Goal: Information Seeking & Learning: Learn about a topic

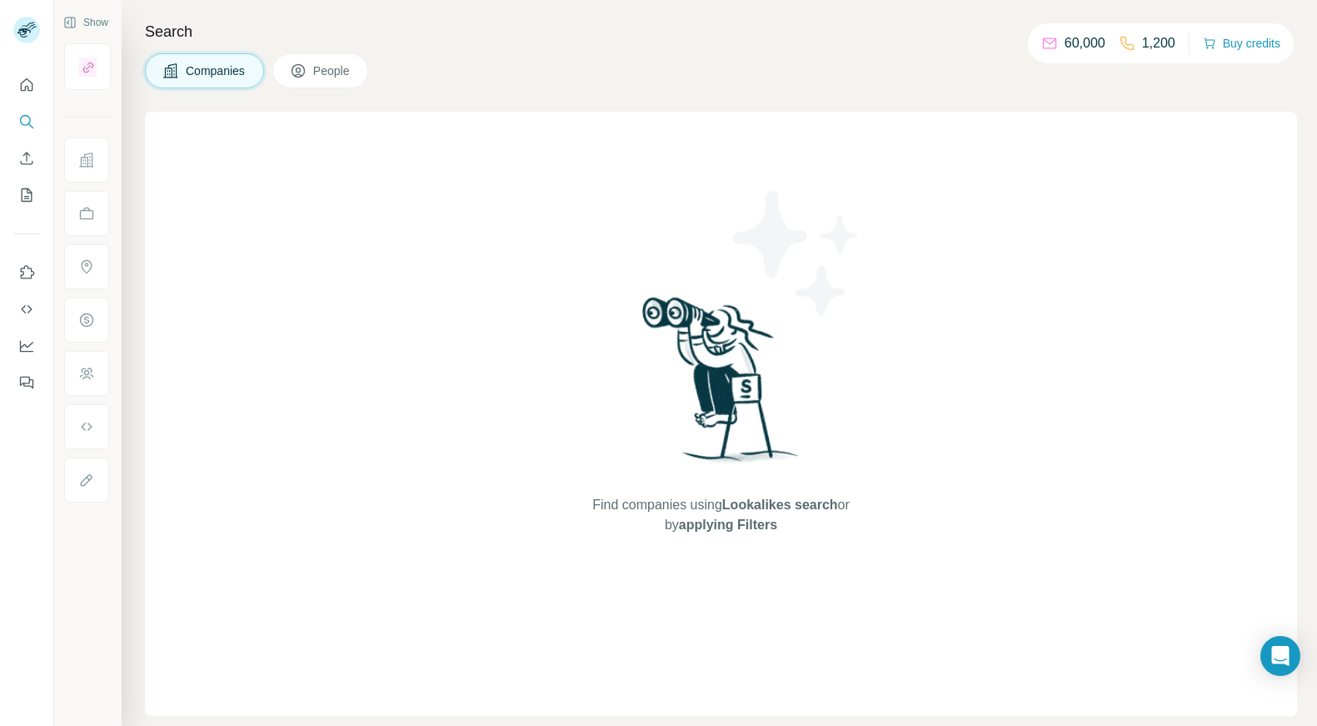
click at [636, 227] on div "Find companies using Lookalikes search or by applying Filters" at bounding box center [722, 414] width 300 height 604
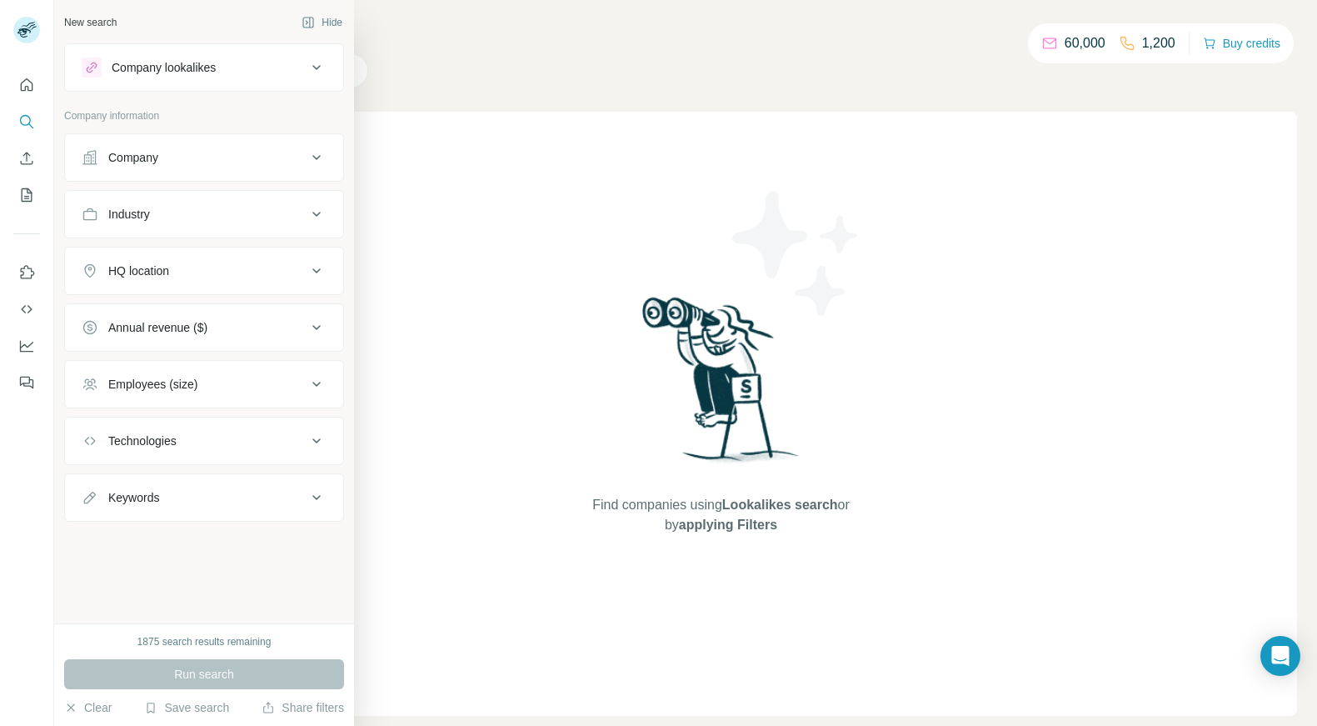
click at [318, 72] on icon at bounding box center [317, 67] width 20 height 20
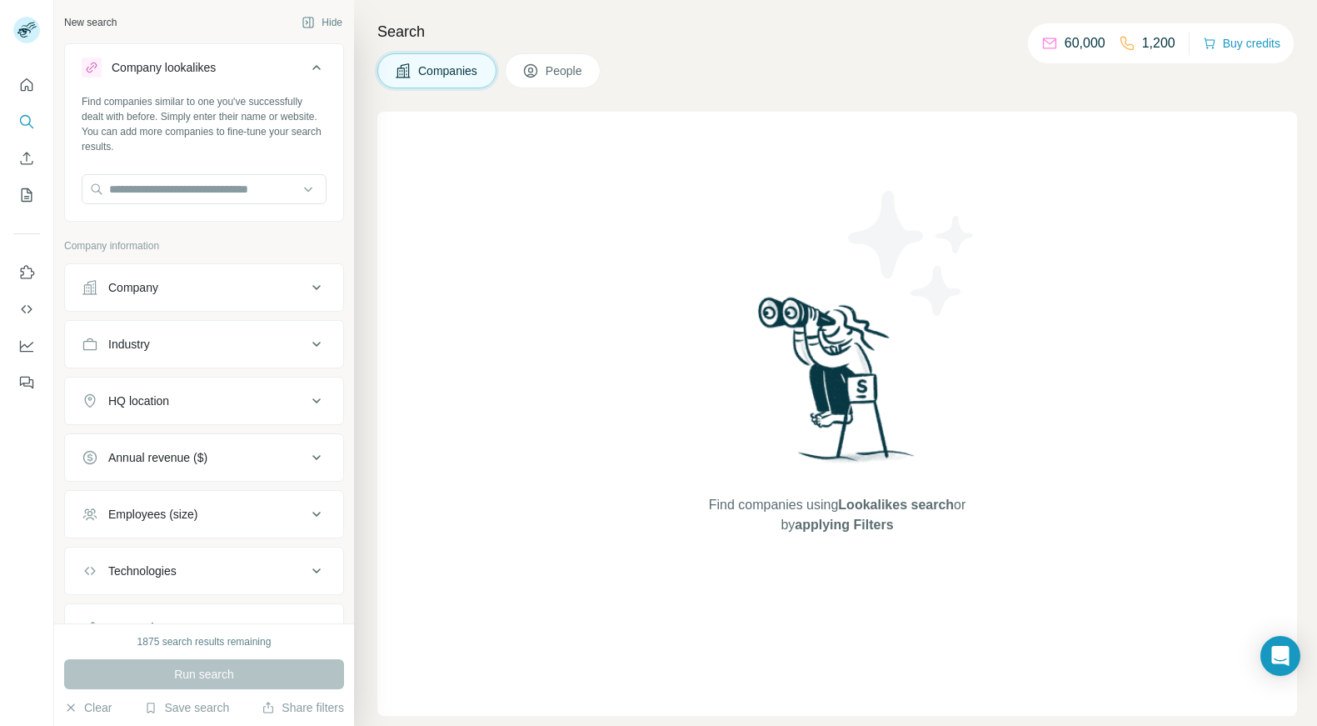
click at [307, 67] on icon at bounding box center [317, 67] width 20 height 20
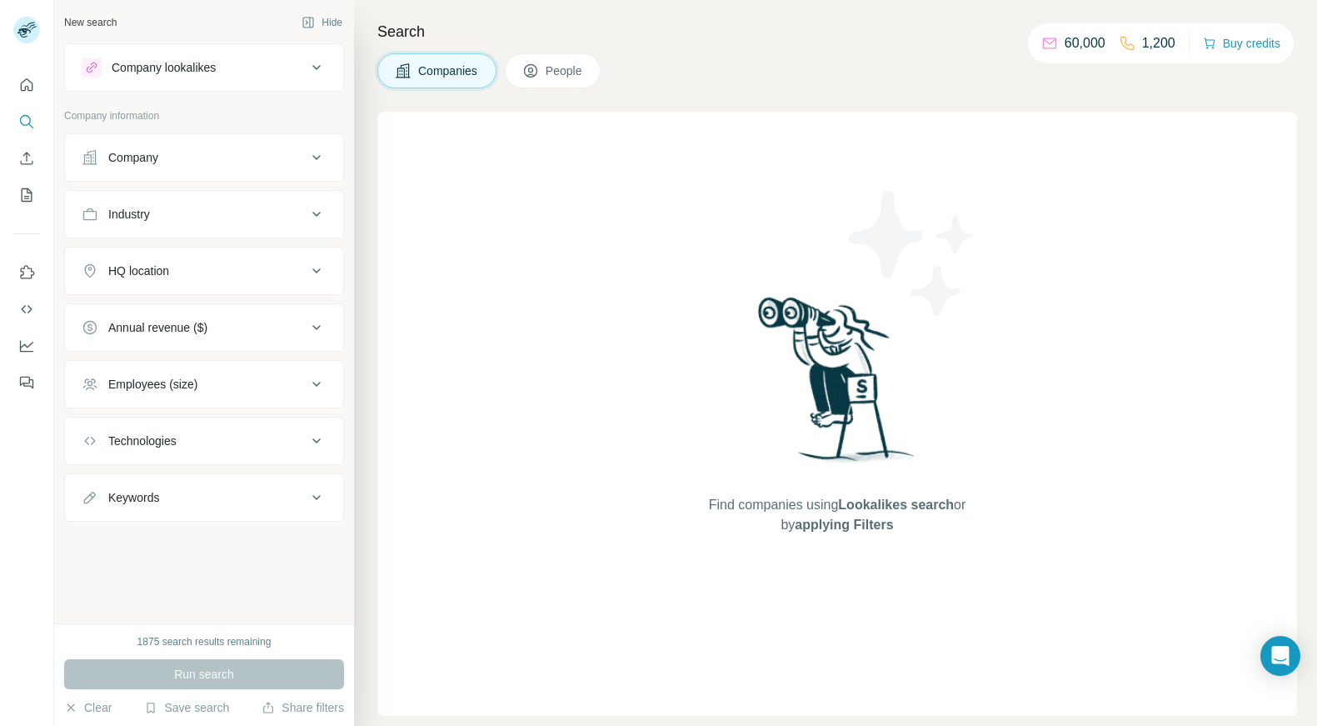
click at [295, 266] on div "HQ location" at bounding box center [194, 270] width 225 height 17
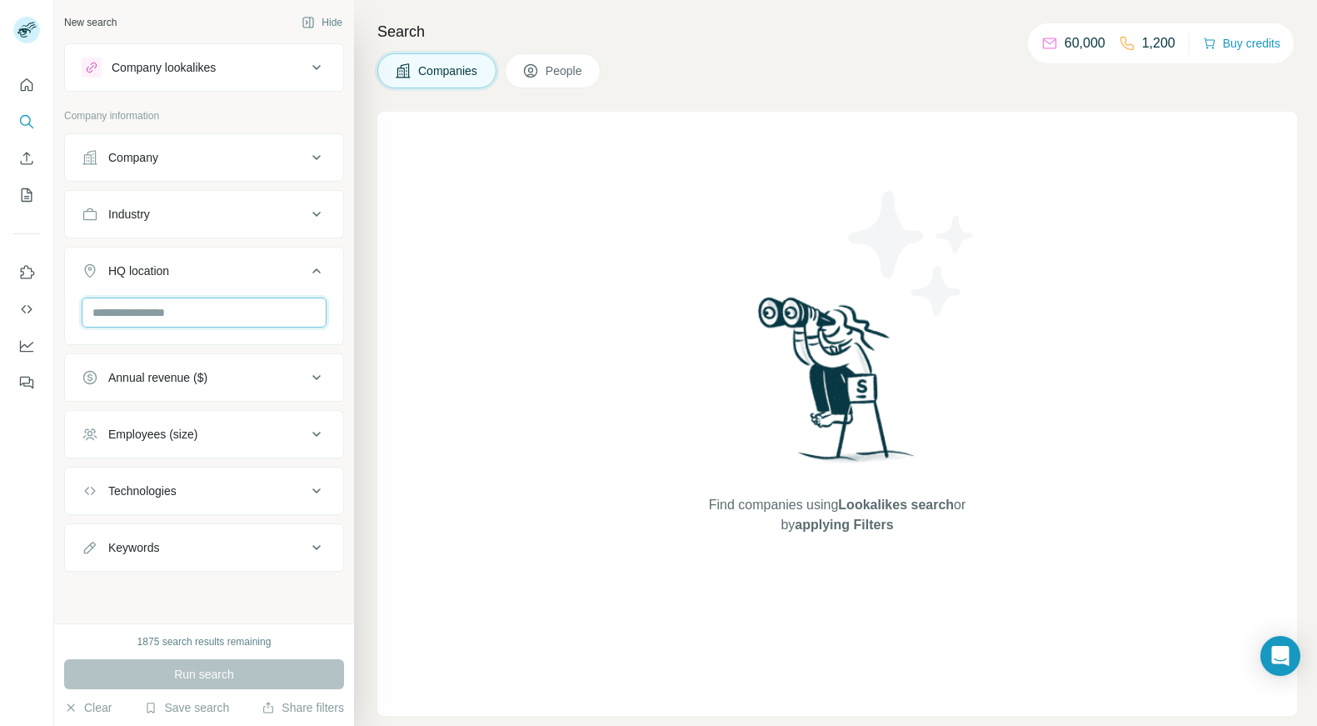
click at [199, 322] on input "text" at bounding box center [204, 312] width 245 height 30
click at [162, 323] on input "**********" at bounding box center [204, 312] width 245 height 30
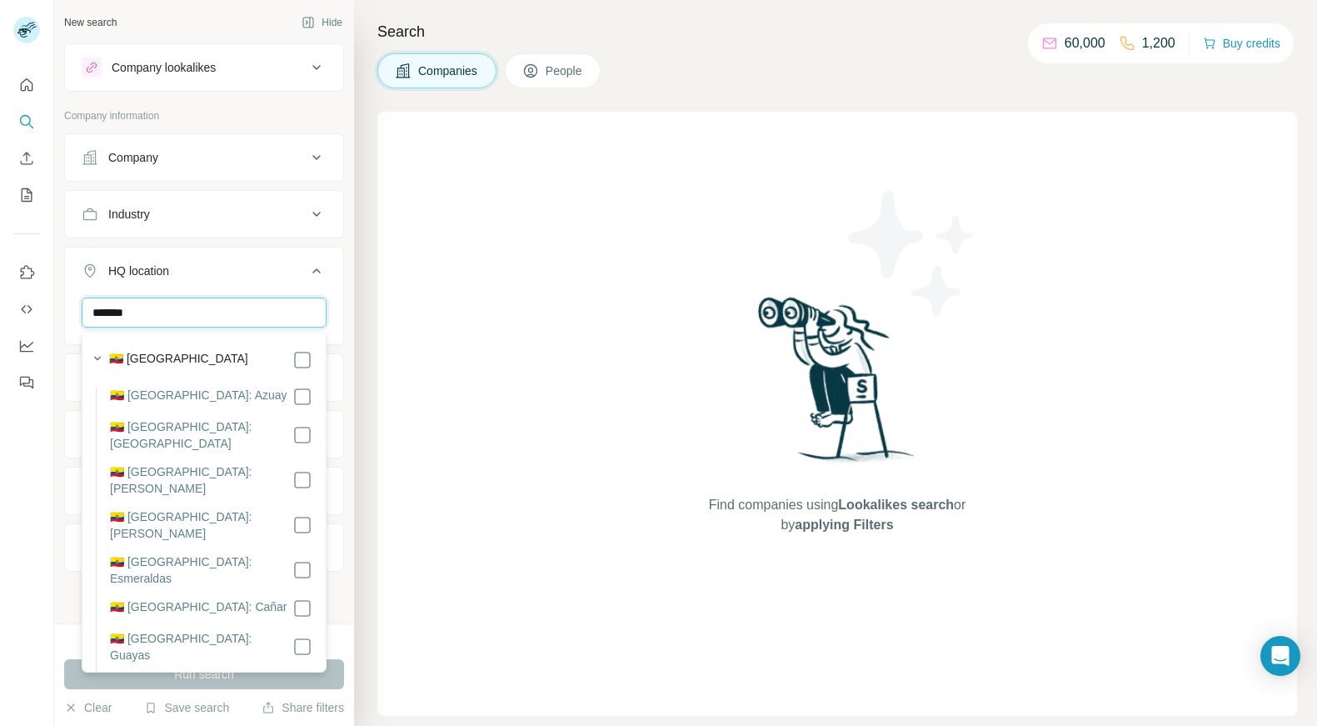
type input "*******"
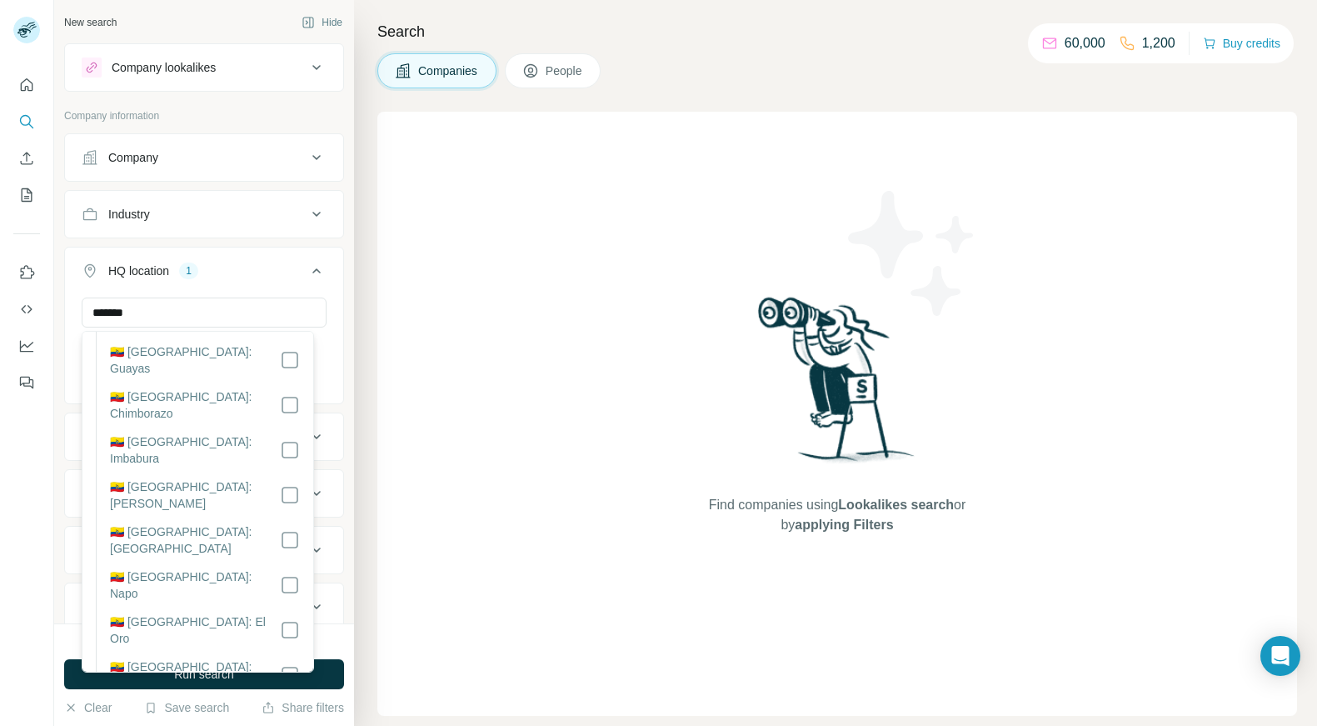
scroll to position [315, 0]
click at [312, 269] on icon at bounding box center [316, 270] width 8 height 5
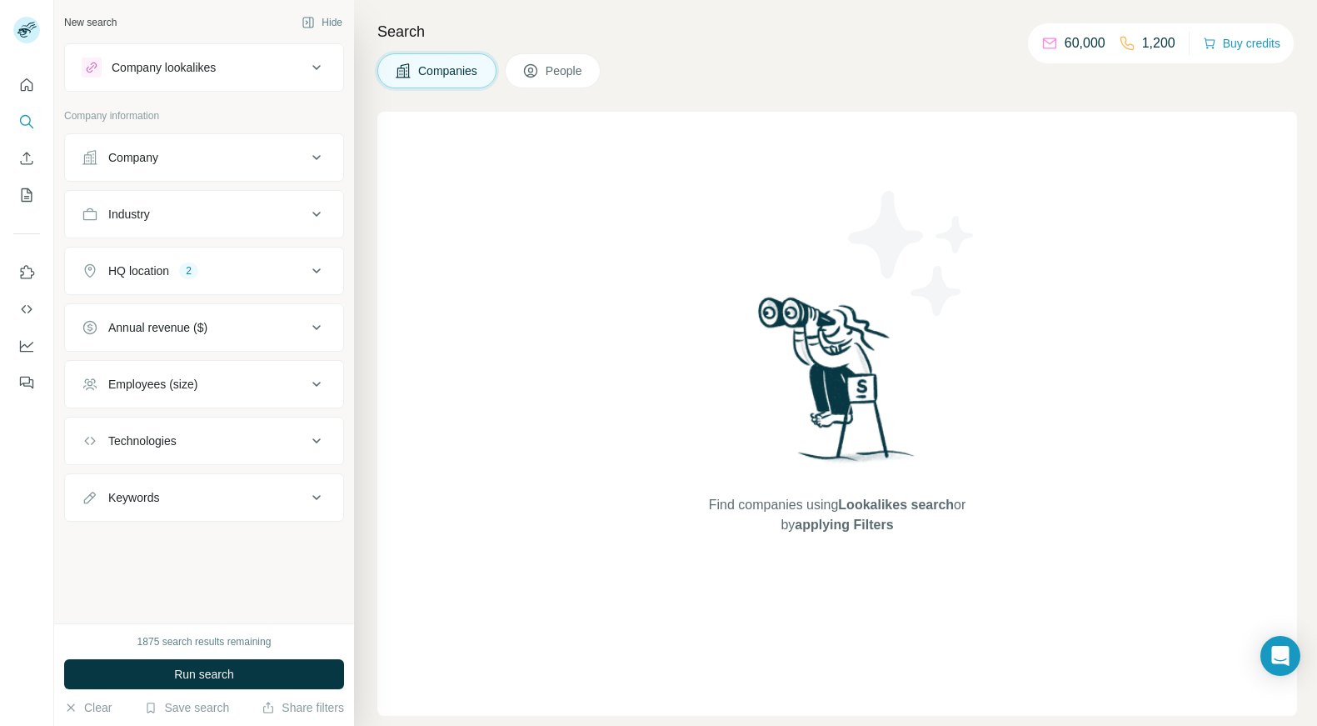
click at [322, 261] on icon at bounding box center [317, 271] width 20 height 20
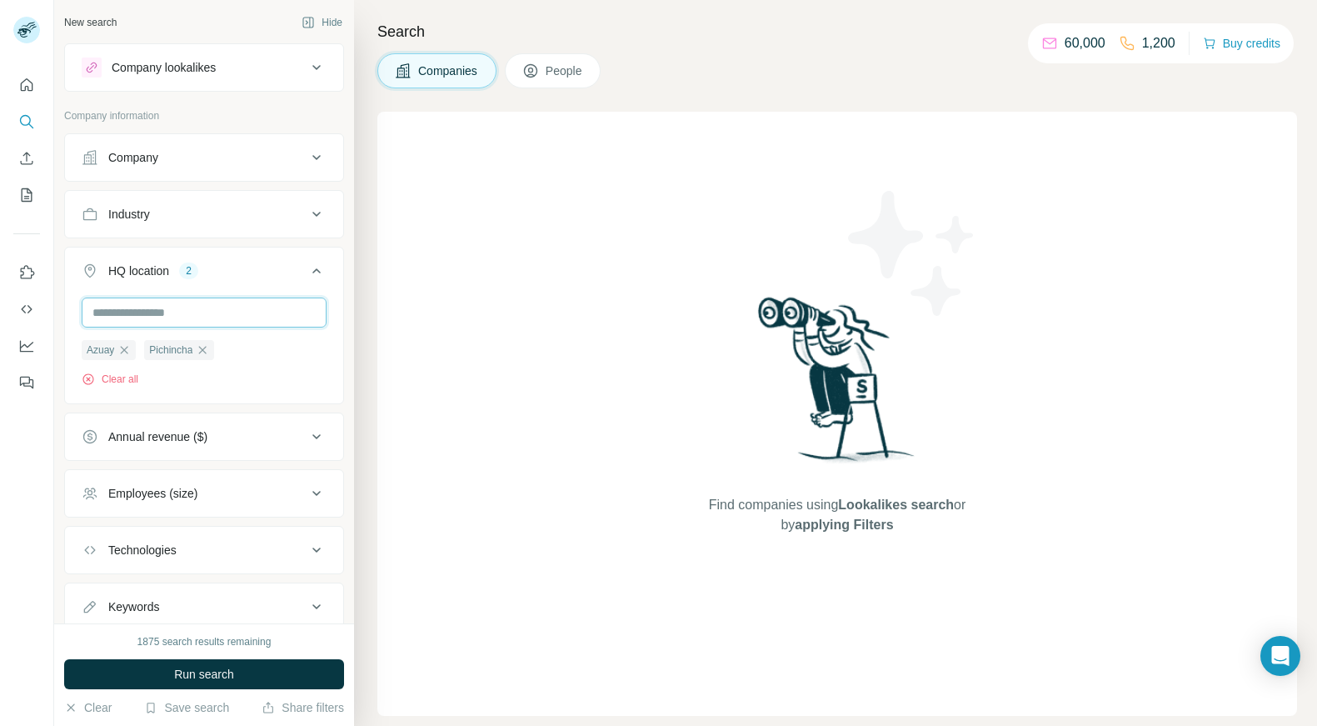
click at [263, 320] on input "text" at bounding box center [204, 312] width 245 height 30
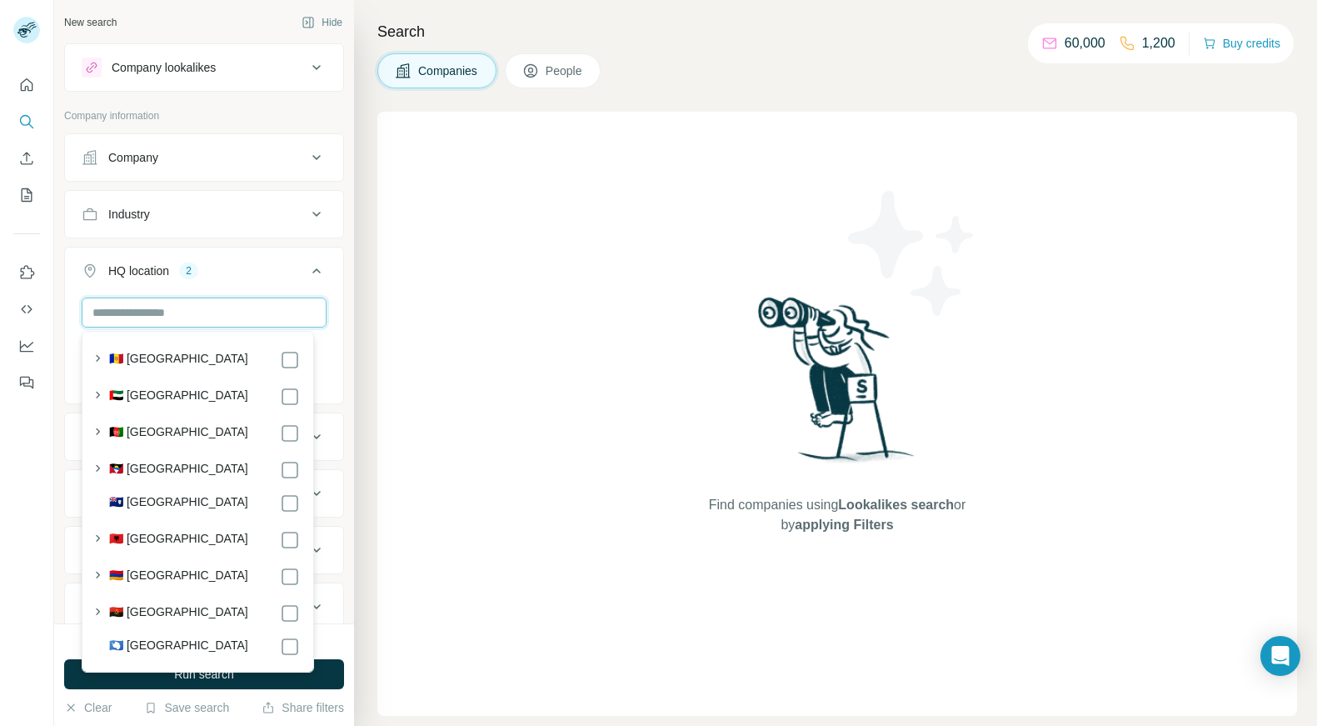
click at [229, 306] on input "text" at bounding box center [204, 312] width 245 height 30
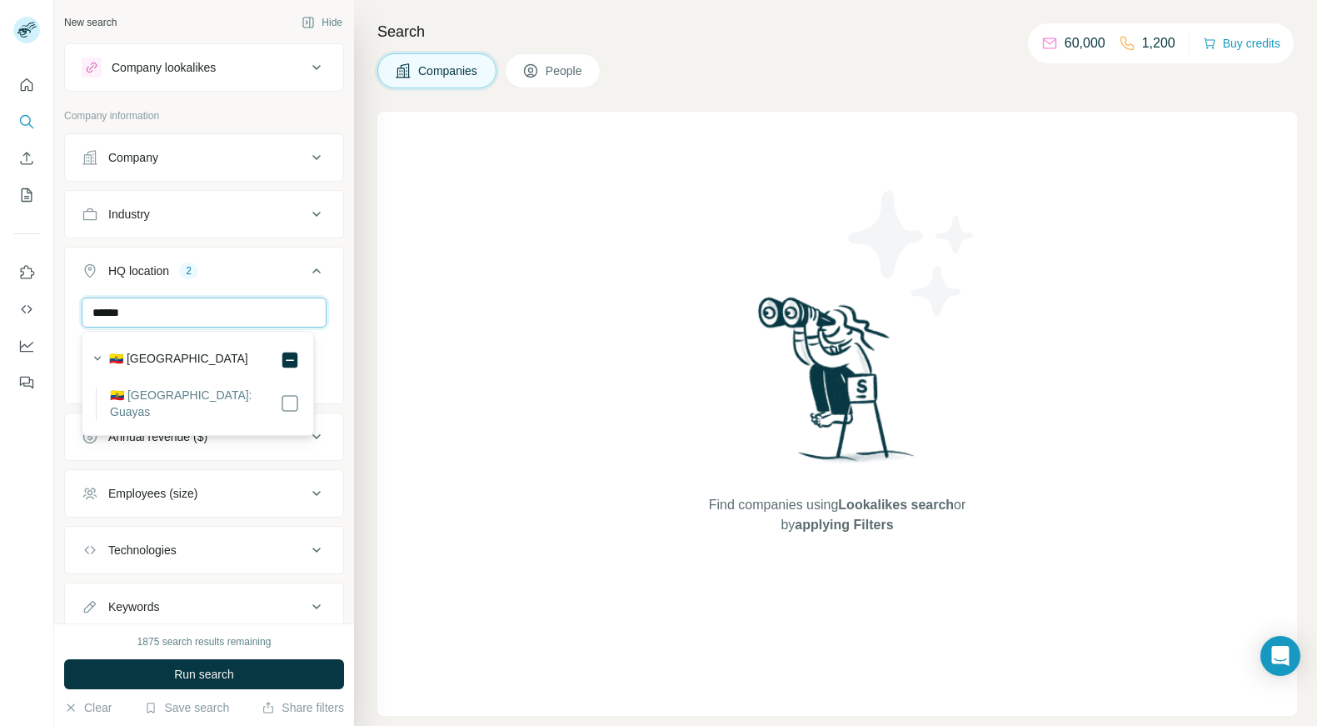
type input "******"
click at [307, 276] on icon at bounding box center [317, 271] width 20 height 20
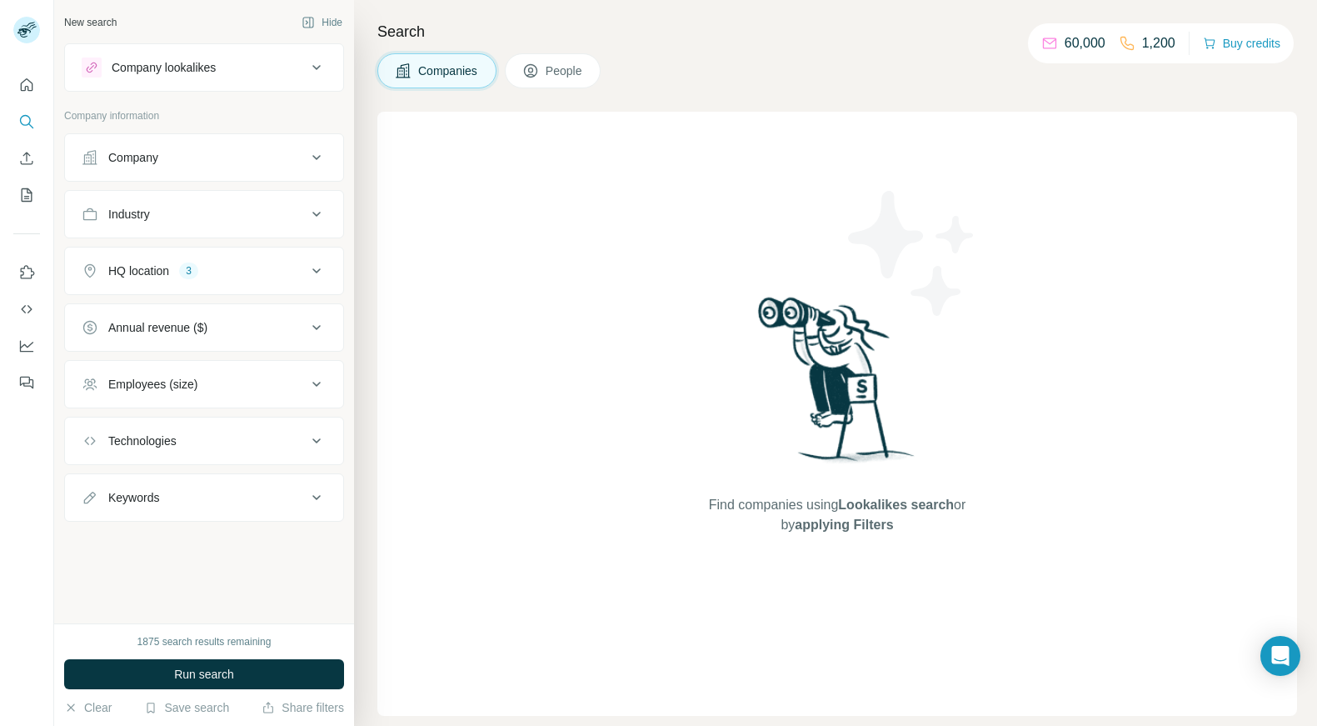
click at [445, 72] on span "Companies" at bounding box center [448, 70] width 61 height 17
click at [304, 387] on div "Employees (size)" at bounding box center [194, 384] width 225 height 17
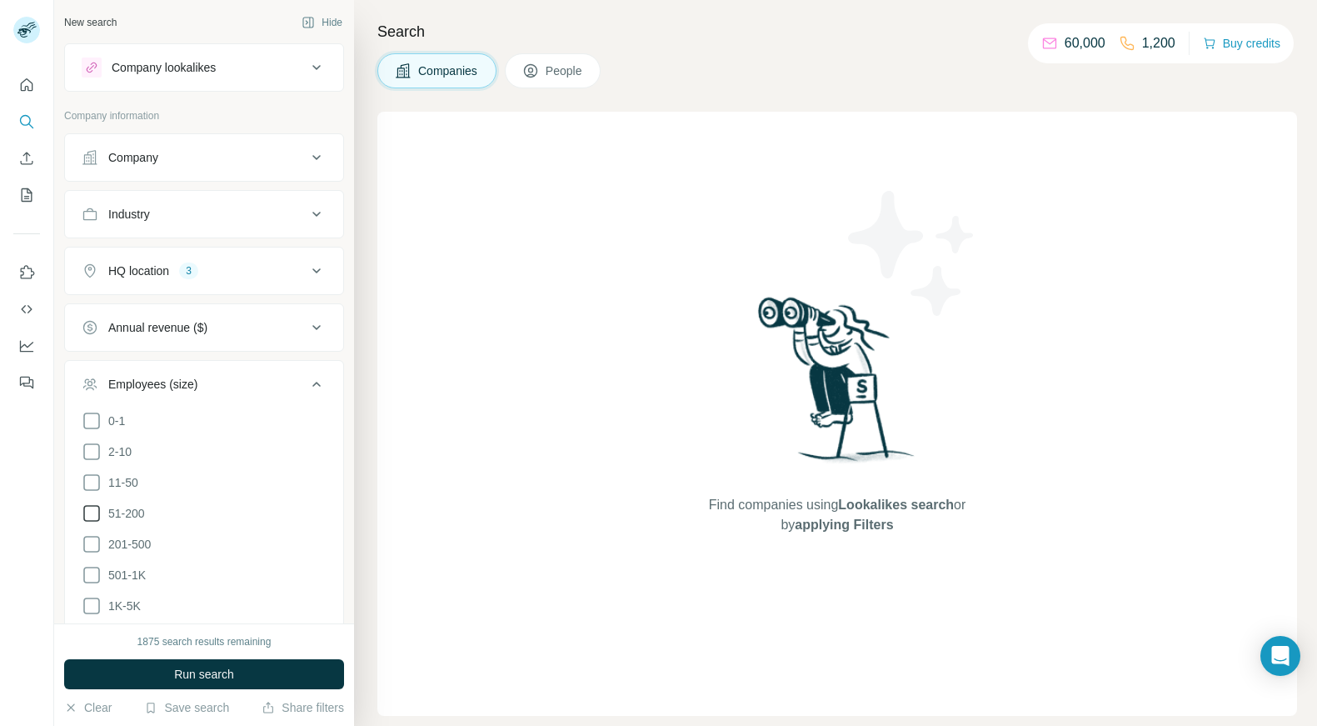
click at [96, 514] on icon at bounding box center [92, 513] width 20 height 20
click at [313, 384] on icon at bounding box center [317, 384] width 20 height 20
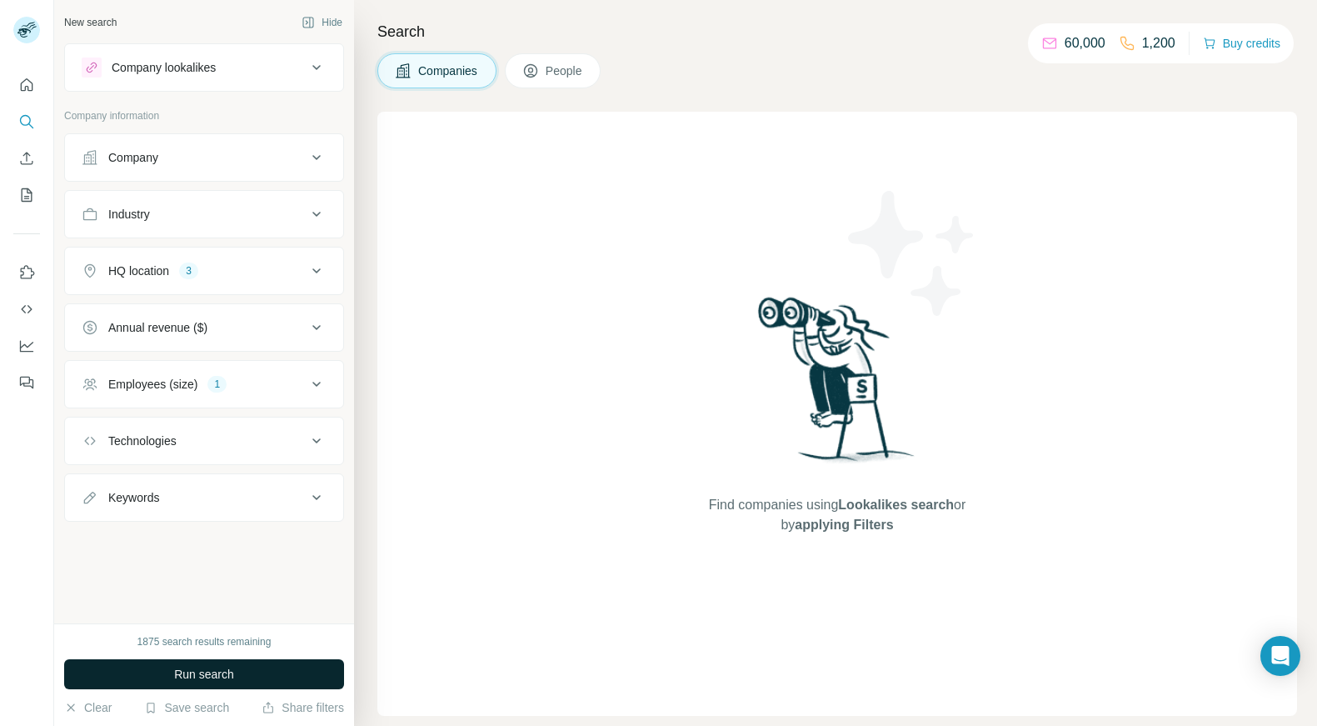
click at [183, 676] on span "Run search" at bounding box center [204, 674] width 60 height 17
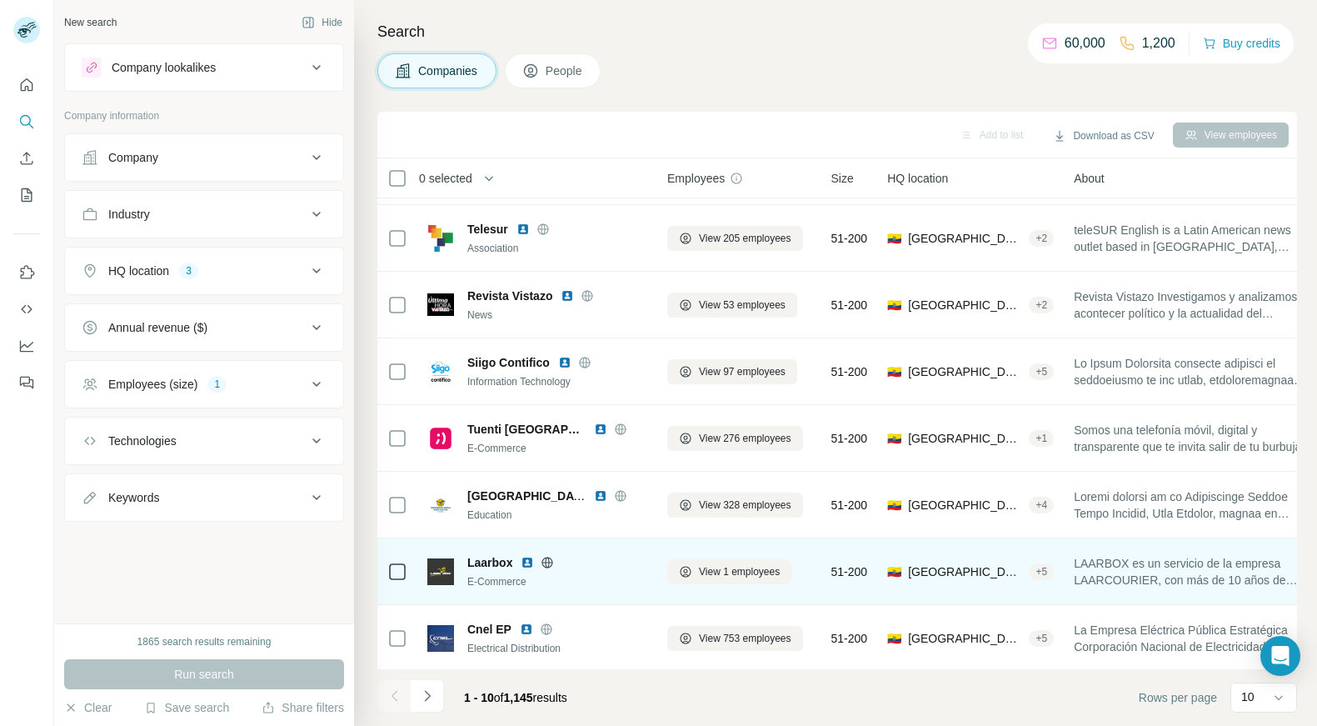
scroll to position [205, 0]
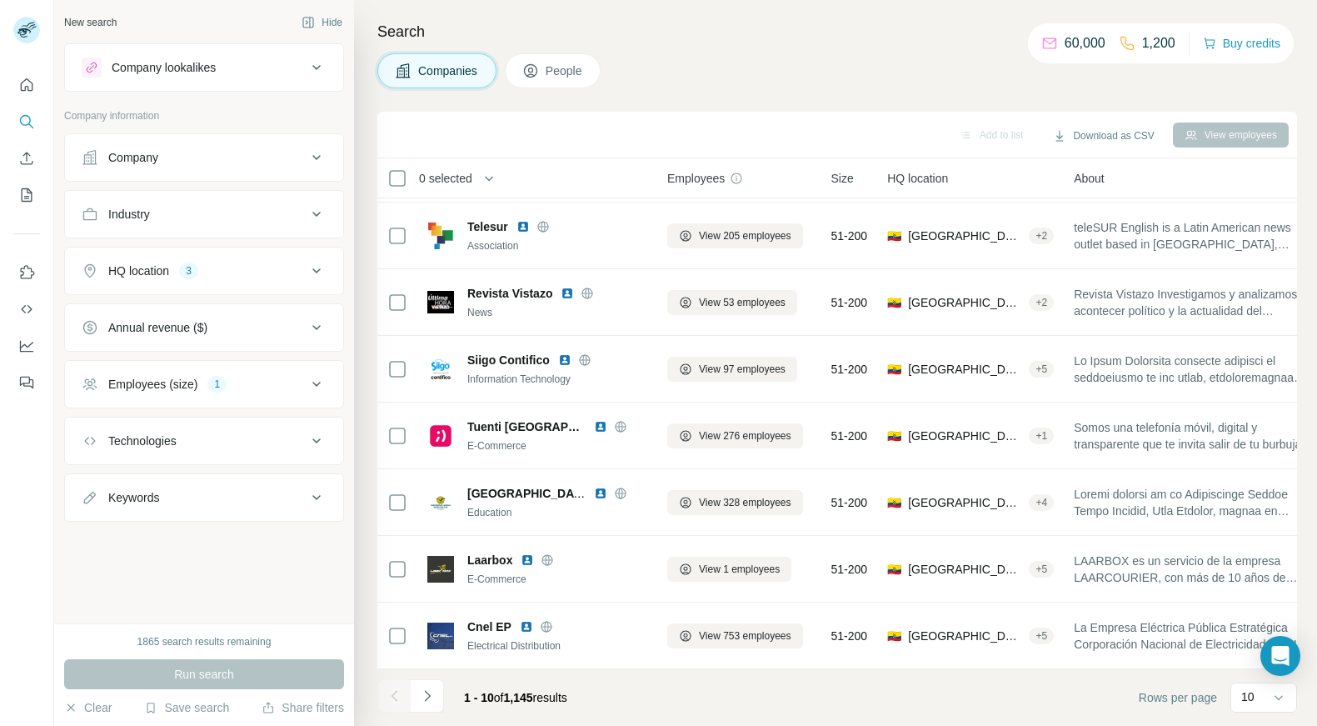
click at [318, 395] on button "Employees (size) 1" at bounding box center [204, 384] width 278 height 40
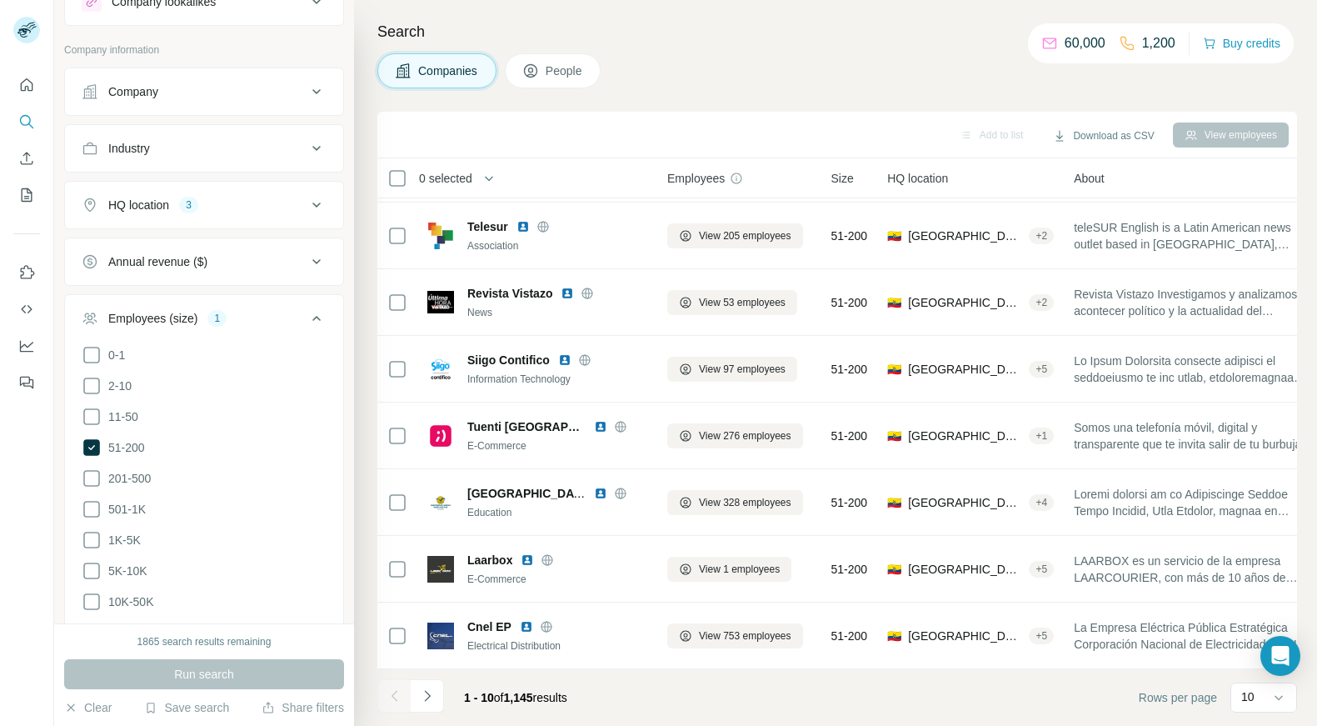
scroll to position [67, 0]
click at [94, 444] on icon at bounding box center [91, 446] width 17 height 17
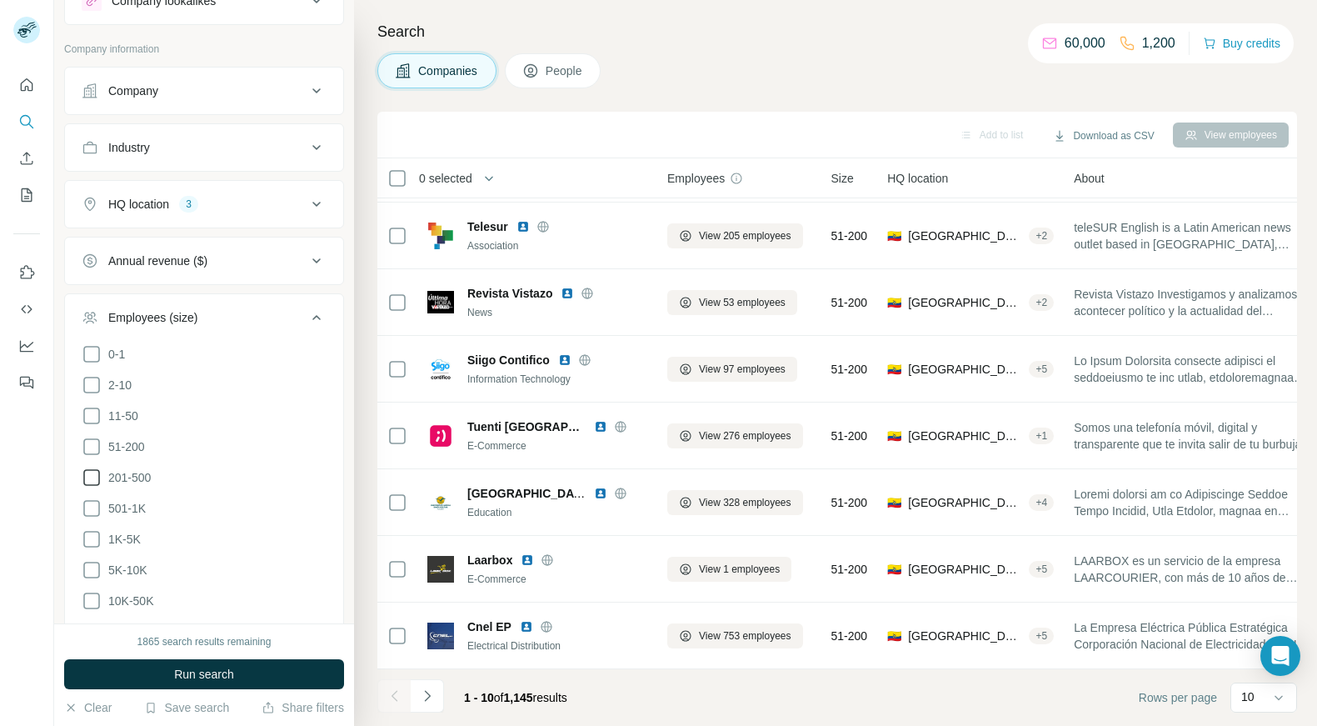
click at [95, 474] on icon at bounding box center [92, 477] width 20 height 20
click at [204, 671] on span "Run search" at bounding box center [204, 674] width 60 height 17
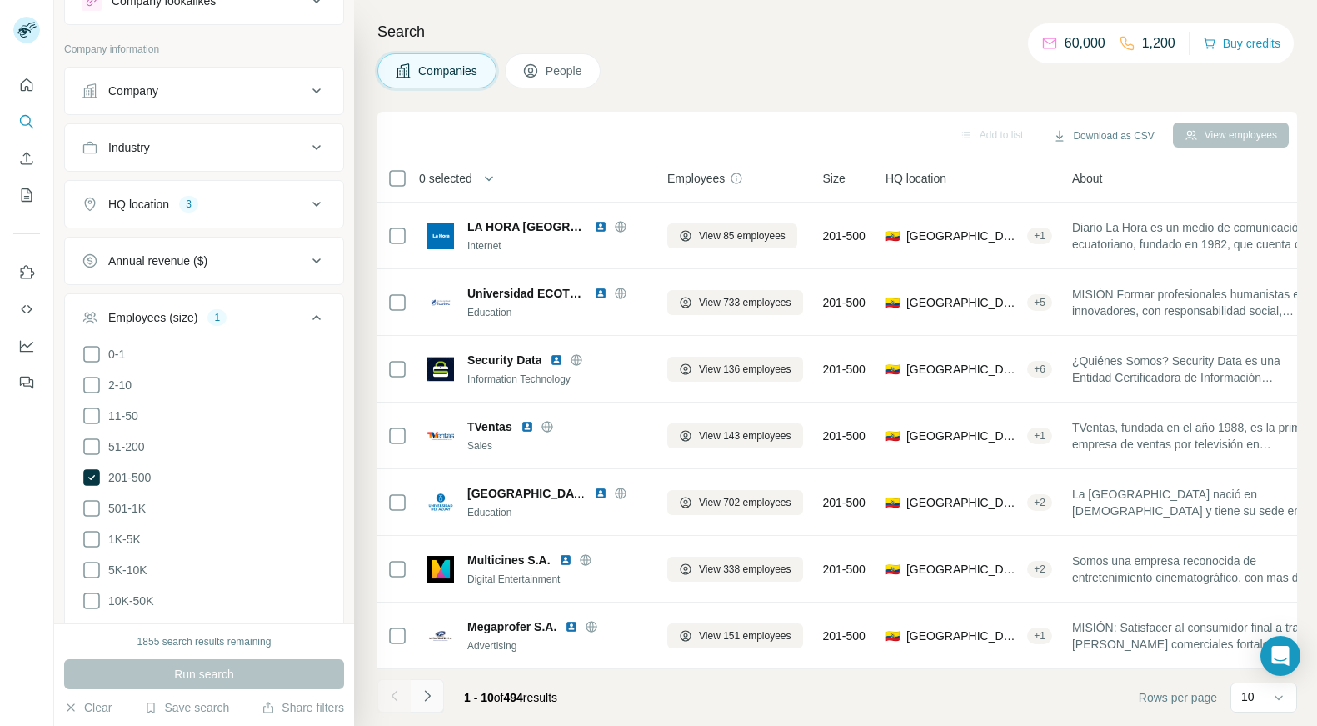
click at [422, 677] on icon "Navigate to next page" at bounding box center [427, 695] width 17 height 17
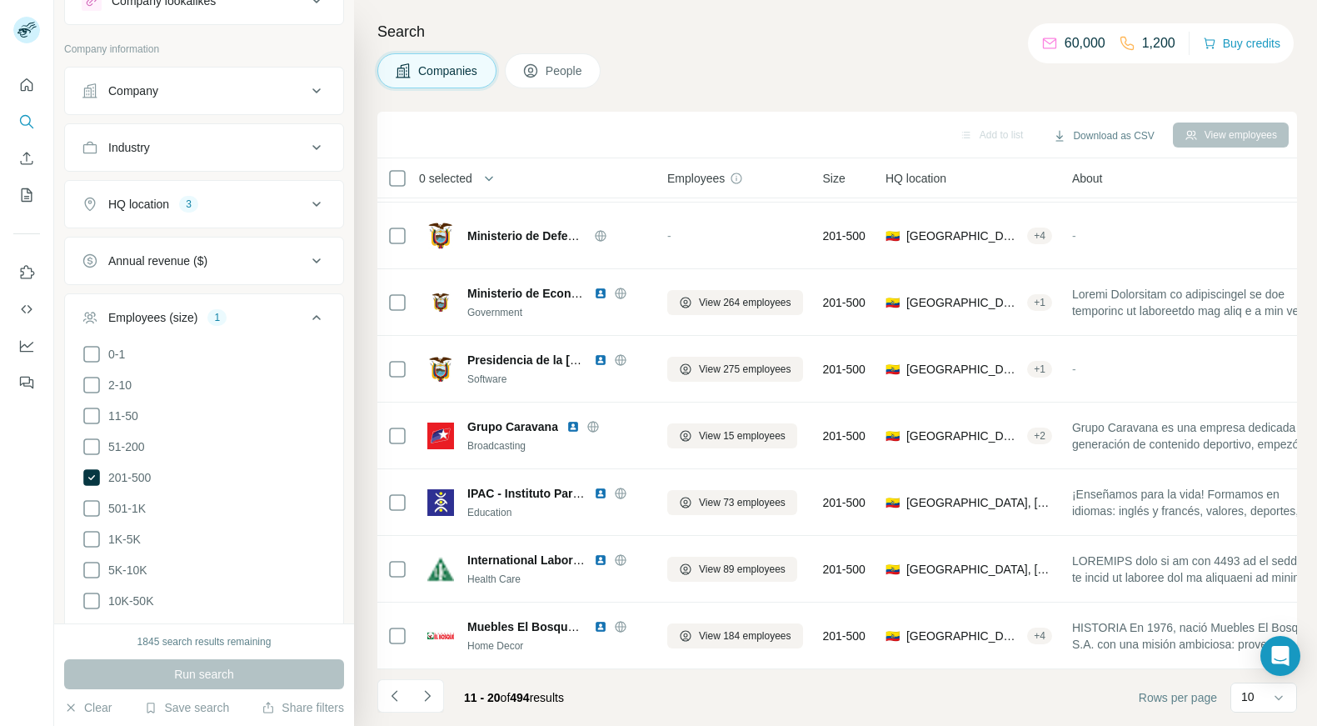
click at [307, 319] on icon at bounding box center [317, 317] width 20 height 20
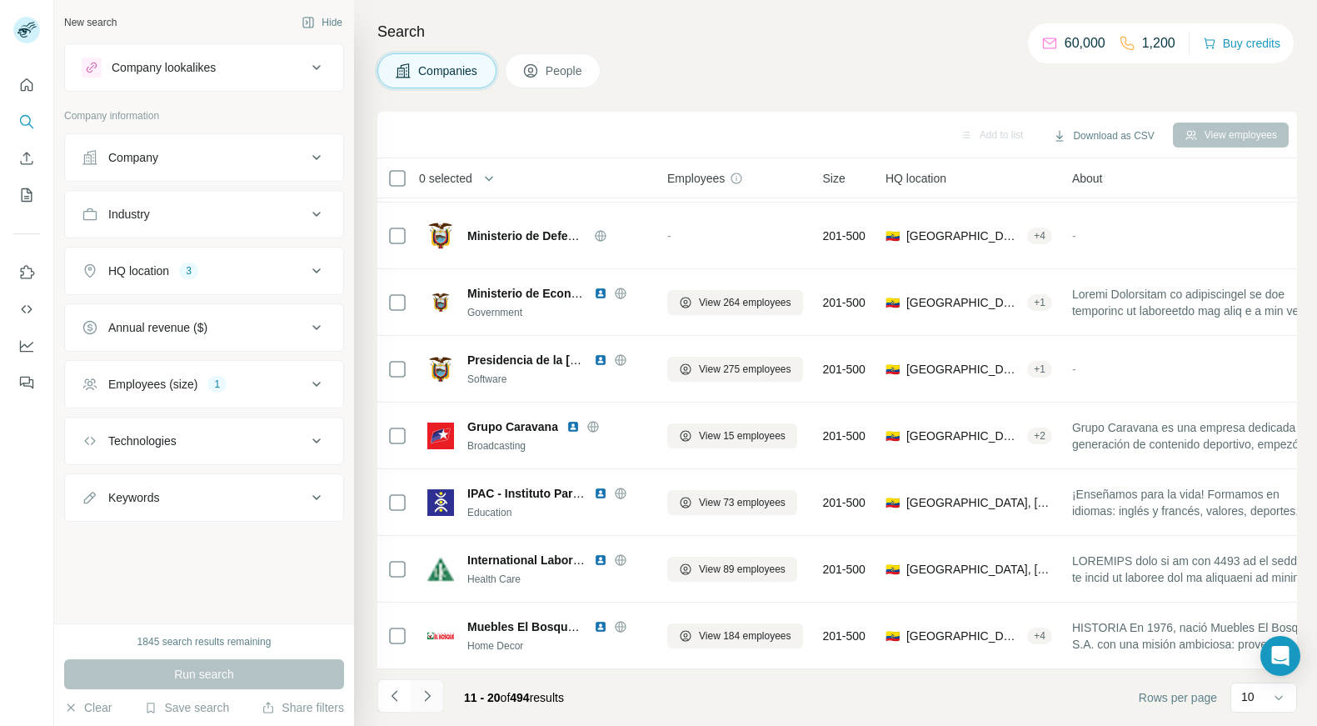
click at [425, 677] on icon "Navigate to next page" at bounding box center [427, 695] width 17 height 17
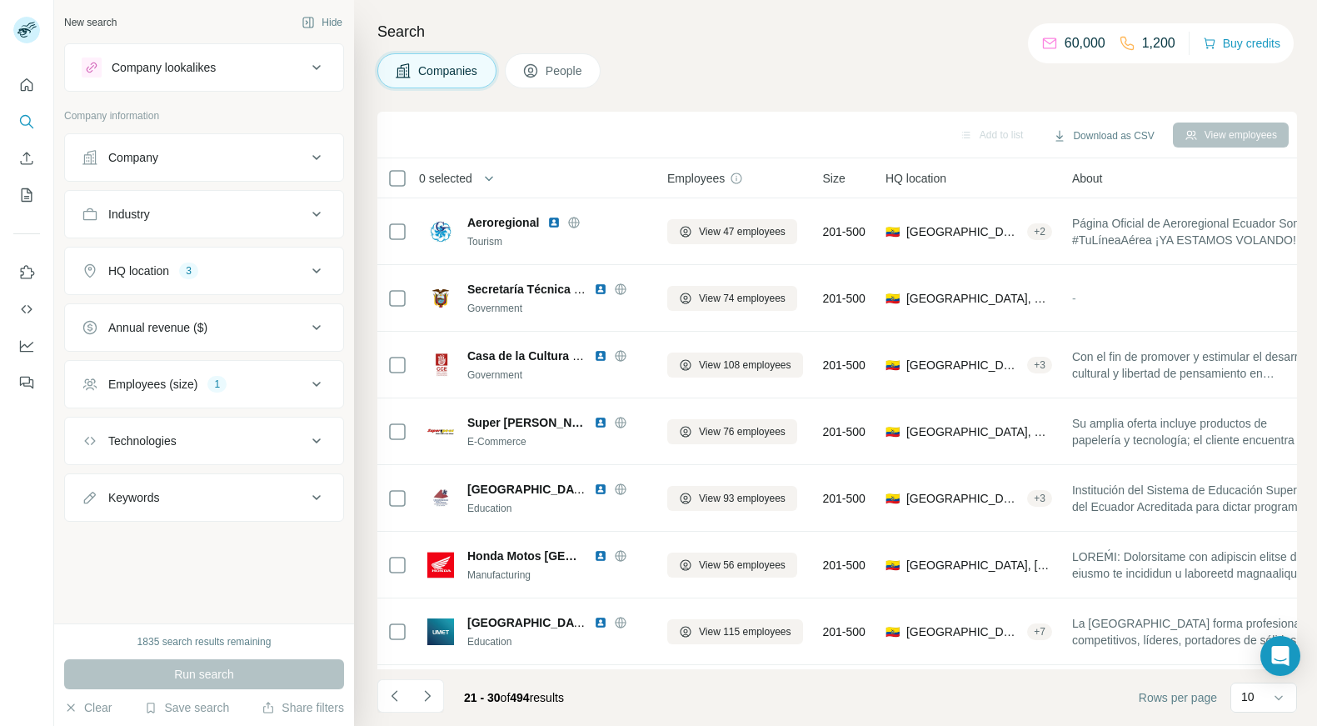
click at [321, 72] on icon at bounding box center [317, 67] width 20 height 20
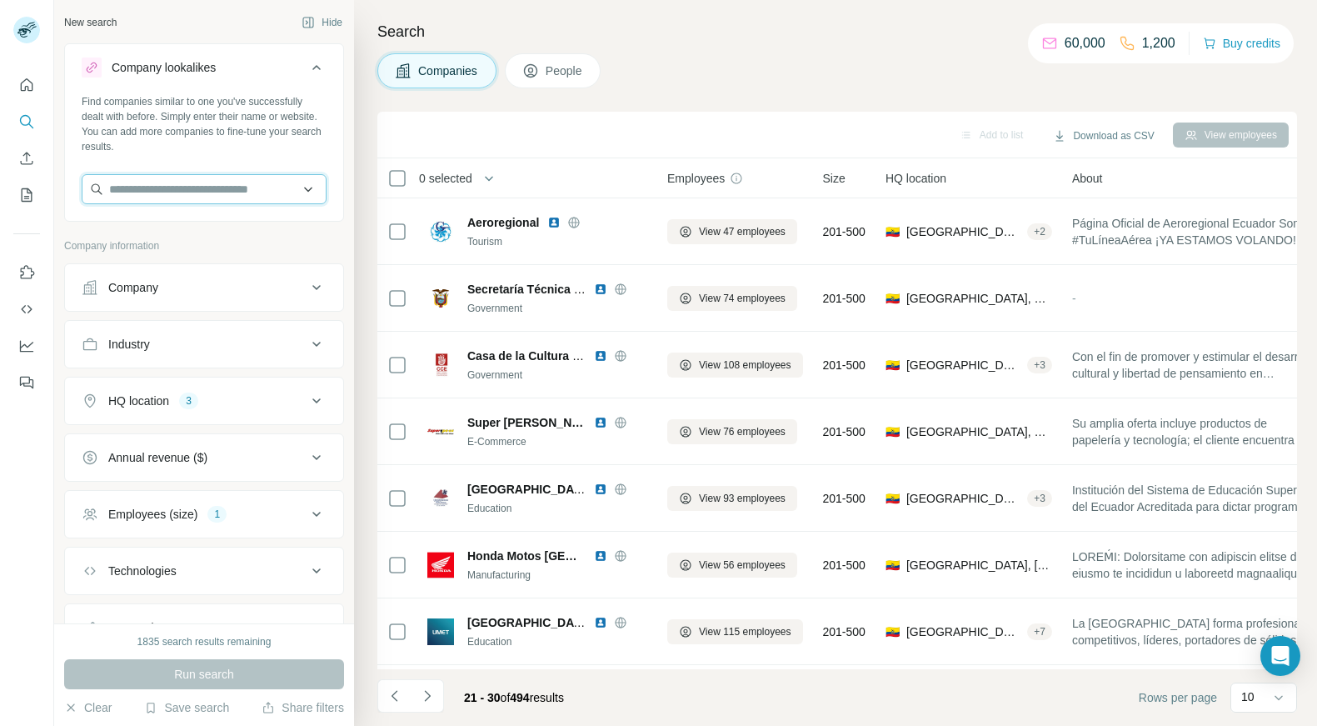
click at [152, 202] on input "text" at bounding box center [204, 189] width 245 height 30
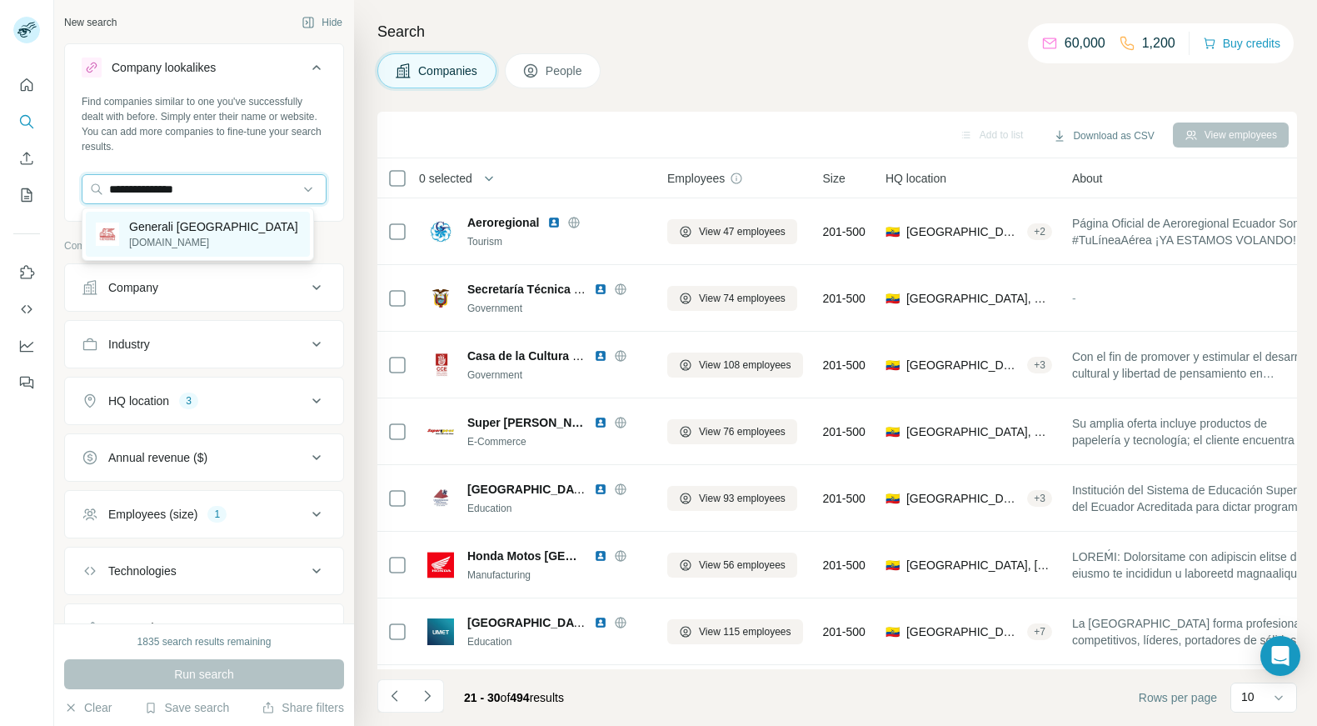
type input "**********"
click at [153, 229] on p "Generali [GEOGRAPHIC_DATA]" at bounding box center [213, 226] width 169 height 17
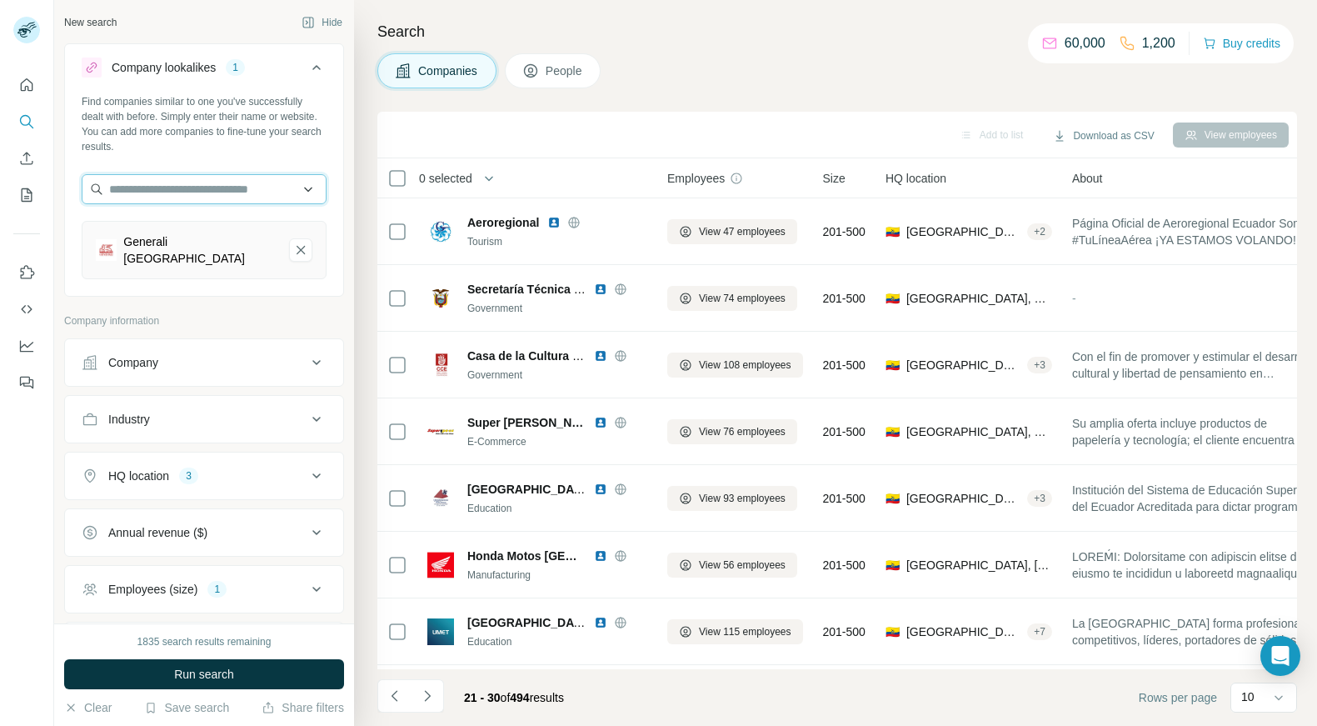
click at [221, 185] on input "text" at bounding box center [204, 189] width 245 height 30
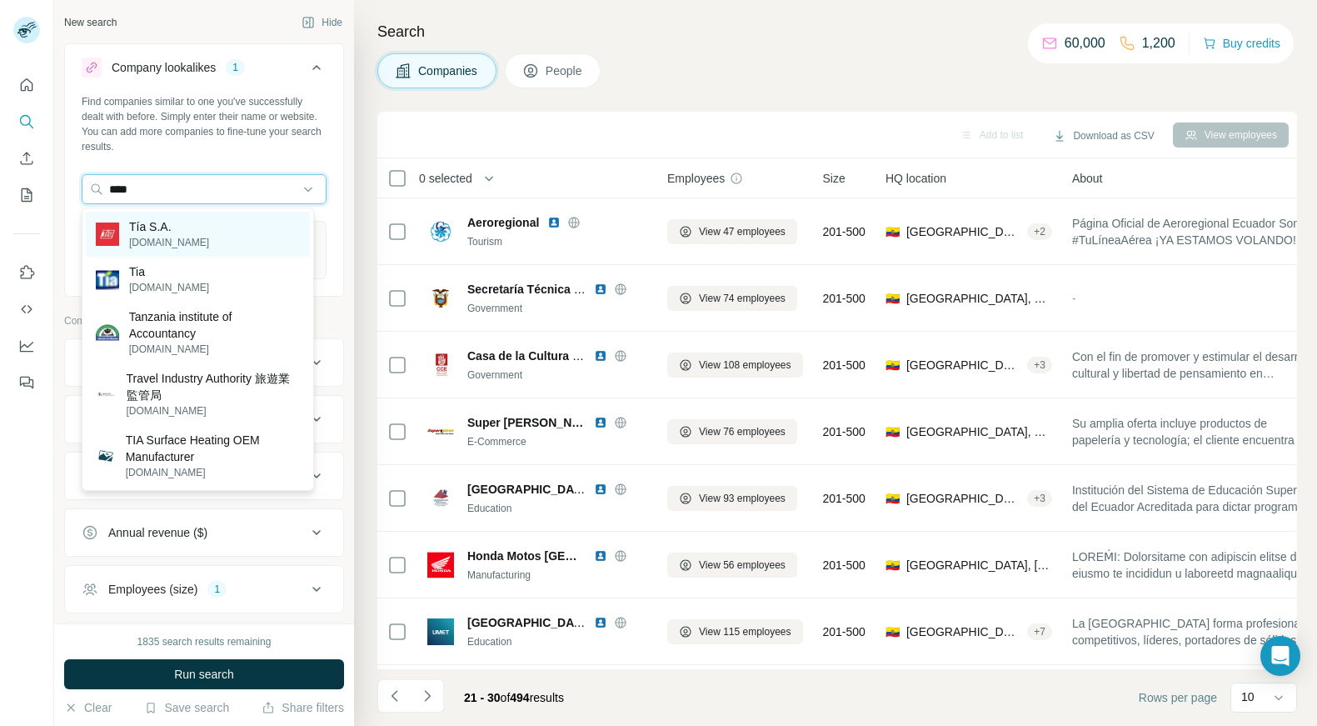
type input "****"
click at [167, 226] on p "Tía S.A." at bounding box center [169, 226] width 80 height 17
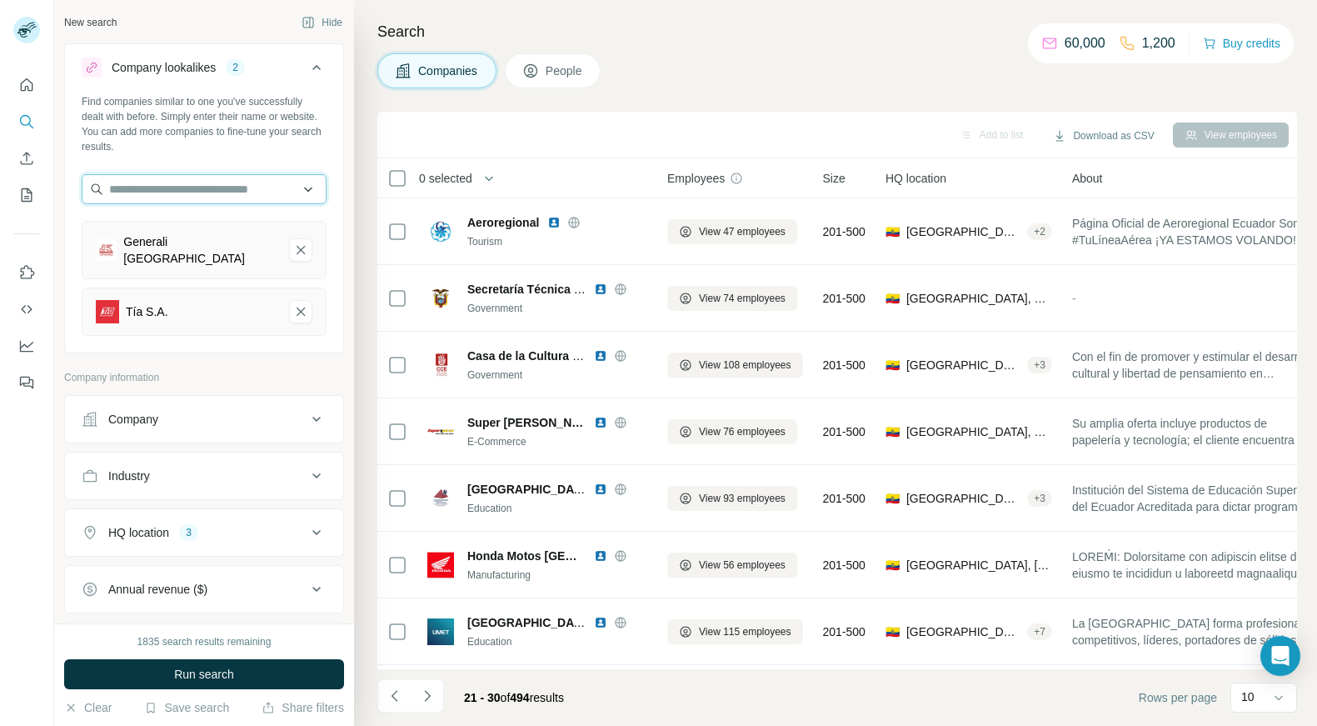
click at [147, 191] on input "text" at bounding box center [204, 189] width 245 height 30
type input "**********"
click at [142, 252] on p "[PERSON_NAME][DOMAIN_NAME]" at bounding box center [211, 259] width 178 height 15
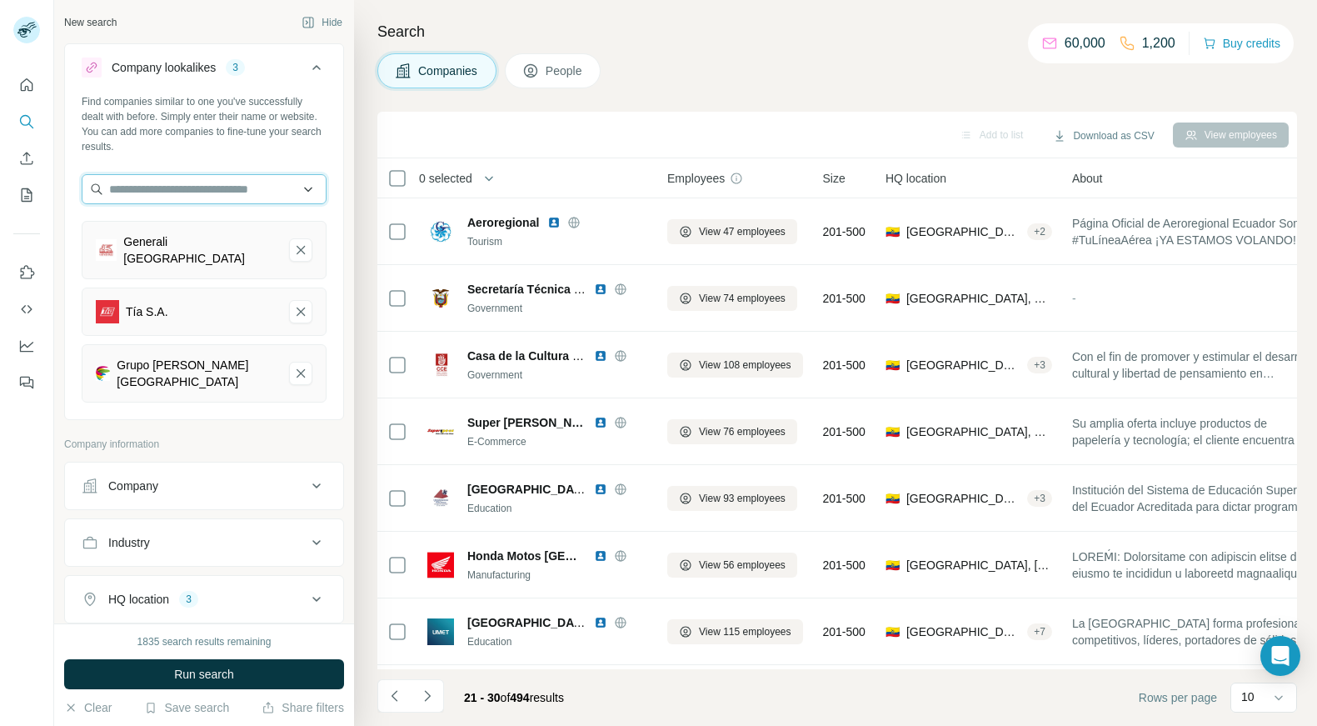
click at [167, 193] on input "text" at bounding box center [204, 189] width 245 height 30
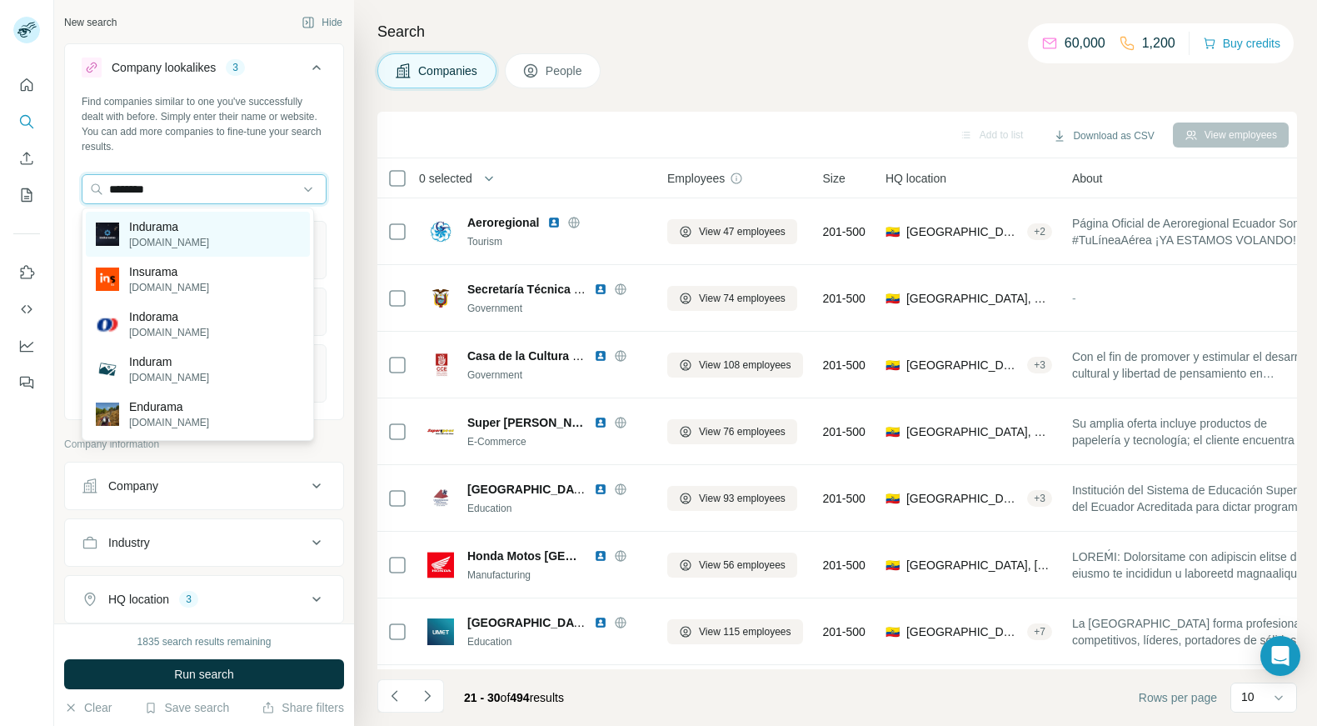
type input "********"
click at [161, 237] on p "[DOMAIN_NAME]" at bounding box center [169, 242] width 80 height 15
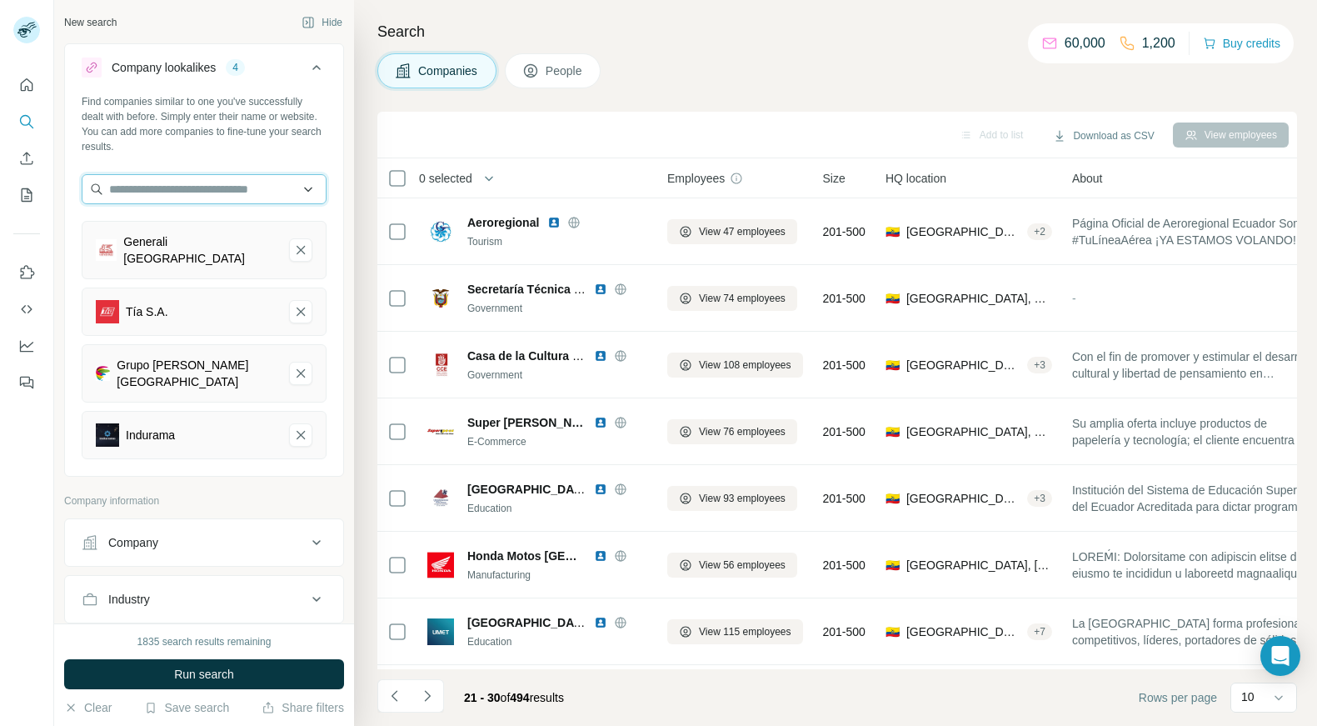
click at [177, 190] on input "text" at bounding box center [204, 189] width 245 height 30
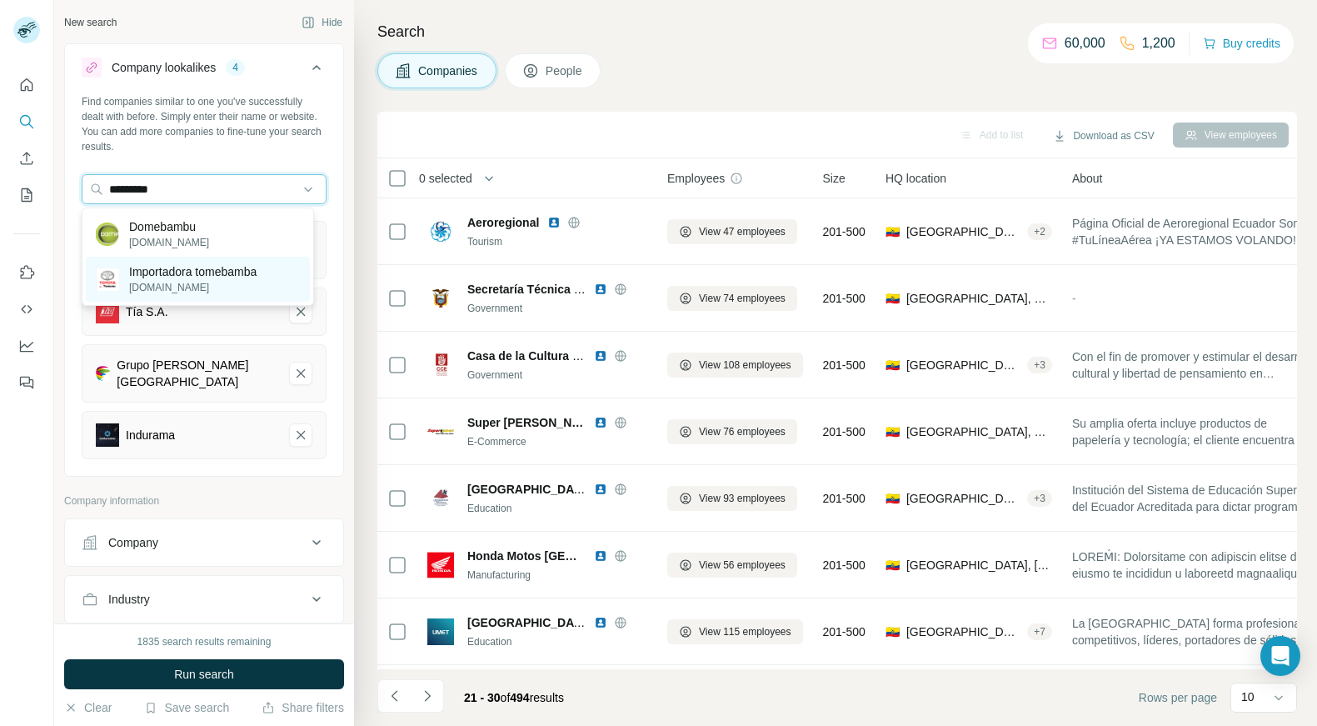
type input "*********"
click at [177, 284] on p "[DOMAIN_NAME]" at bounding box center [192, 287] width 127 height 15
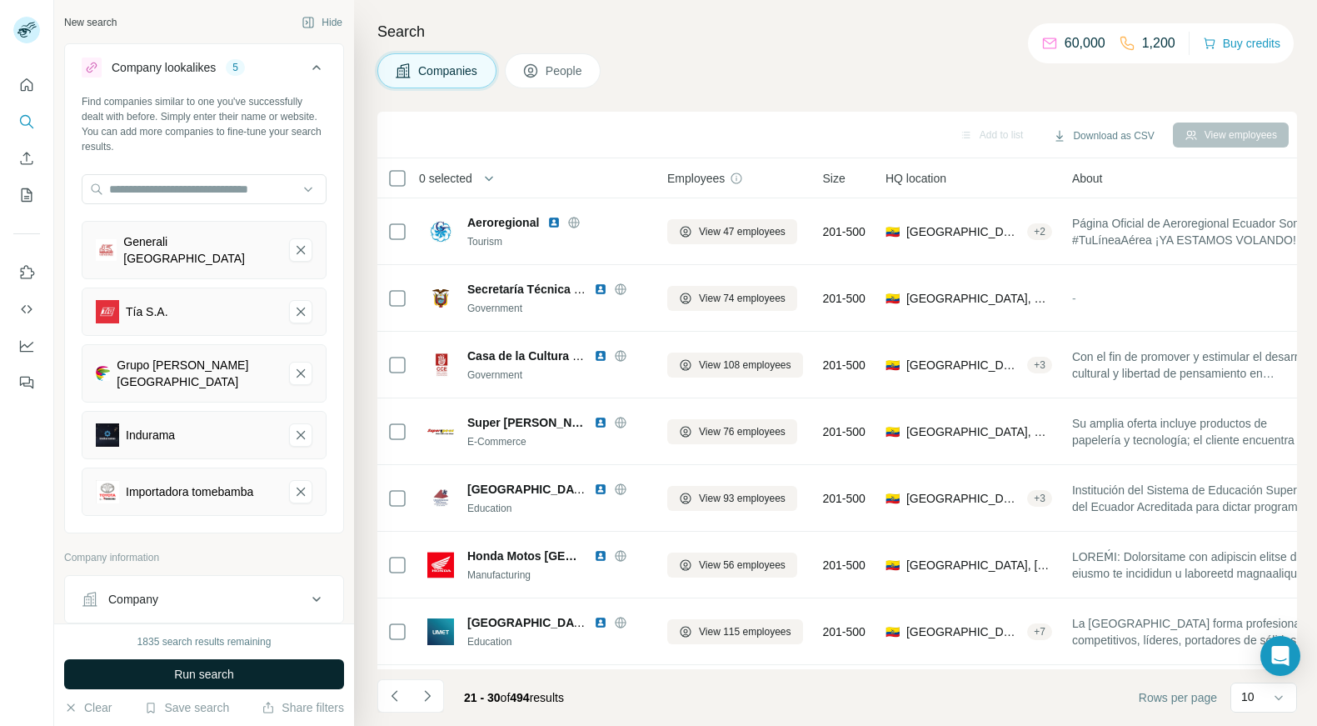
click at [192, 671] on span "Run search" at bounding box center [204, 674] width 60 height 17
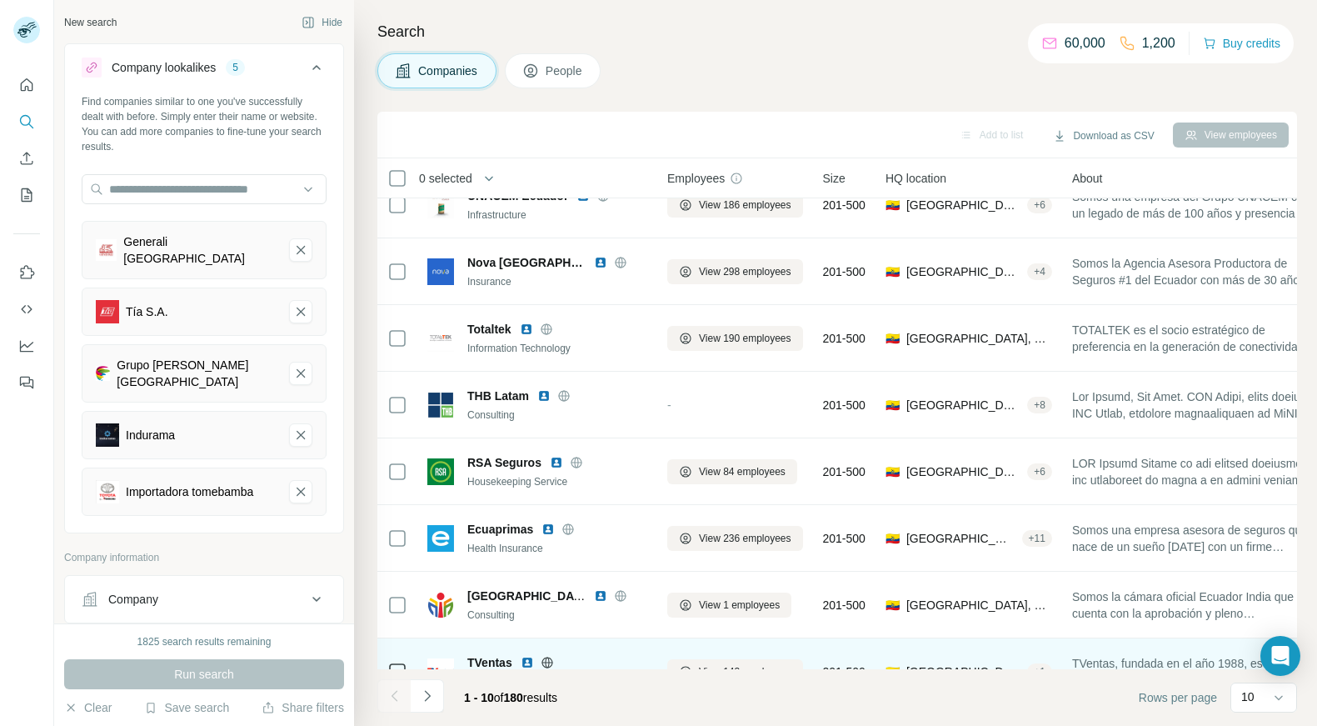
scroll to position [205, 0]
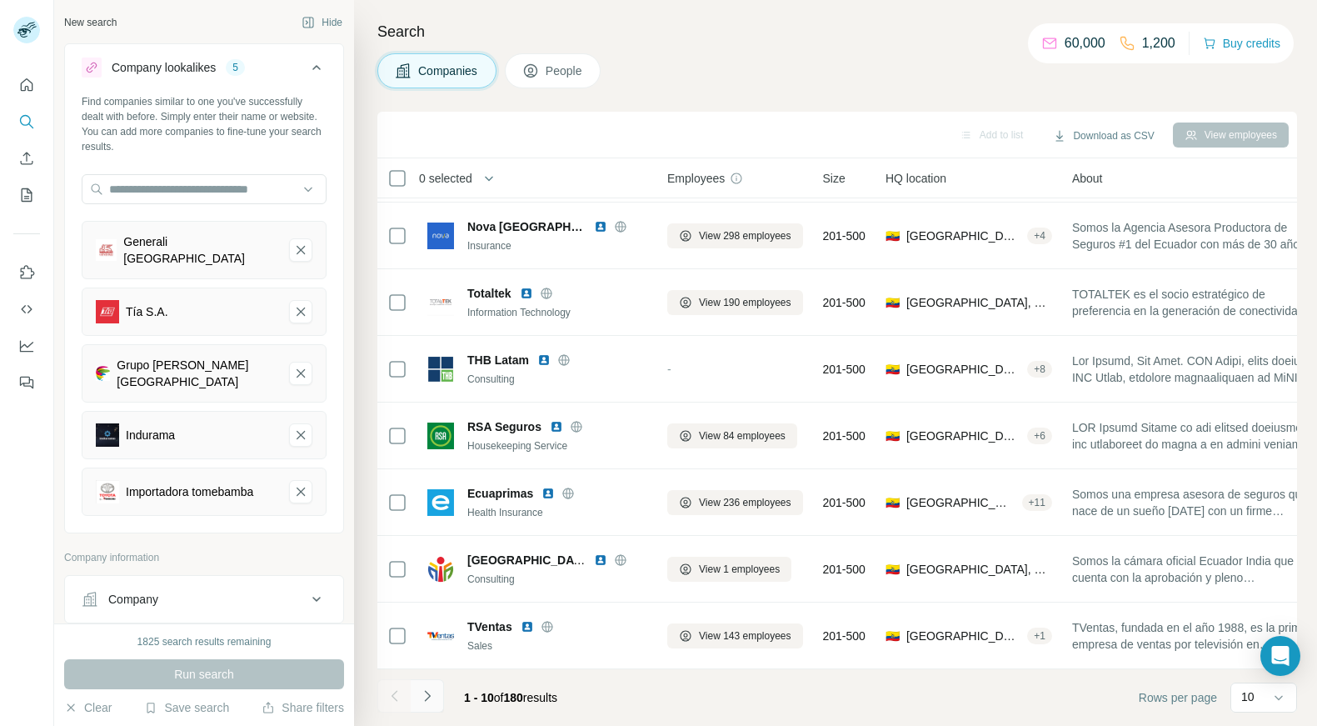
click at [428, 677] on icon "Navigate to next page" at bounding box center [427, 695] width 17 height 17
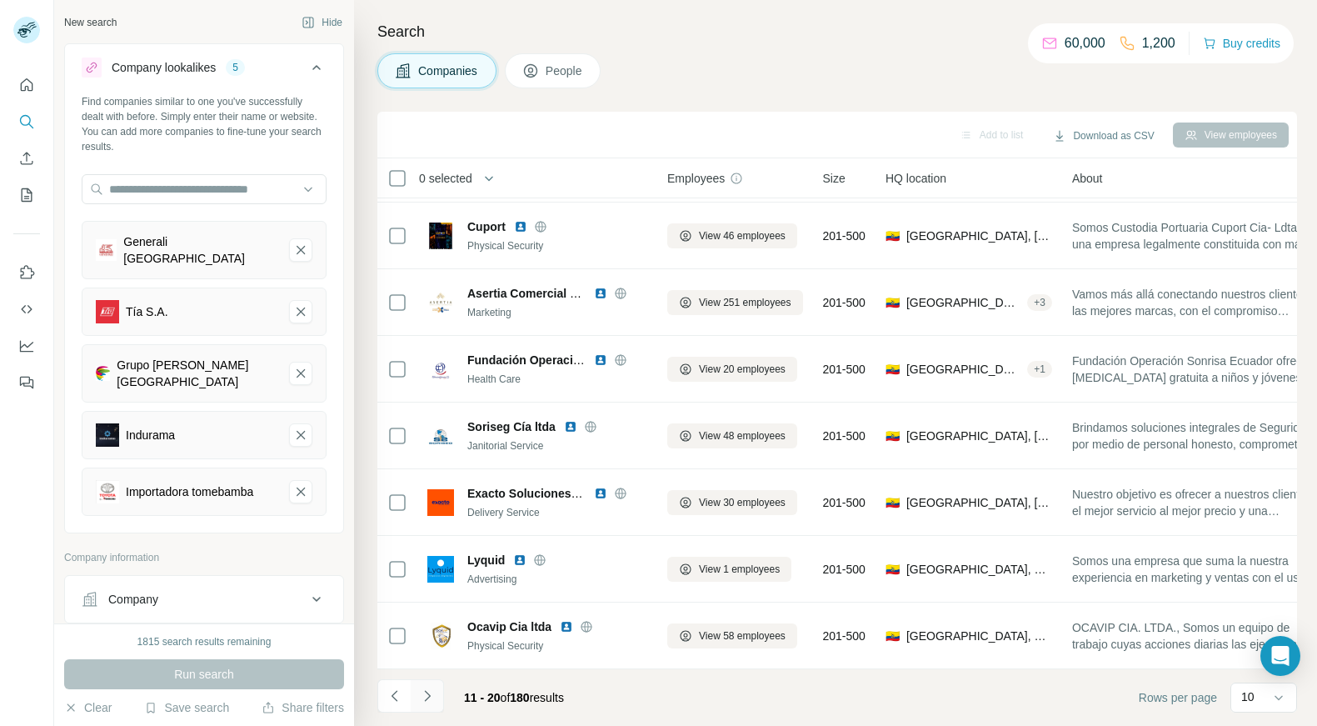
click at [427, 677] on icon "Navigate to next page" at bounding box center [427, 695] width 17 height 17
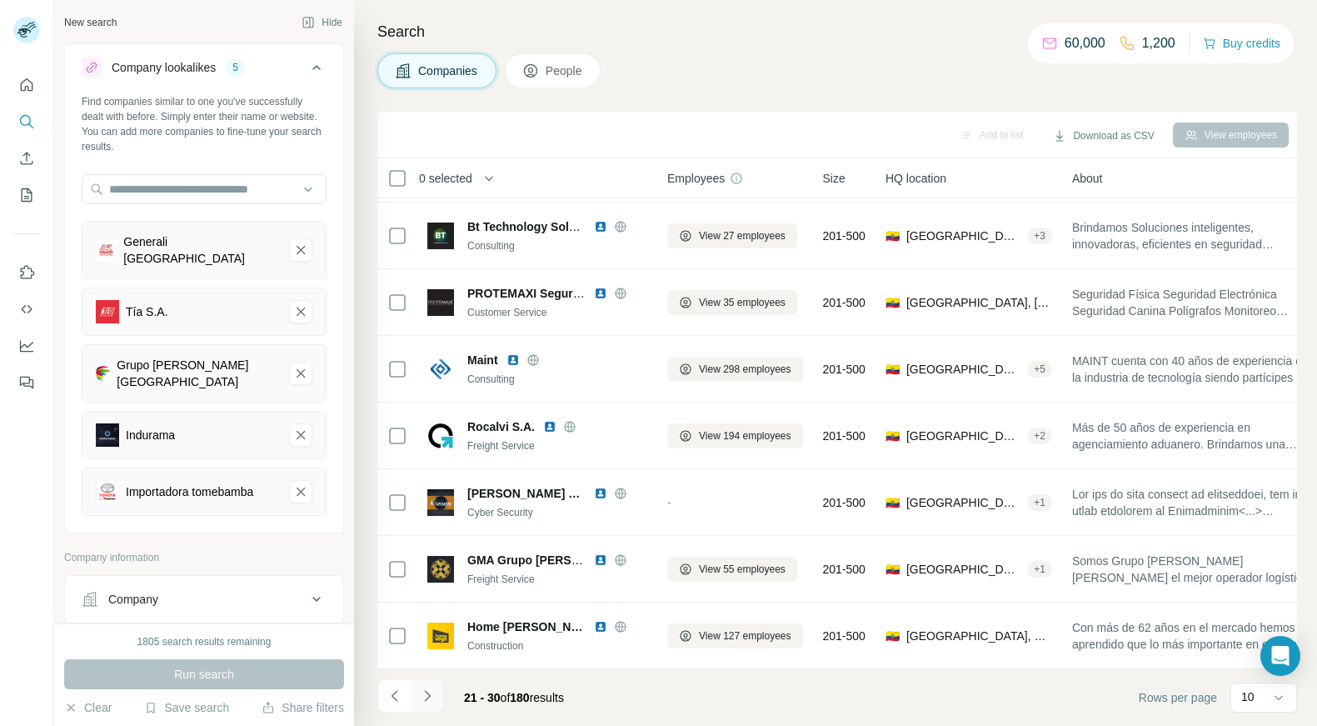
click at [422, 677] on icon "Navigate to next page" at bounding box center [427, 695] width 17 height 17
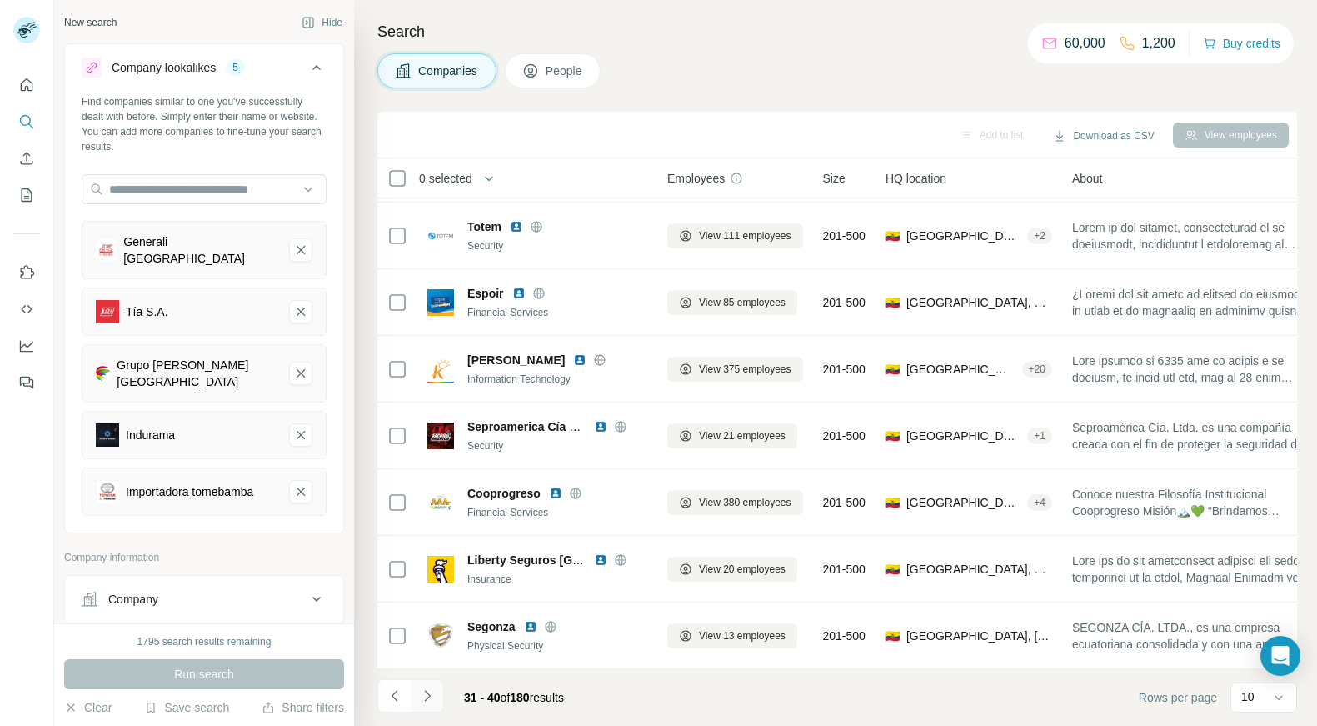
click at [427, 677] on button "Navigate to next page" at bounding box center [427, 695] width 33 height 33
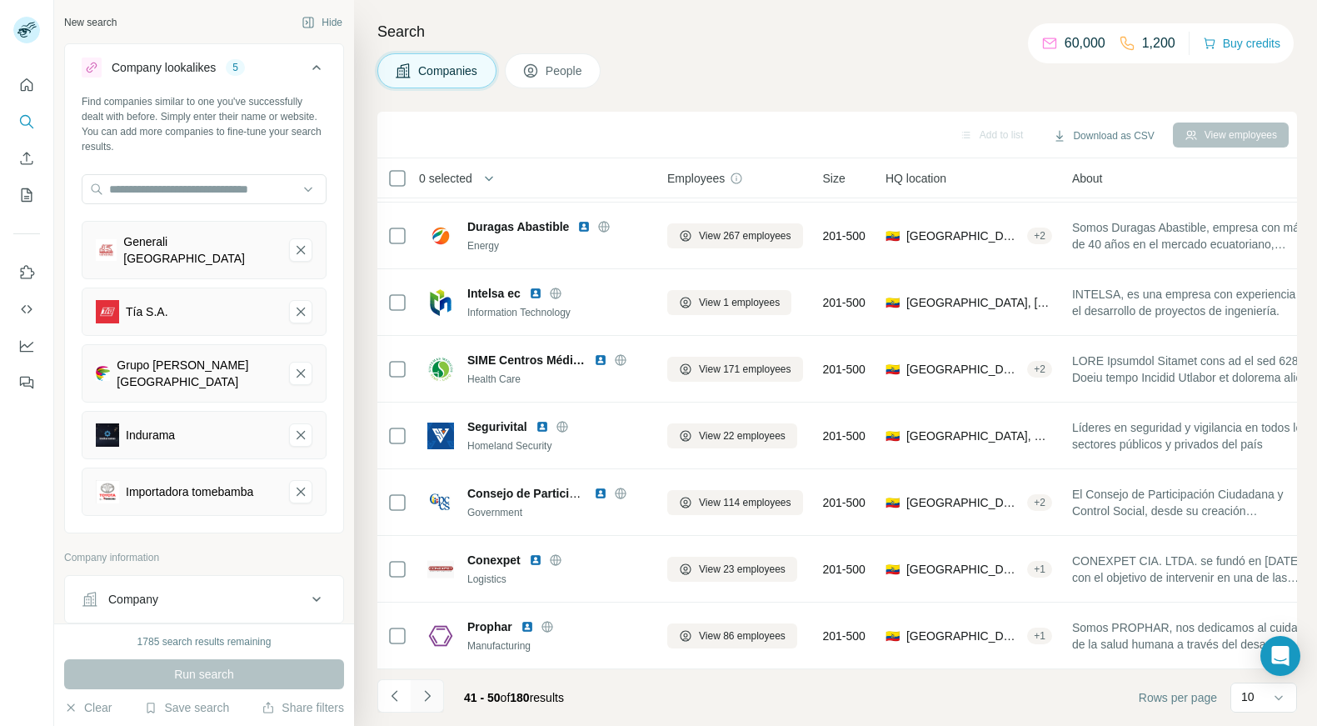
click at [429, 677] on icon "Navigate to next page" at bounding box center [427, 695] width 17 height 17
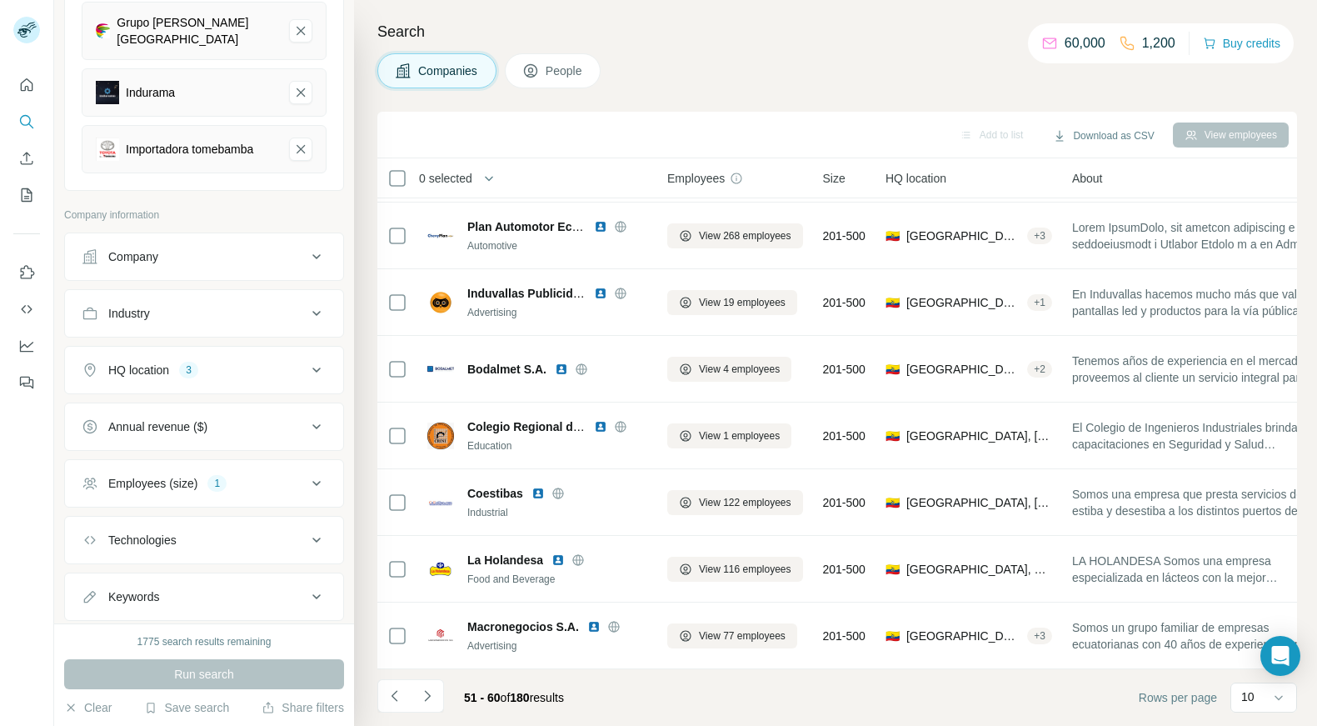
scroll to position [387, 0]
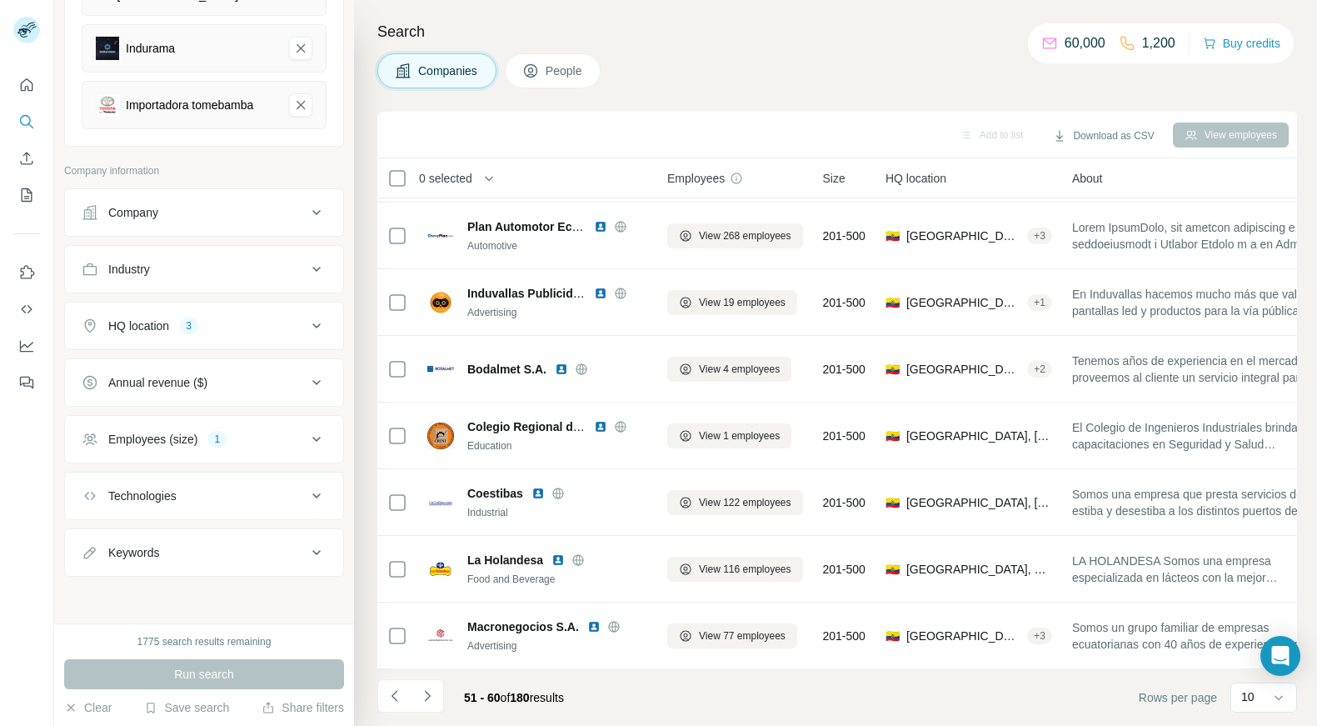
click at [553, 74] on span "People" at bounding box center [565, 70] width 38 height 17
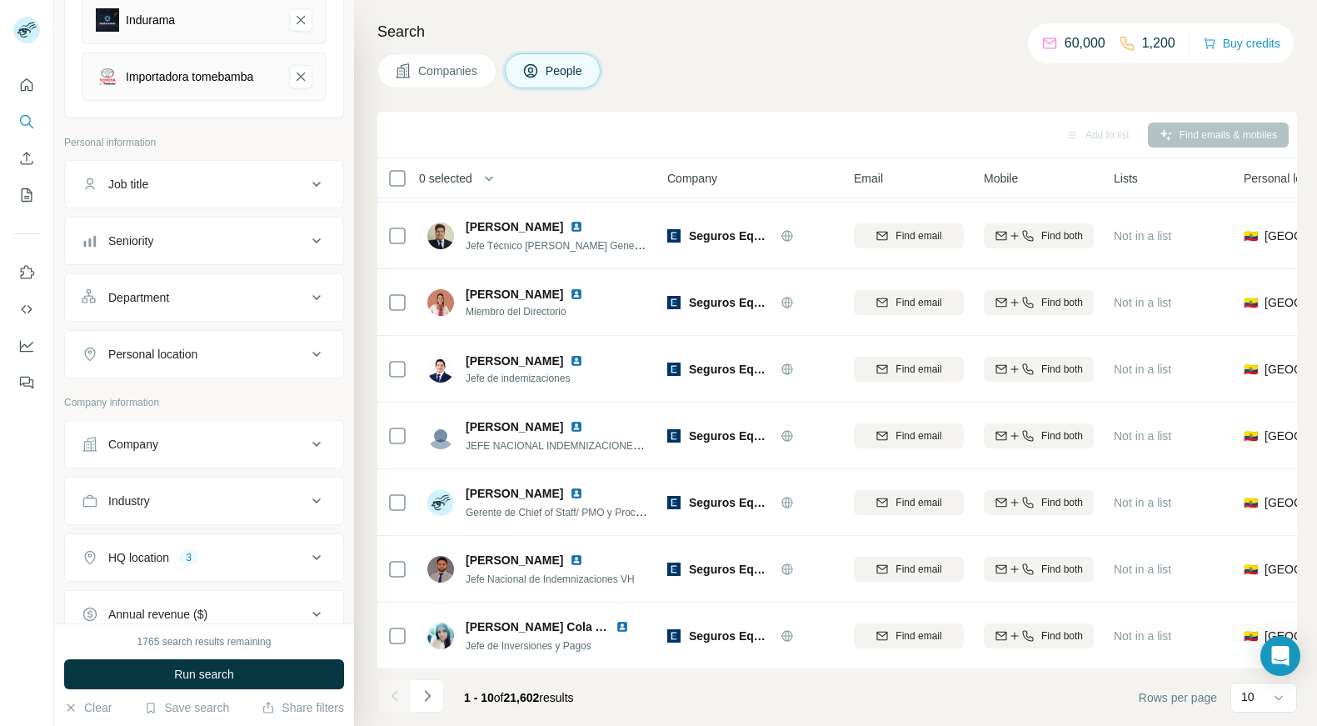
scroll to position [497, 0]
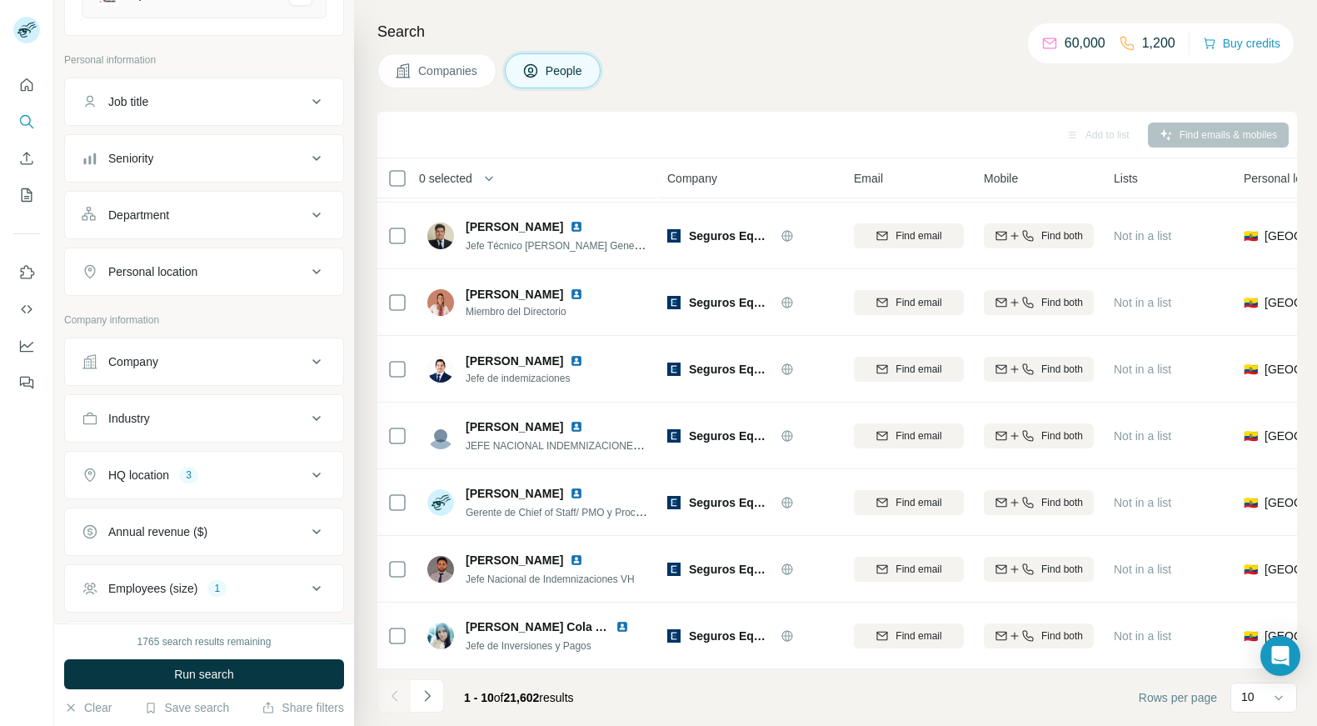
click at [277, 95] on div "Job title" at bounding box center [194, 101] width 225 height 17
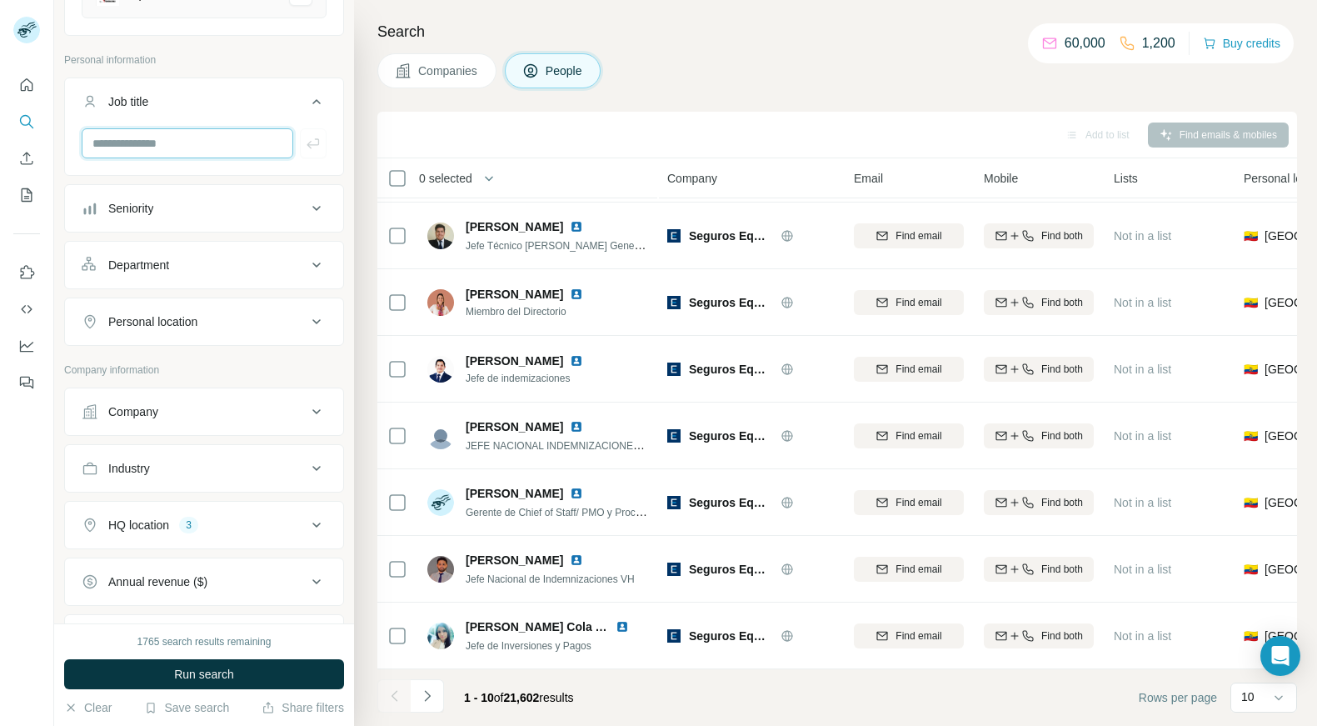
click at [217, 142] on input "text" at bounding box center [188, 143] width 212 height 30
type input "***"
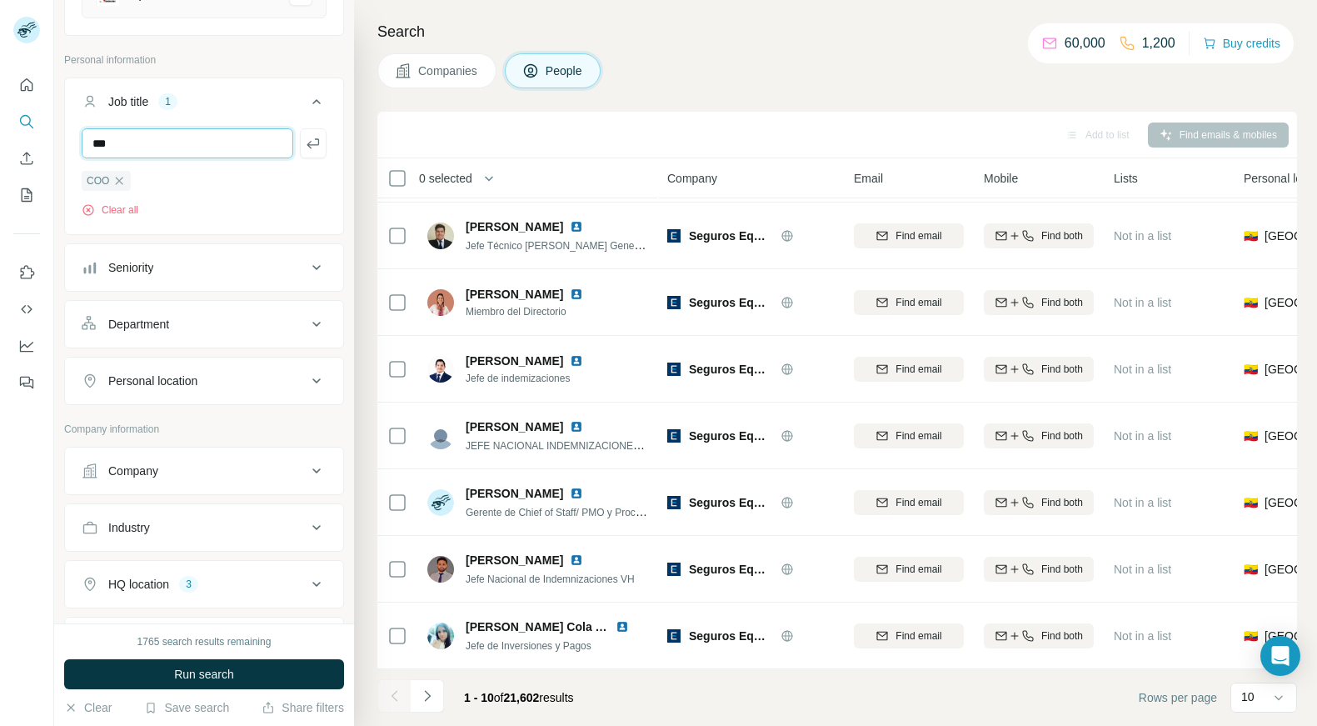
type input "***"
type input "*******"
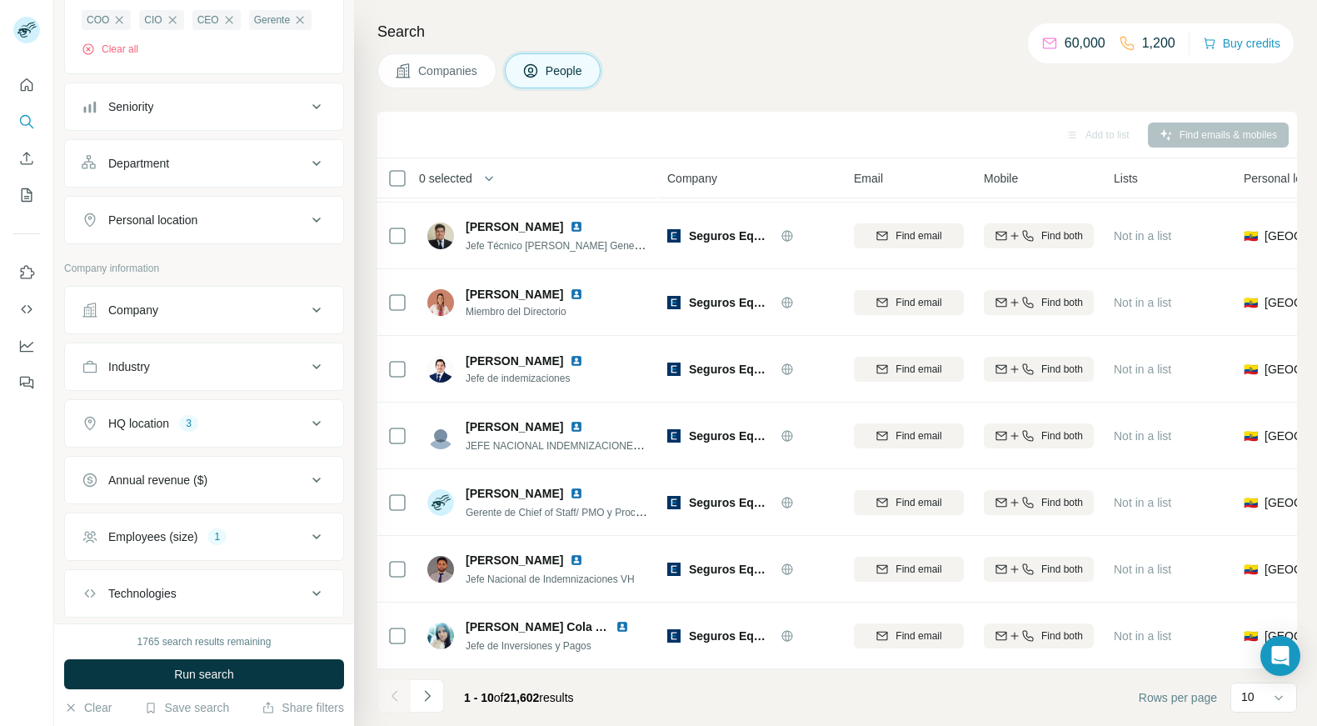
scroll to position [747, 0]
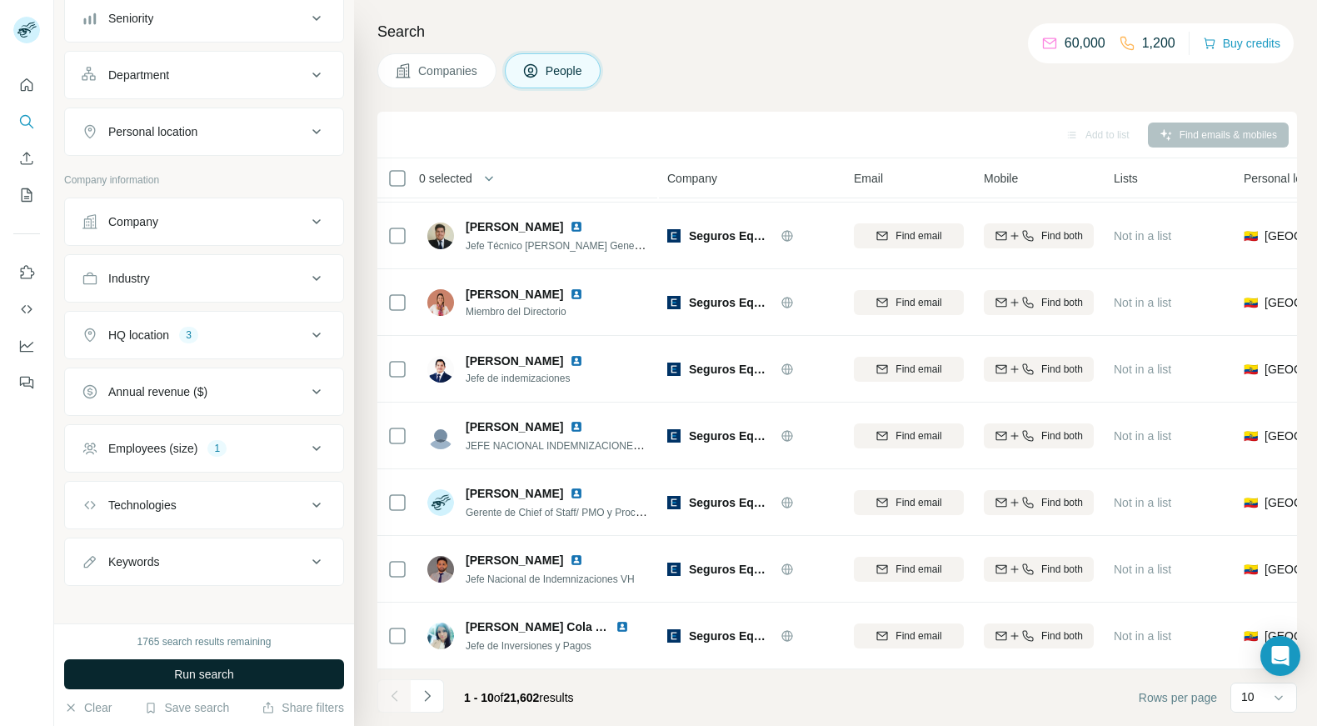
click at [190, 675] on span "Run search" at bounding box center [204, 674] width 60 height 17
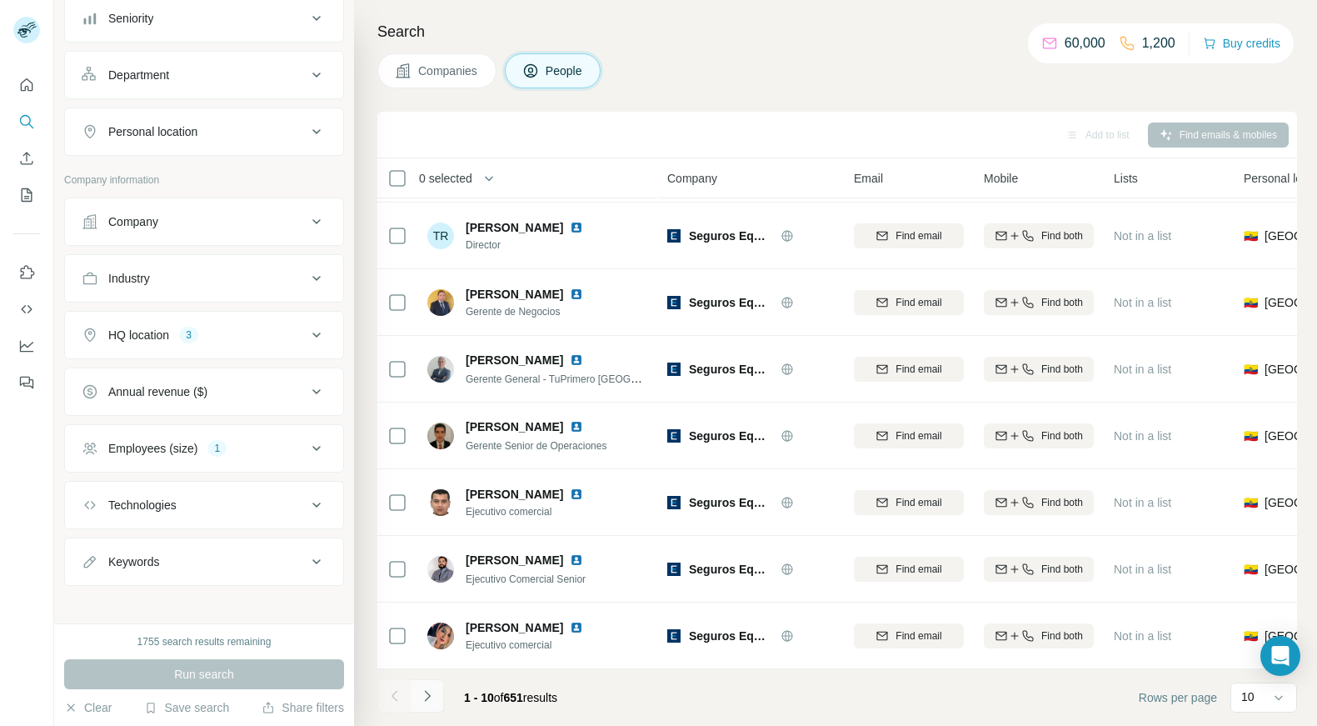
click at [434, 677] on icon "Navigate to next page" at bounding box center [427, 695] width 17 height 17
click at [433, 677] on icon "Navigate to next page" at bounding box center [427, 695] width 17 height 17
click at [430, 677] on icon "Navigate to next page" at bounding box center [427, 695] width 17 height 17
click at [422, 677] on icon "Navigate to next page" at bounding box center [427, 695] width 17 height 17
click at [432, 677] on icon "Navigate to next page" at bounding box center [427, 695] width 17 height 17
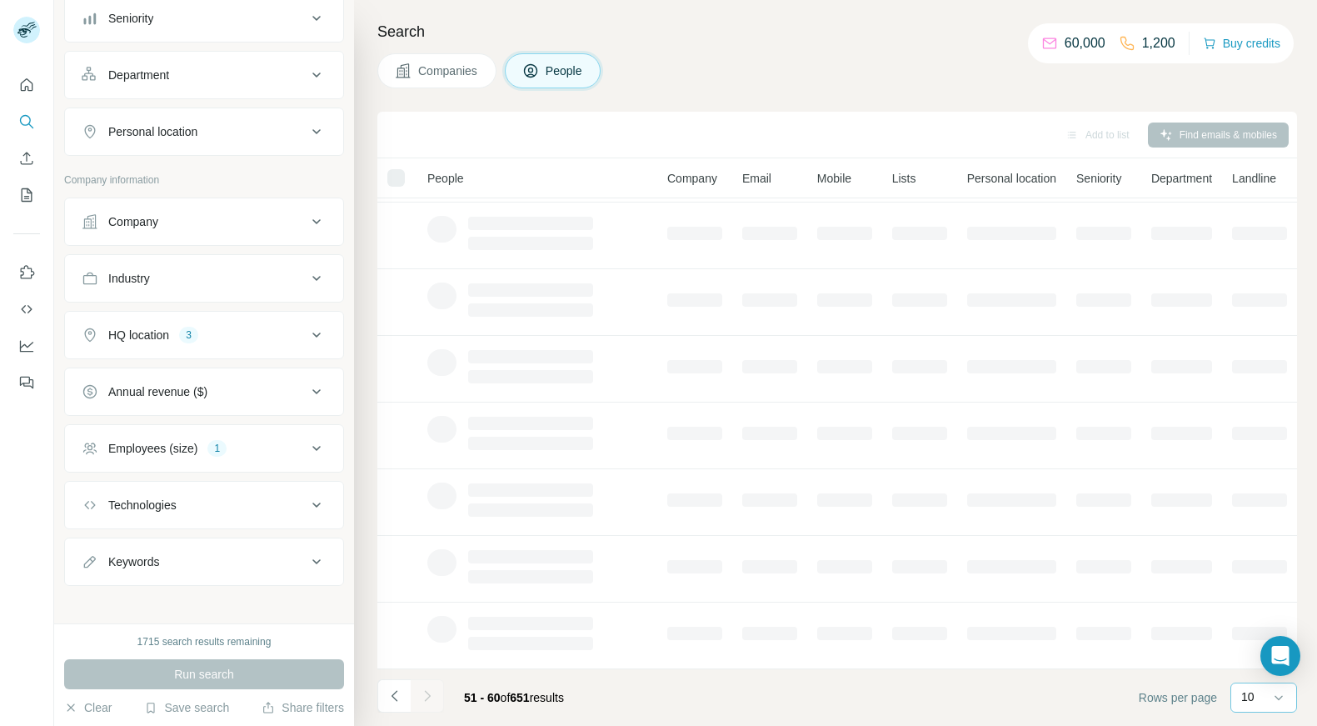
click at [1250, 677] on p "10" at bounding box center [1248, 696] width 13 height 17
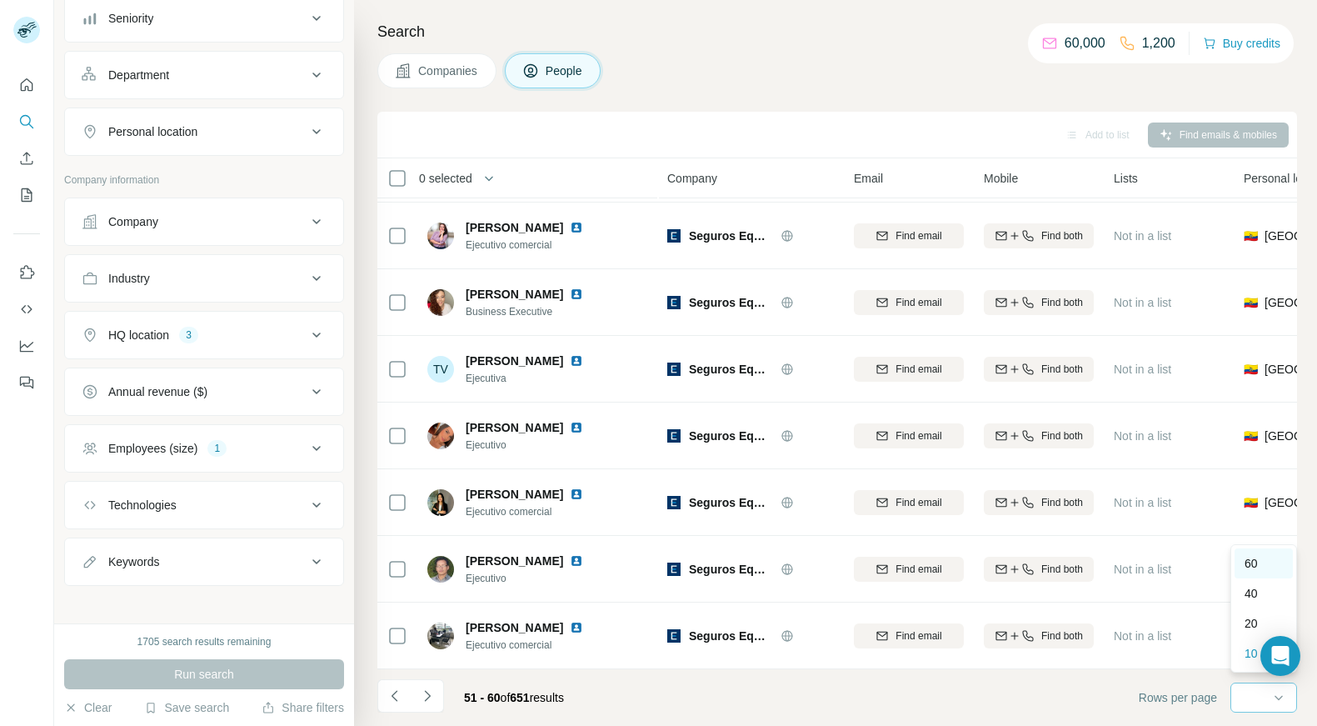
click at [1263, 570] on div "60" at bounding box center [1264, 563] width 38 height 17
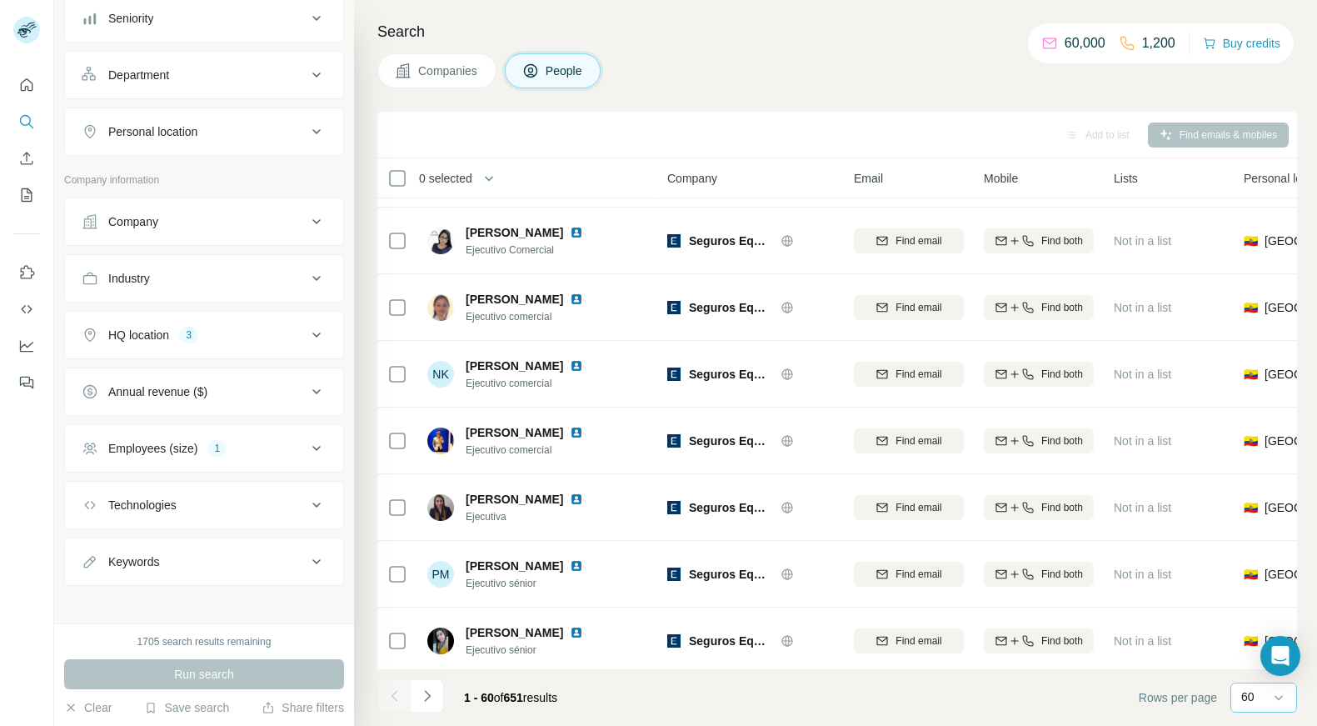
scroll to position [3155, 0]
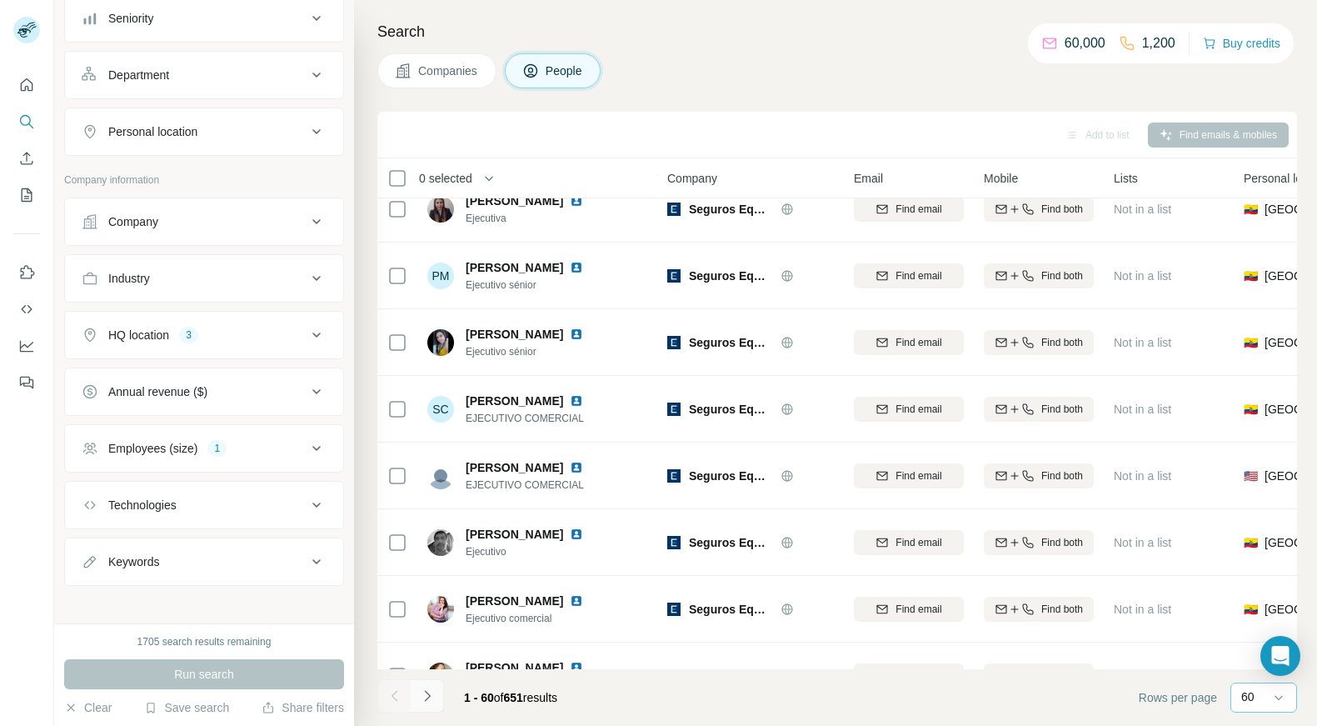
click at [423, 677] on icon "Navigate to next page" at bounding box center [427, 695] width 17 height 17
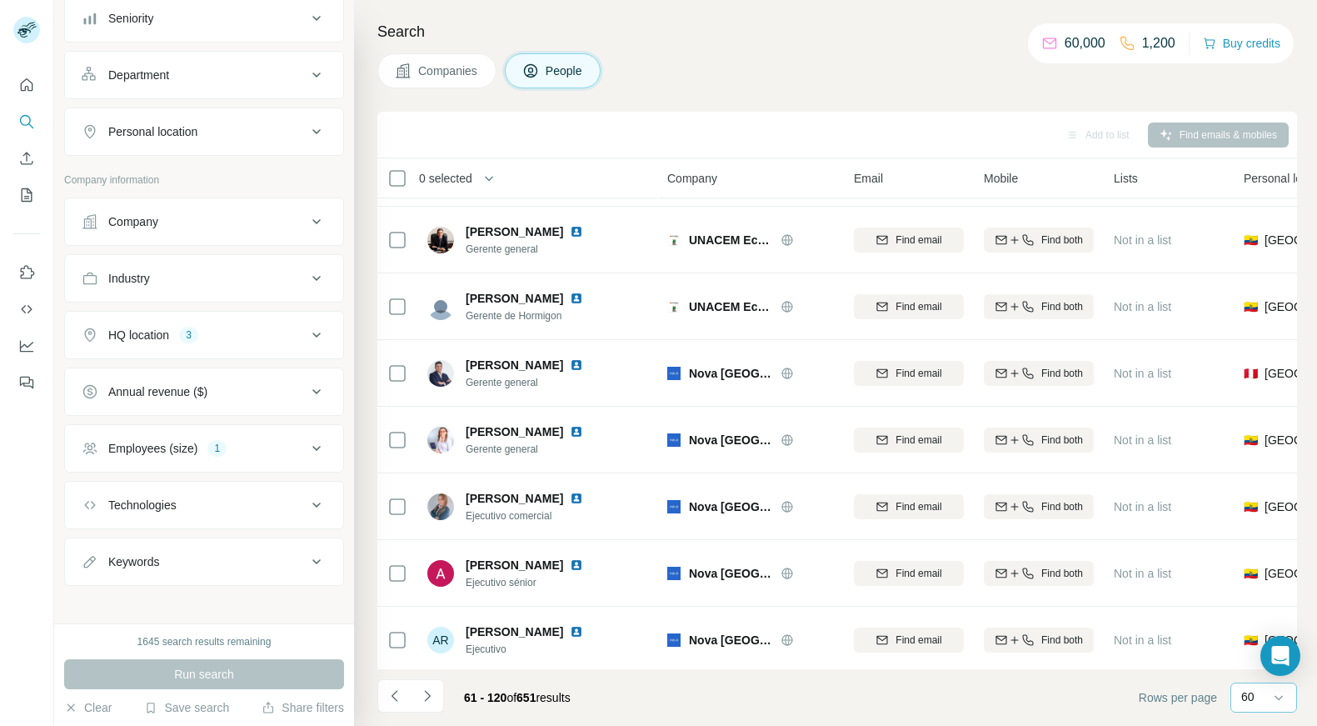
scroll to position [1123, 0]
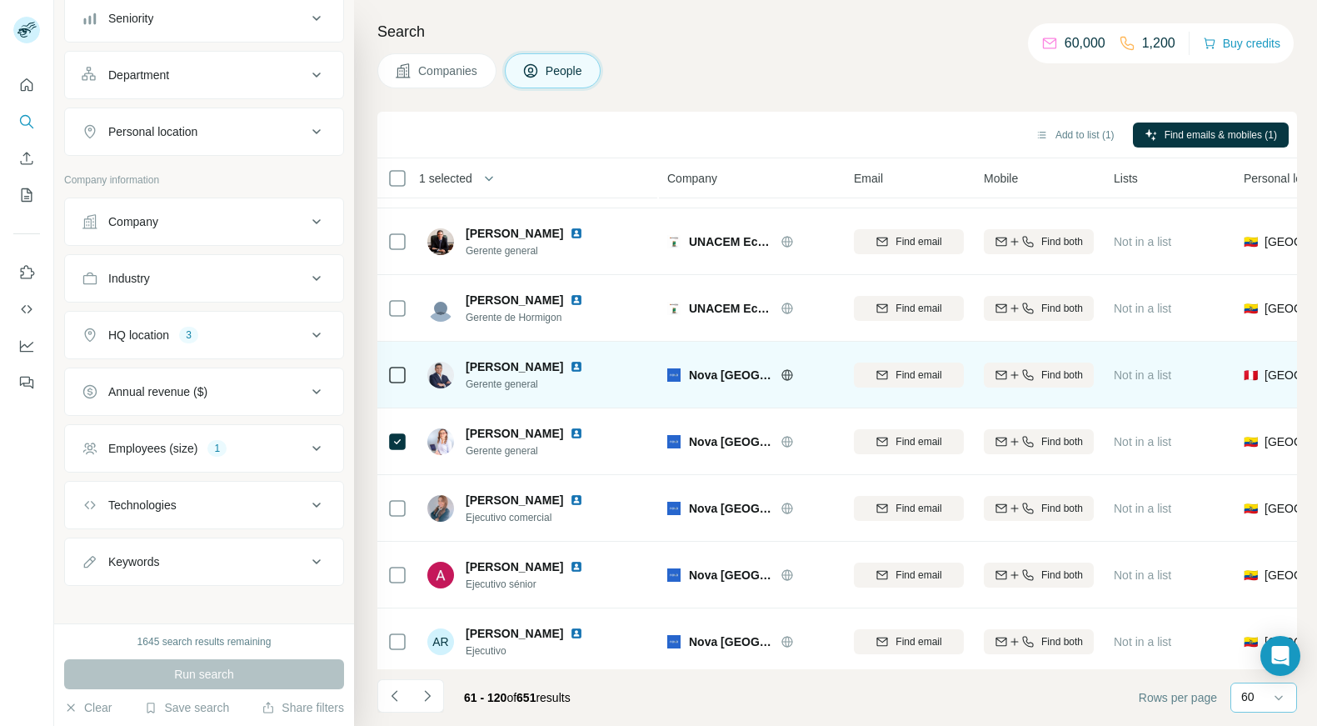
click at [385, 372] on td at bounding box center [397, 375] width 40 height 67
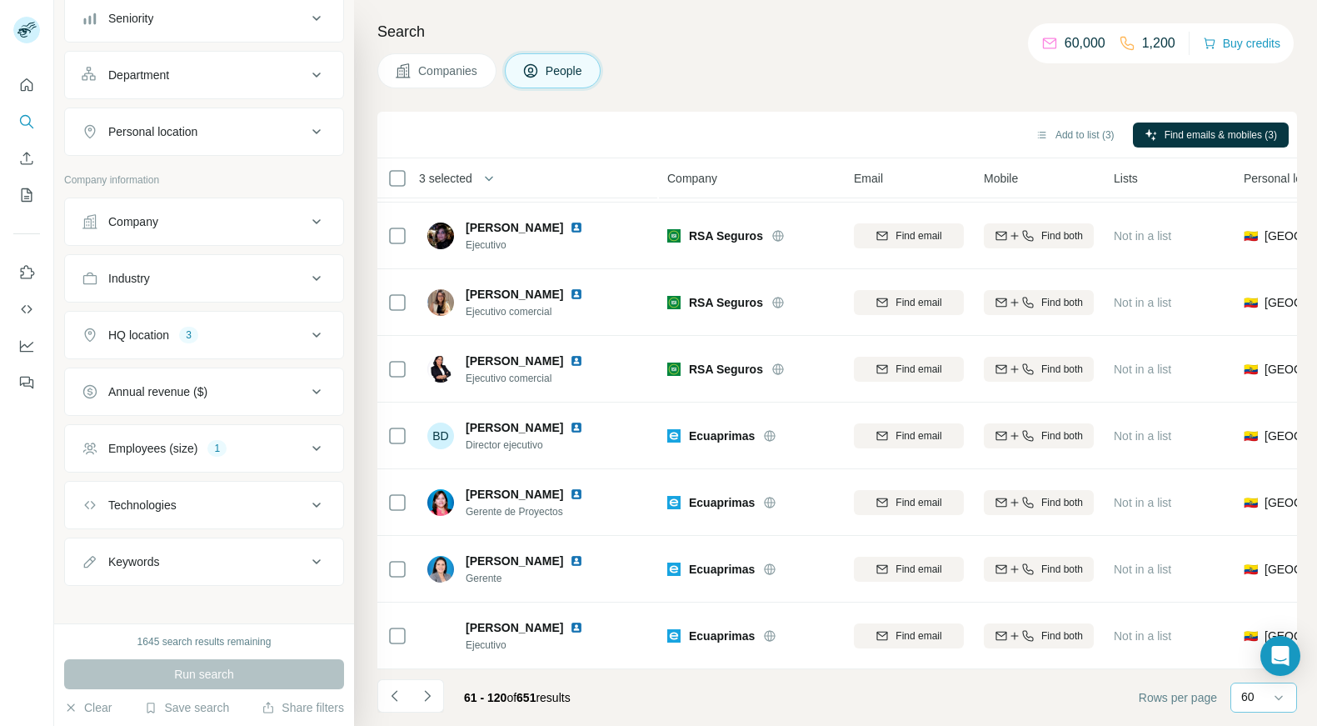
scroll to position [3538, 0]
click at [425, 677] on icon "Navigate to next page" at bounding box center [427, 695] width 17 height 17
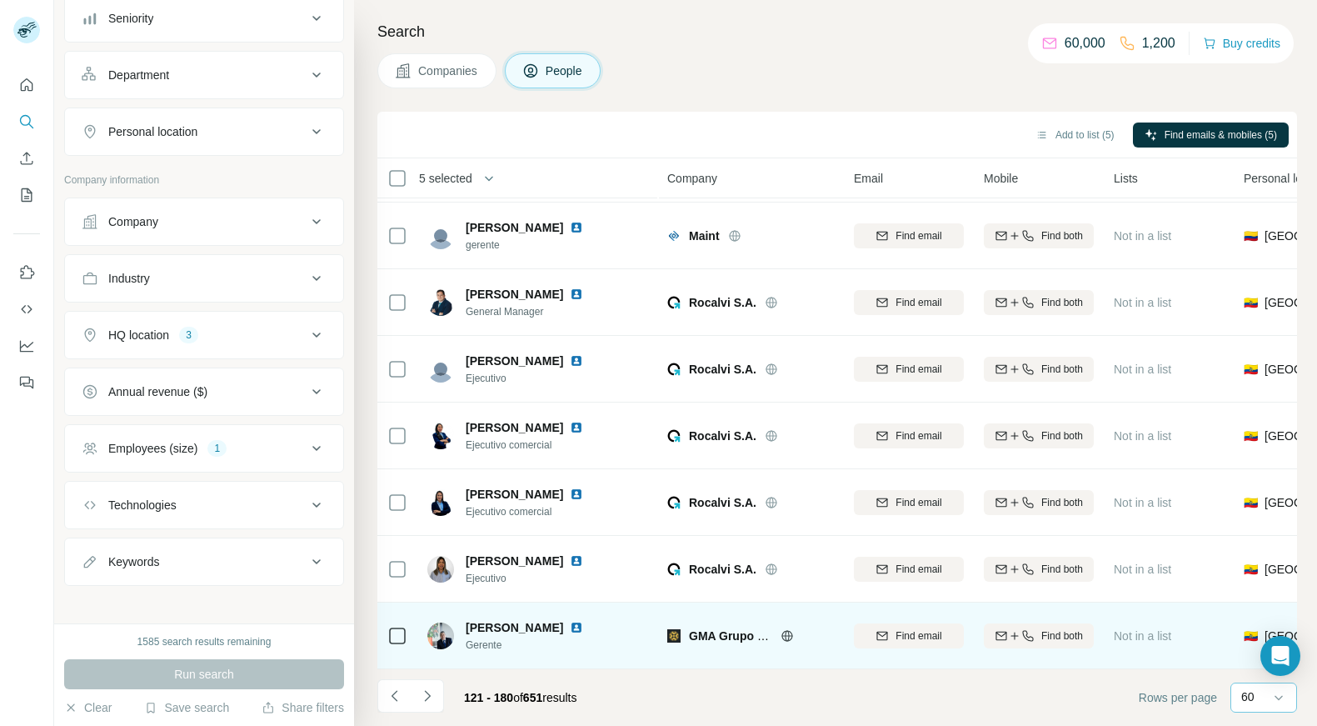
click at [409, 627] on td at bounding box center [397, 635] width 40 height 67
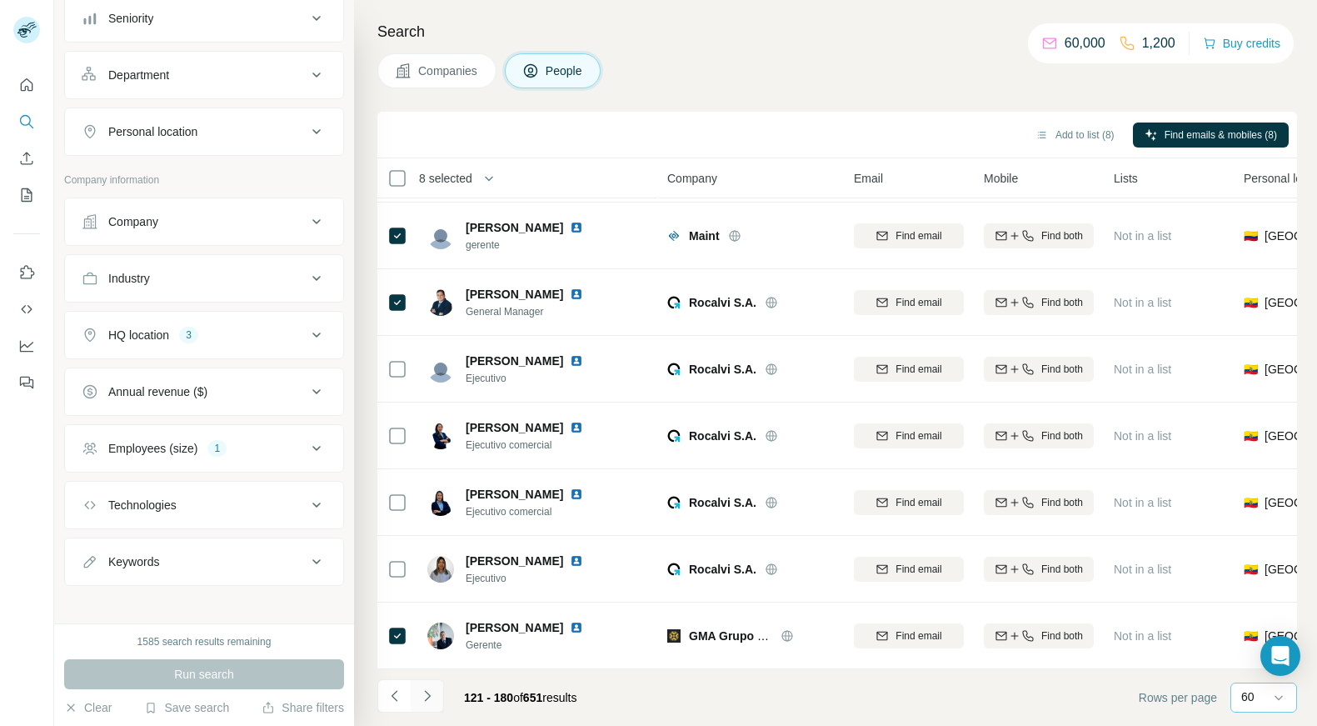
click at [426, 677] on icon "Navigate to next page" at bounding box center [427, 695] width 6 height 11
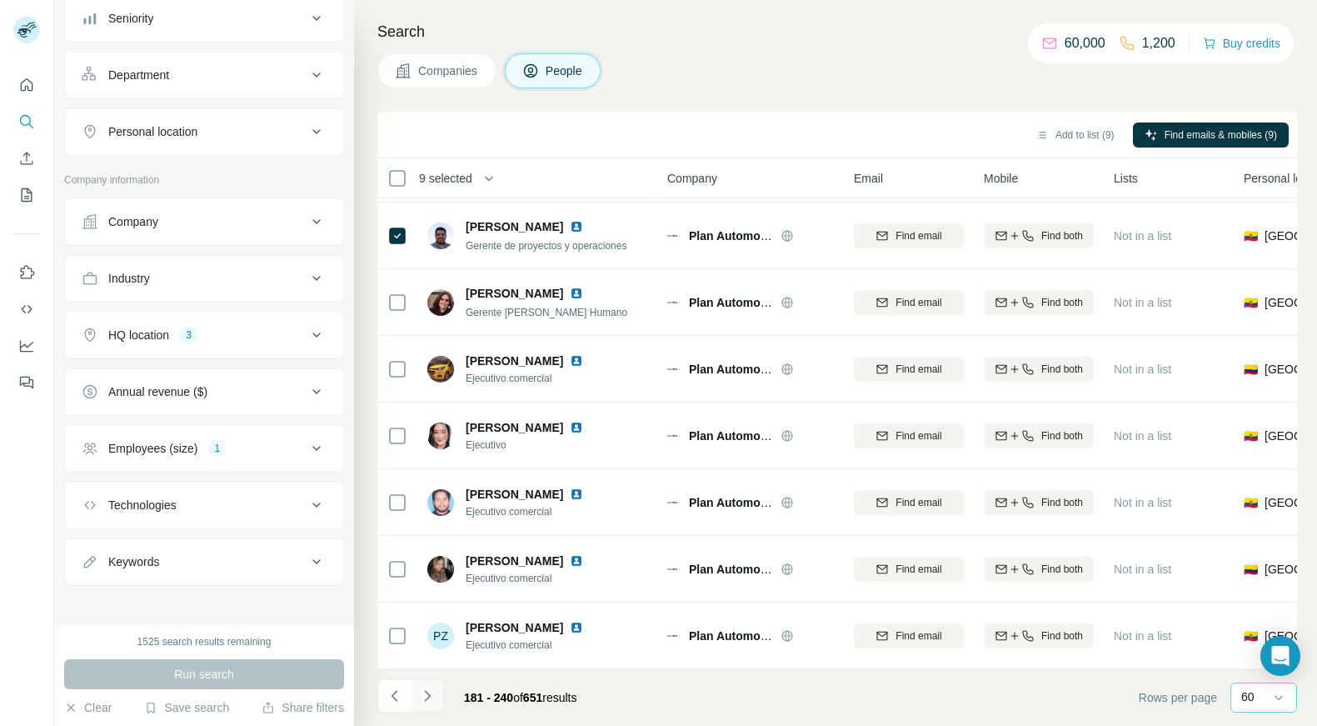
click at [428, 677] on icon "Navigate to next page" at bounding box center [427, 695] width 17 height 17
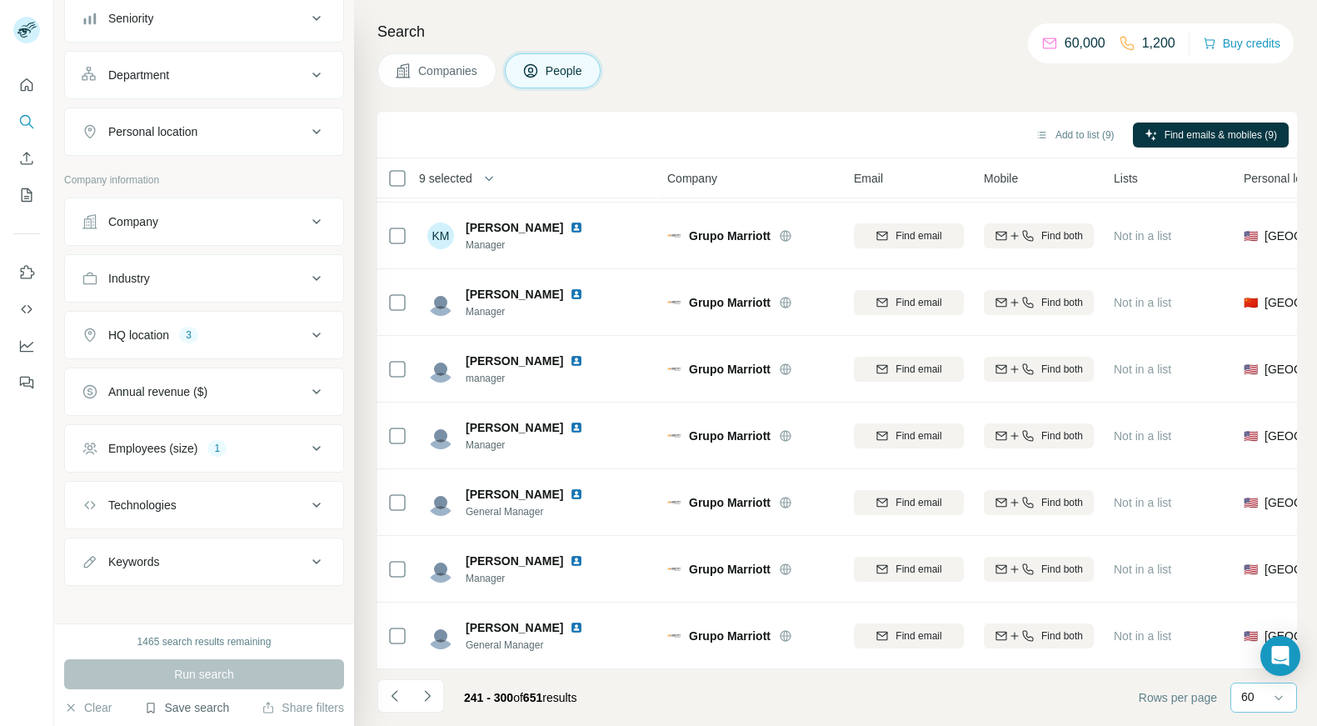
click at [179, 677] on button "Save search" at bounding box center [186, 707] width 85 height 17
click at [206, 644] on div "Save search" at bounding box center [234, 644] width 176 height 33
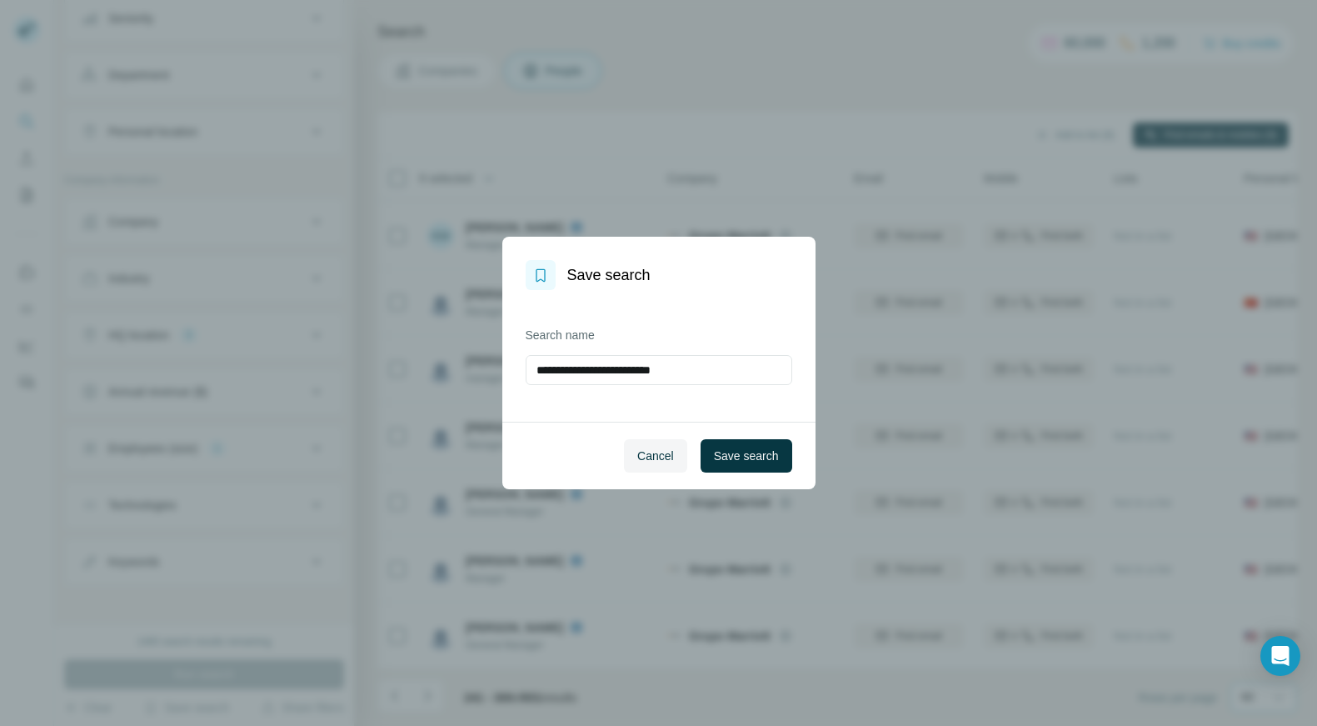
type input "**********"
click at [734, 441] on button "Save search" at bounding box center [747, 455] width 92 height 33
click at [734, 441] on div "Grupo Marriott" at bounding box center [750, 435] width 167 height 46
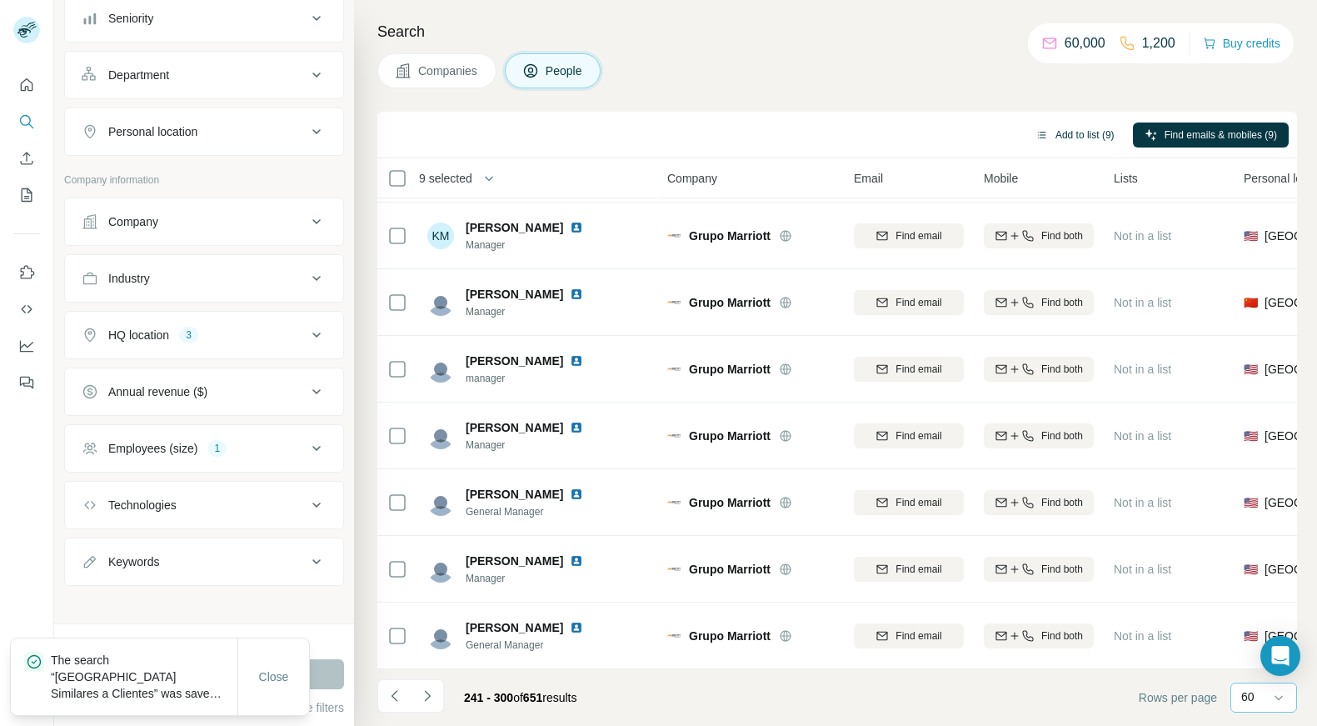
click at [1075, 132] on button "Add to list (9)" at bounding box center [1075, 134] width 102 height 25
click at [1074, 134] on button "Add to list (9)" at bounding box center [1075, 134] width 102 height 25
click at [1077, 132] on button "Add to list (9)" at bounding box center [1075, 134] width 102 height 25
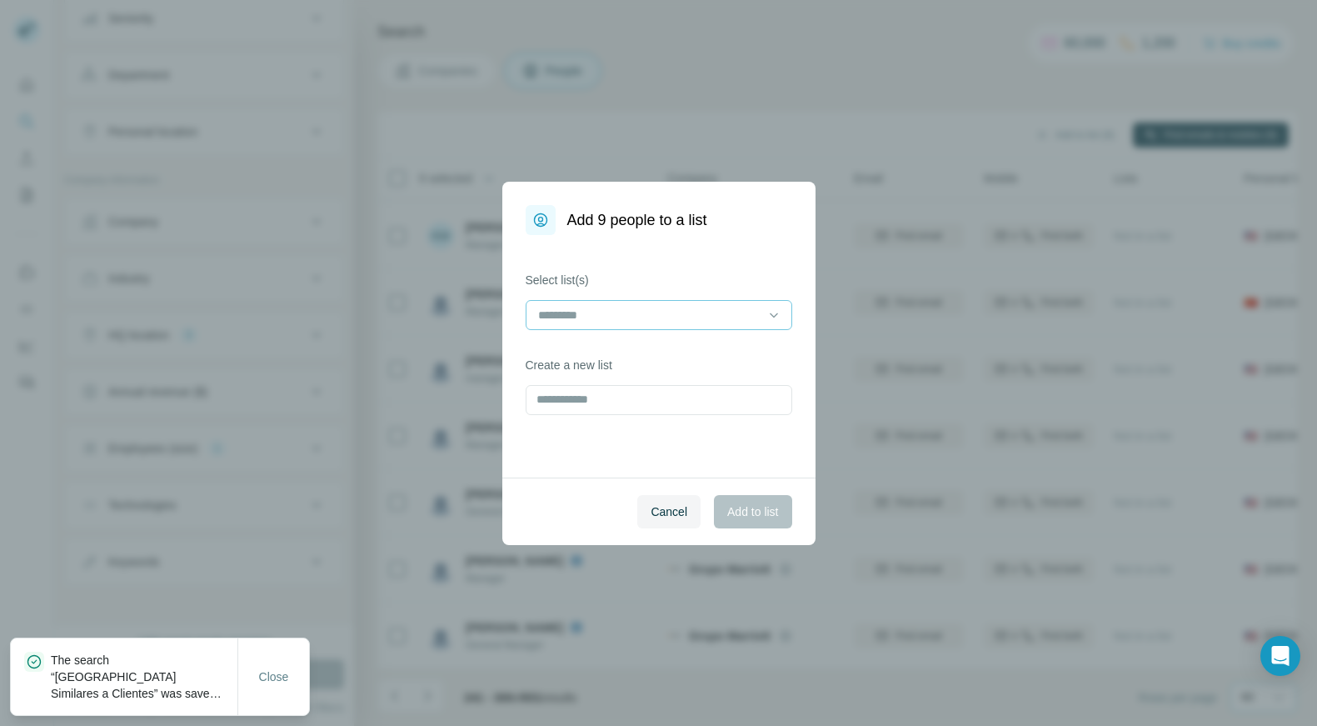
click at [633, 313] on input at bounding box center [649, 315] width 225 height 18
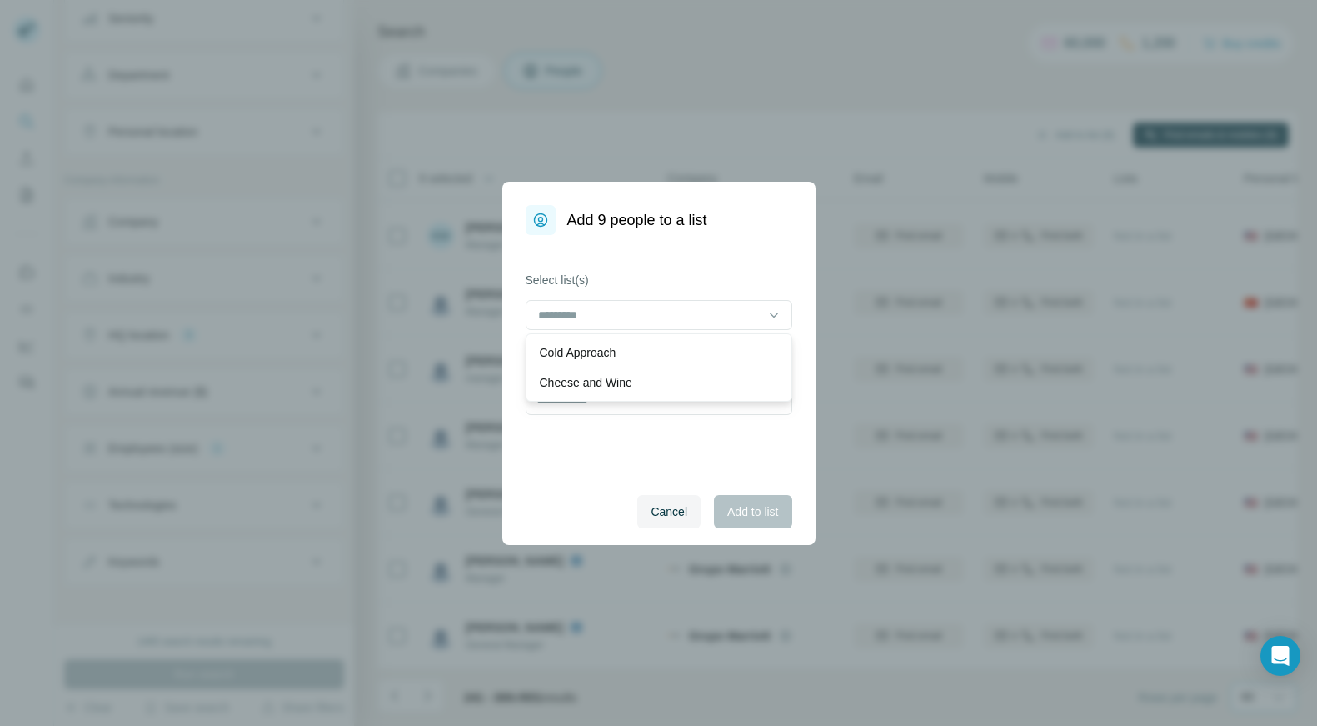
click at [644, 272] on label "Select list(s)" at bounding box center [659, 280] width 267 height 17
click at [564, 405] on input "text" at bounding box center [659, 400] width 267 height 30
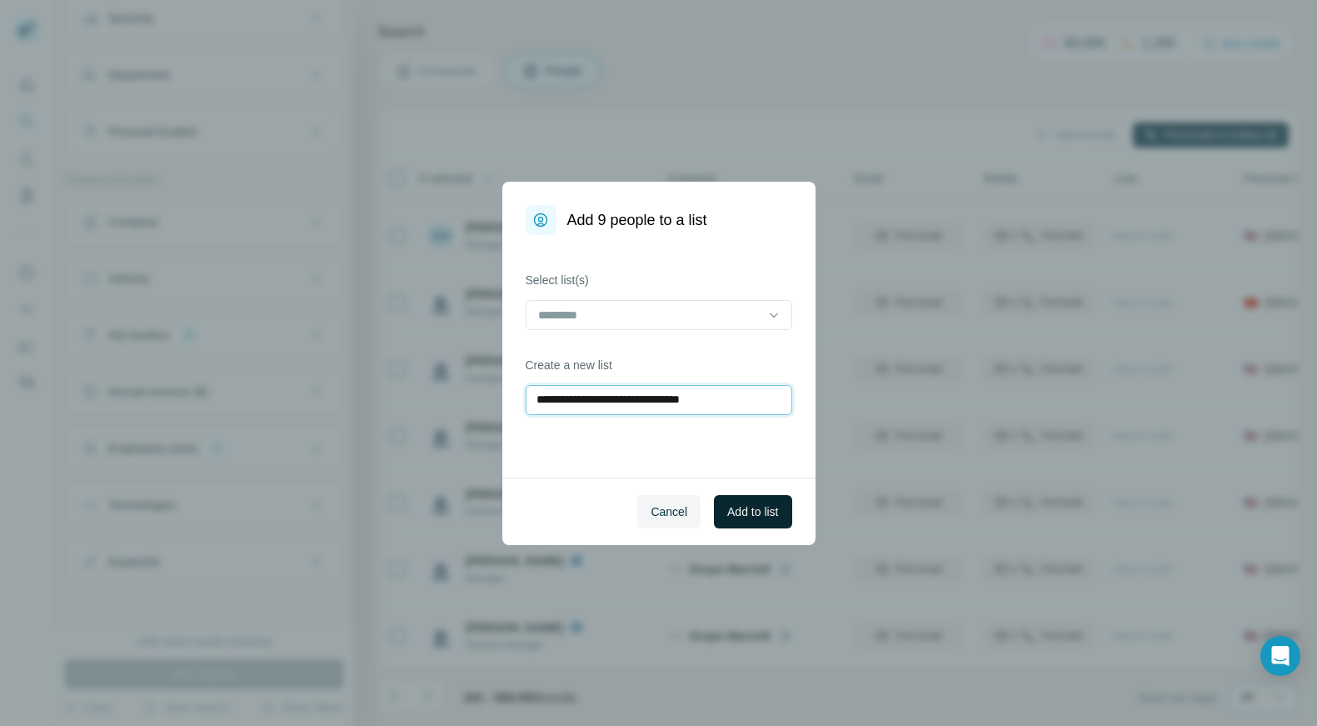
type input "**********"
click at [754, 524] on button "Add to list" at bounding box center [752, 511] width 77 height 33
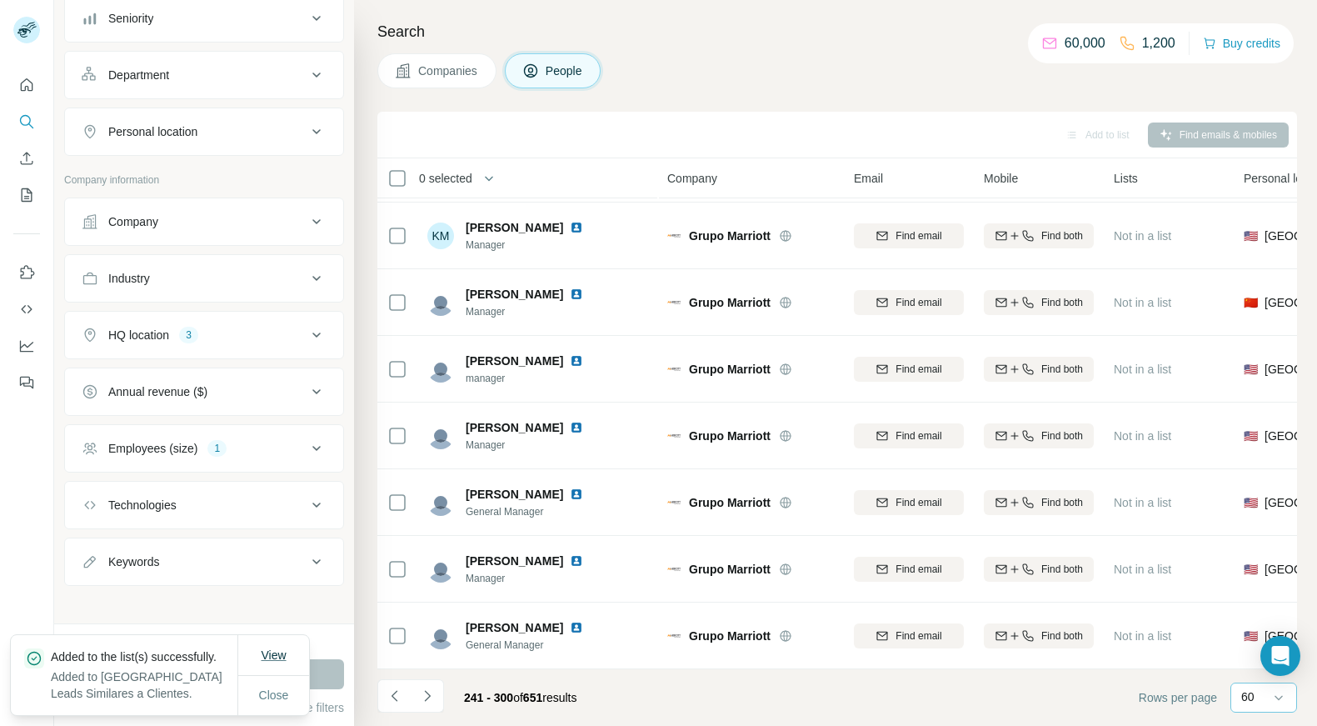
click at [271, 648] on span "View" at bounding box center [273, 654] width 25 height 13
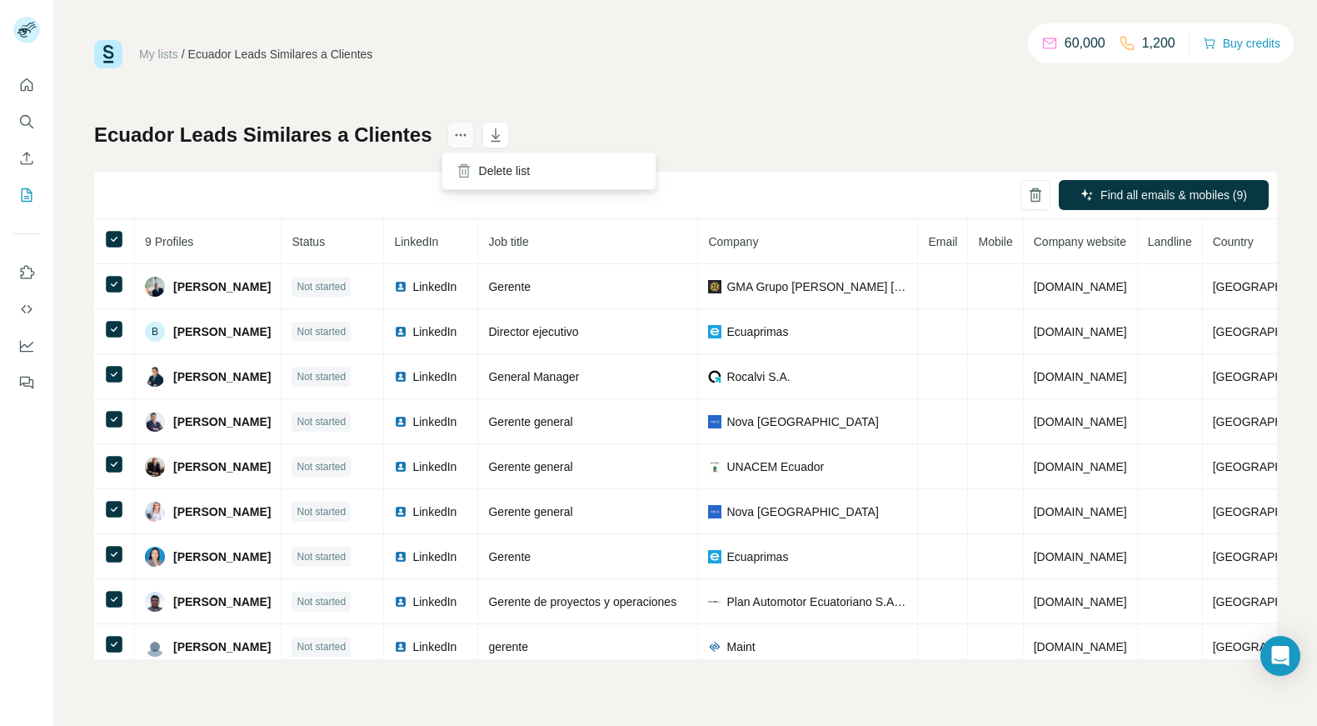
click at [455, 135] on icon "actions" at bounding box center [456, 135] width 2 height 2
click at [725, 127] on div "Ecuador Leads Similares a Clientes Find all emails & mobiles (9) 9 Profiles Sta…" at bounding box center [685, 390] width 1183 height 537
click at [167, 53] on link "My lists" at bounding box center [158, 53] width 39 height 13
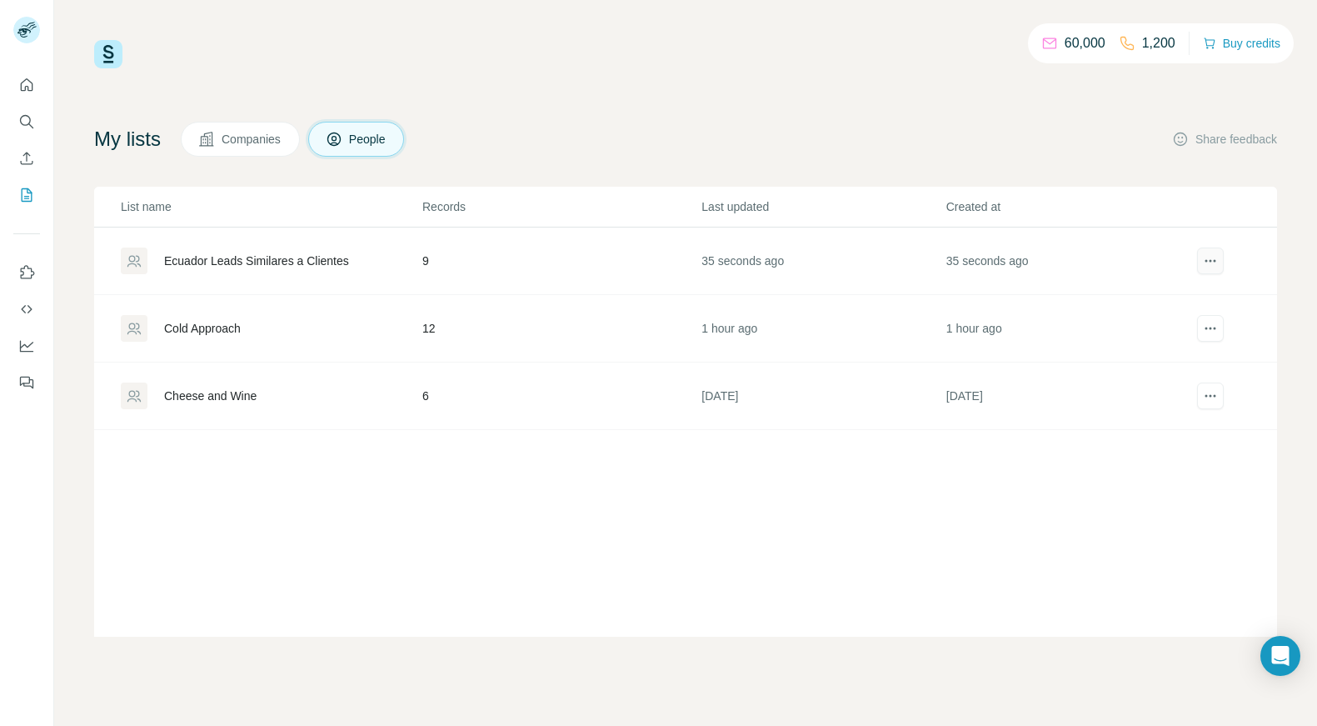
click at [1222, 263] on button "actions" at bounding box center [1210, 260] width 27 height 27
click at [26, 123] on icon "Search" at bounding box center [26, 121] width 17 height 17
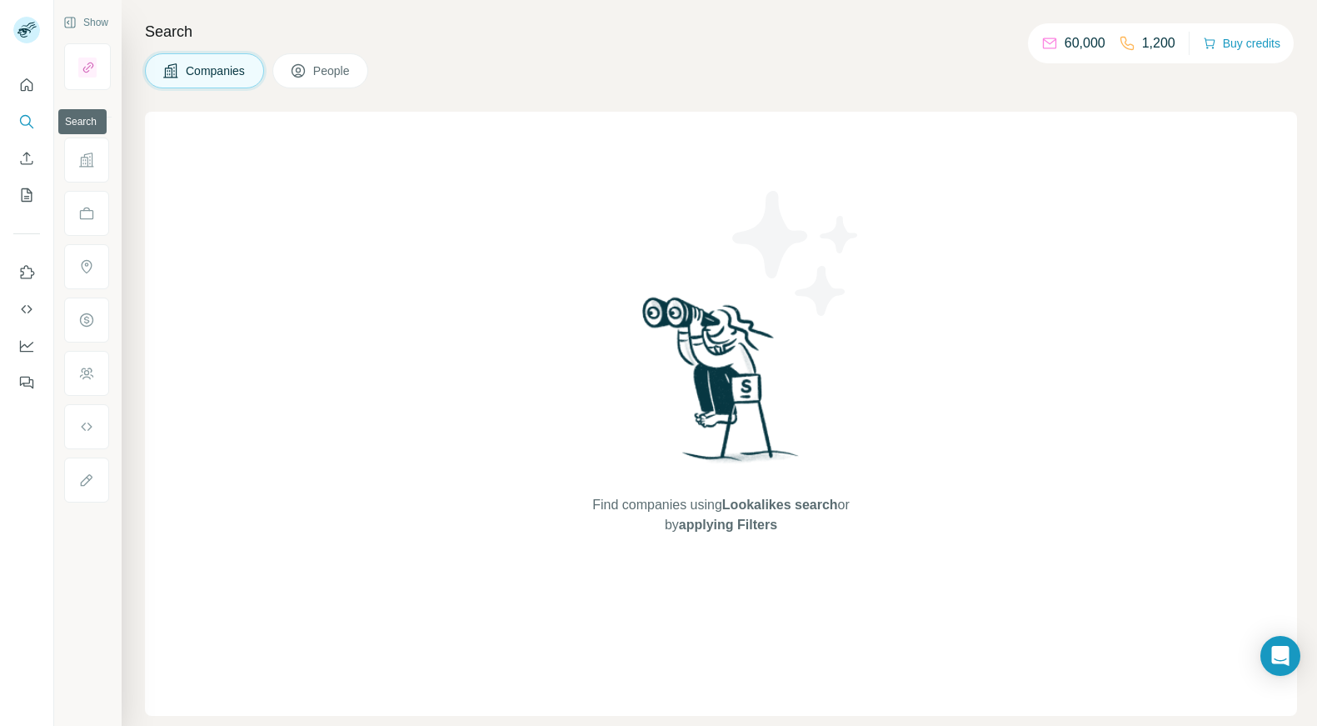
click at [25, 121] on icon "Search" at bounding box center [26, 121] width 17 height 17
click at [24, 92] on icon "Quick start" at bounding box center [26, 85] width 17 height 17
click at [31, 123] on icon "Search" at bounding box center [26, 121] width 17 height 17
click at [29, 88] on icon "Quick start" at bounding box center [26, 85] width 17 height 17
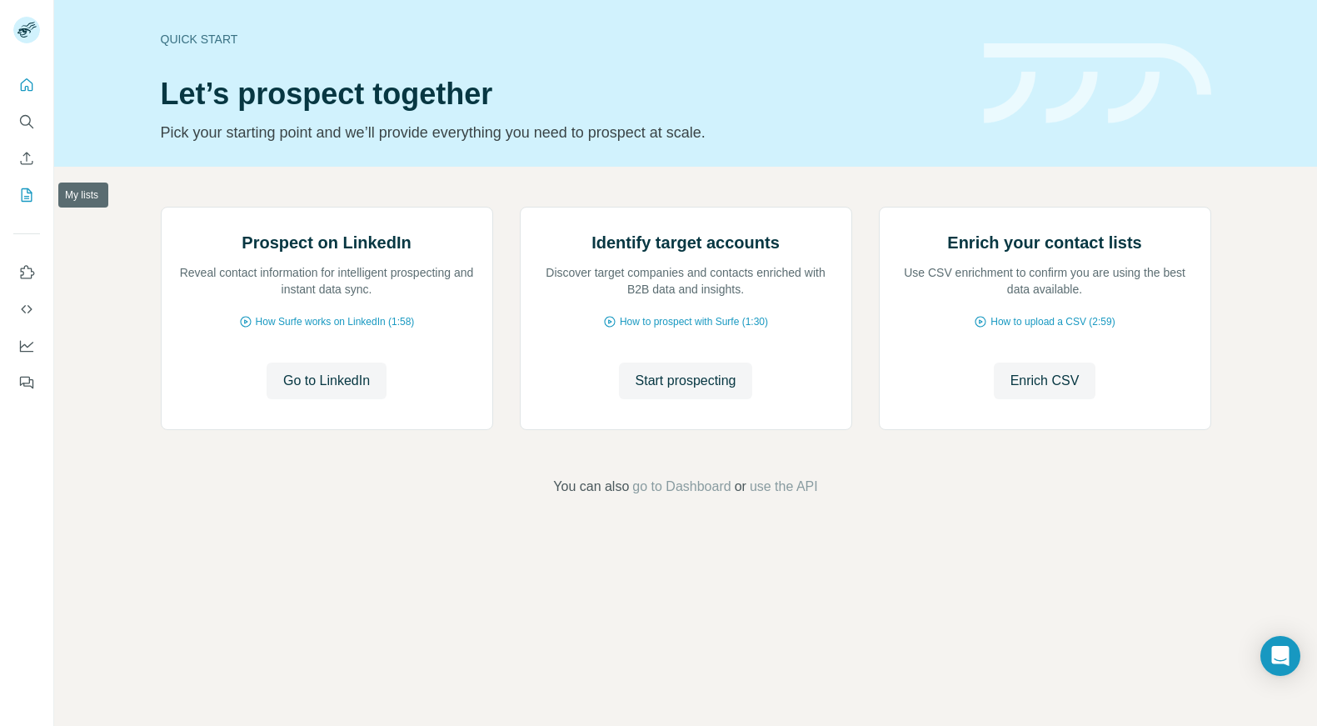
click at [24, 202] on icon "My lists" at bounding box center [27, 194] width 11 height 13
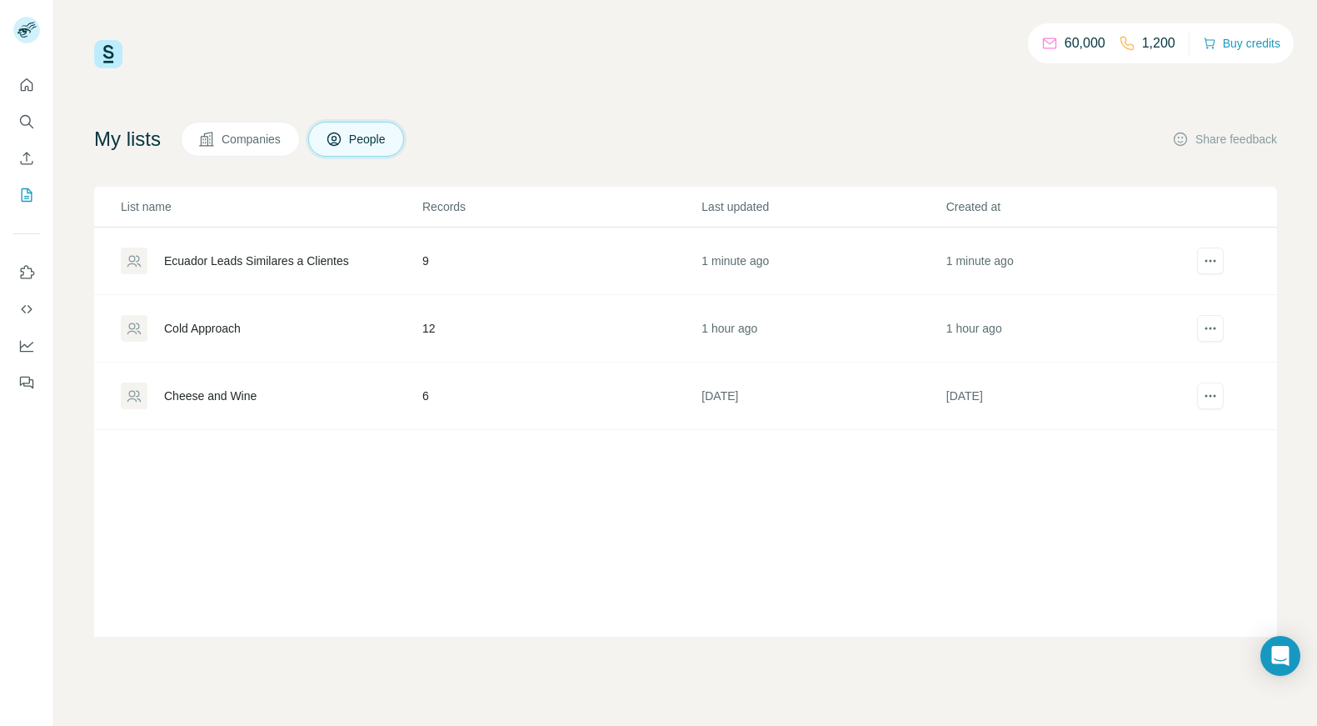
click at [196, 262] on div "Ecuador Leads Similares a Clientes" at bounding box center [256, 260] width 185 height 17
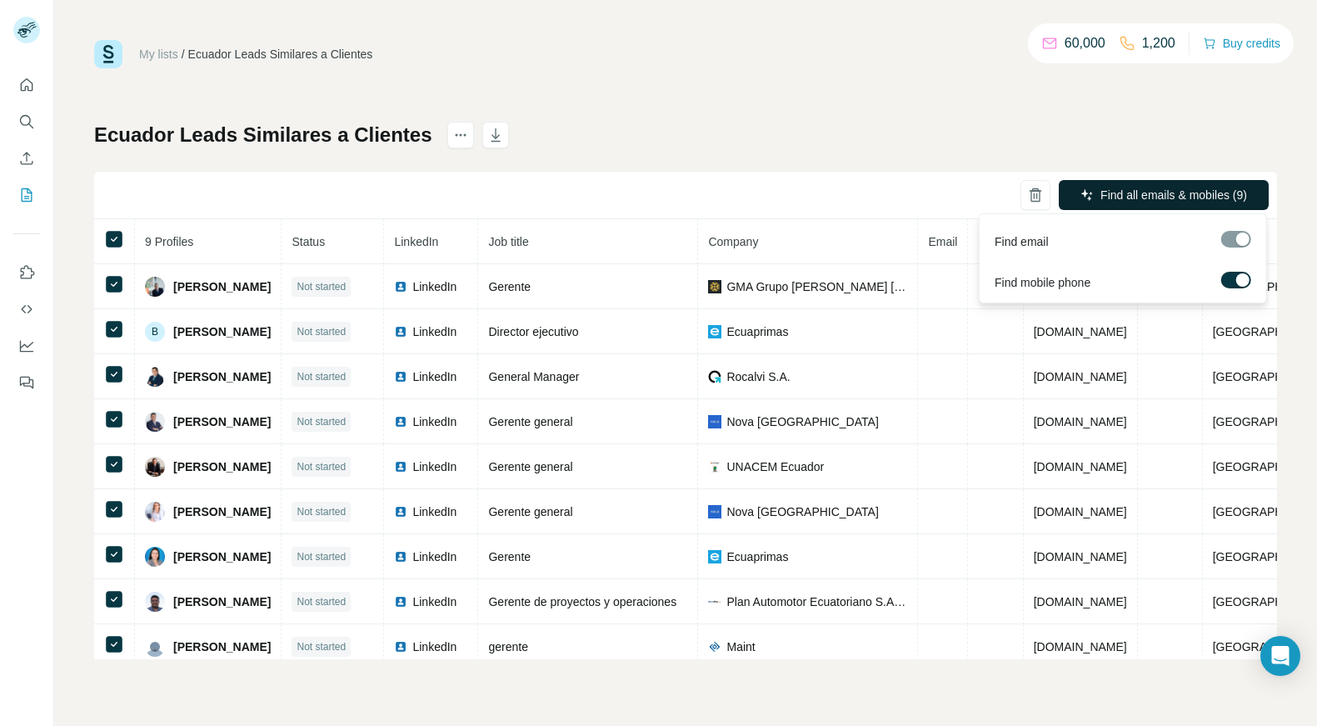
click at [1187, 195] on span "Find all emails & mobiles (9)" at bounding box center [1174, 195] width 147 height 17
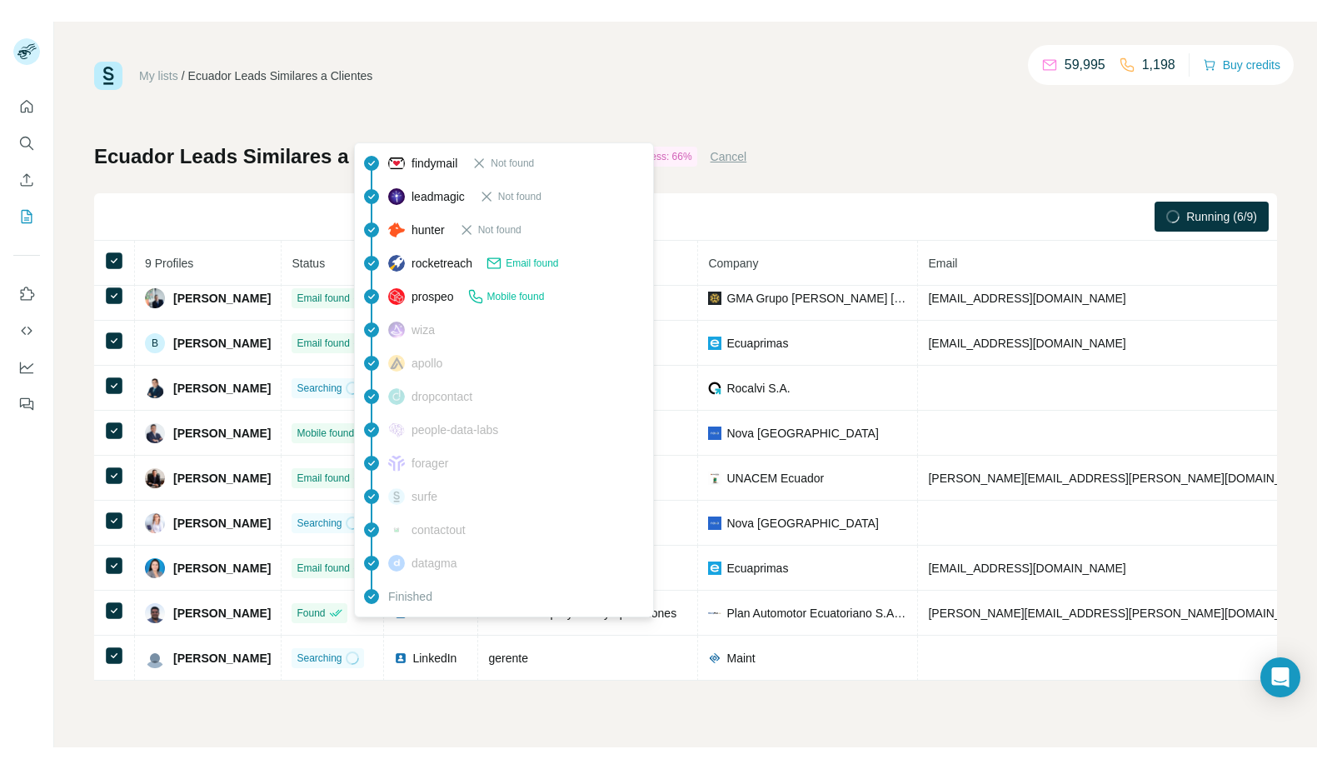
scroll to position [19, 0]
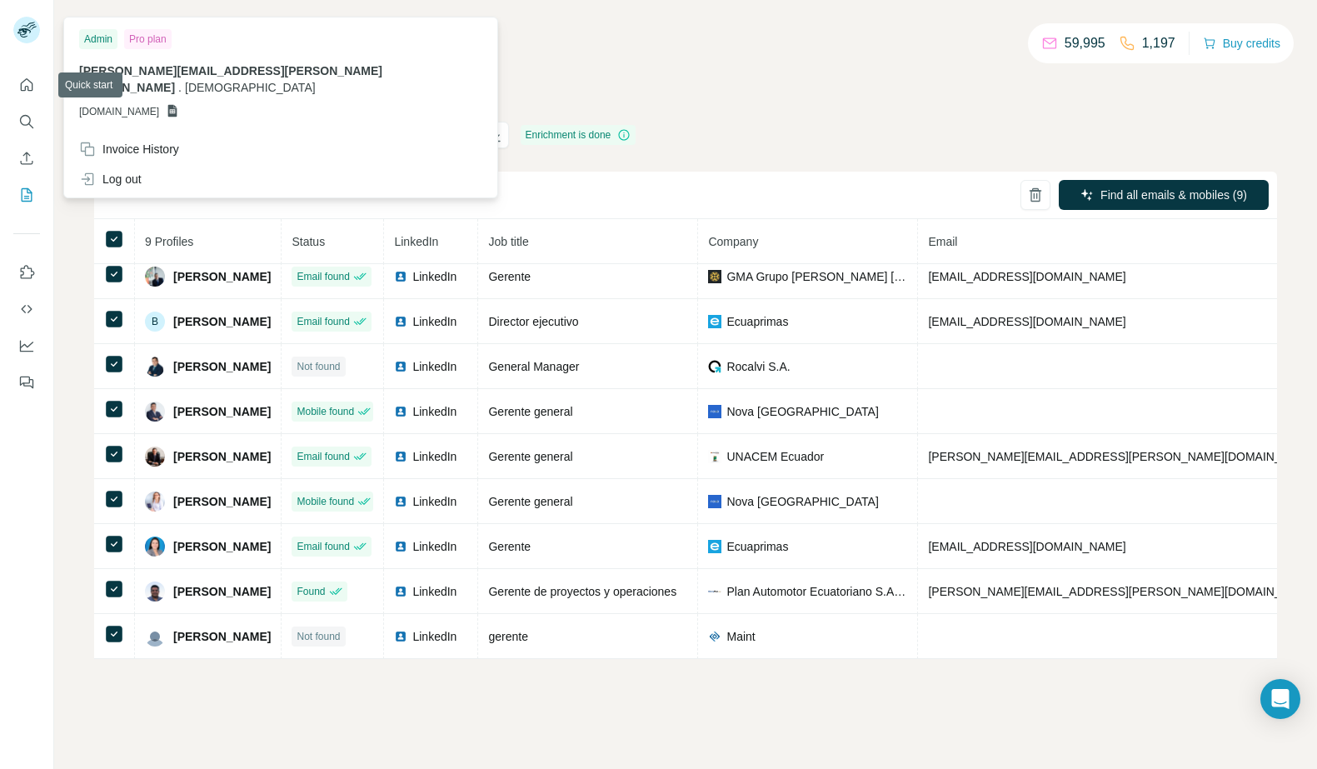
click at [25, 42] on rect at bounding box center [26, 30] width 27 height 27
click at [24, 77] on icon "Quick start" at bounding box center [26, 85] width 17 height 17
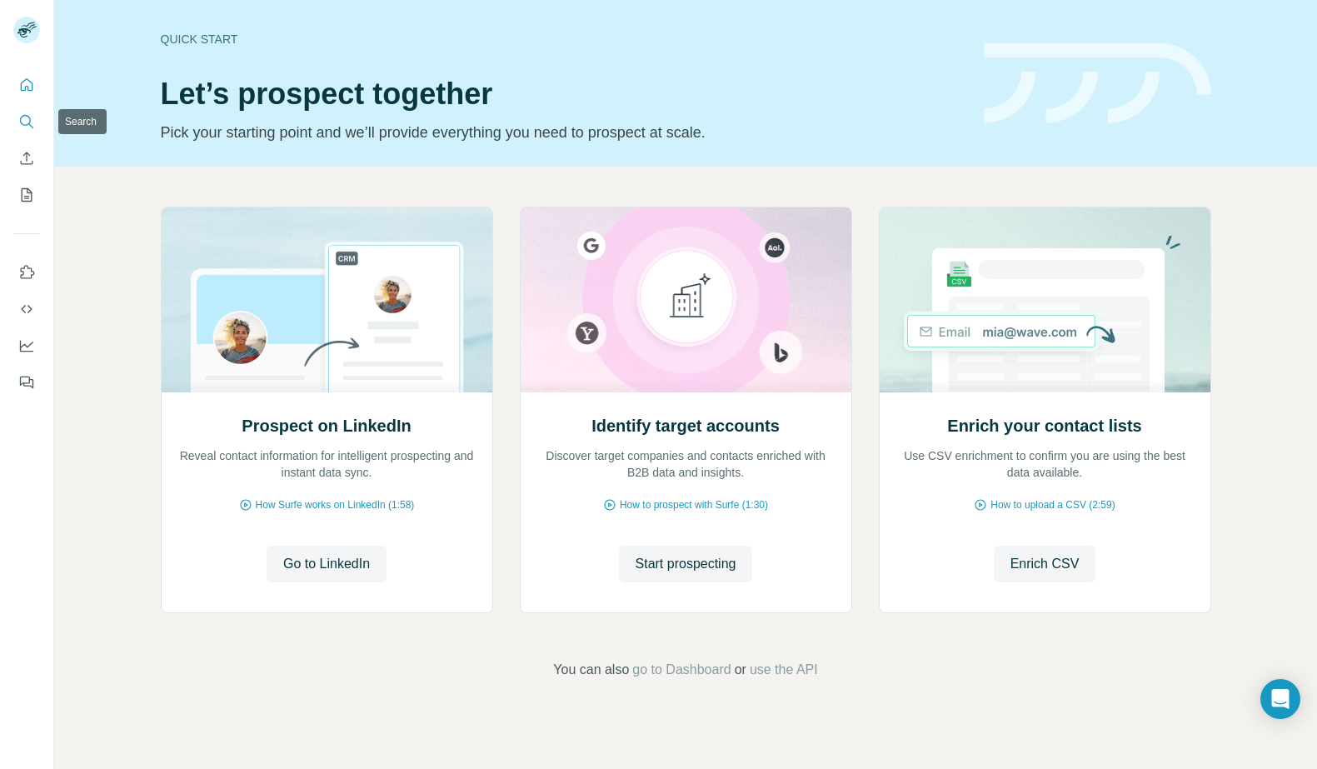
click at [25, 119] on icon "Search" at bounding box center [26, 121] width 17 height 17
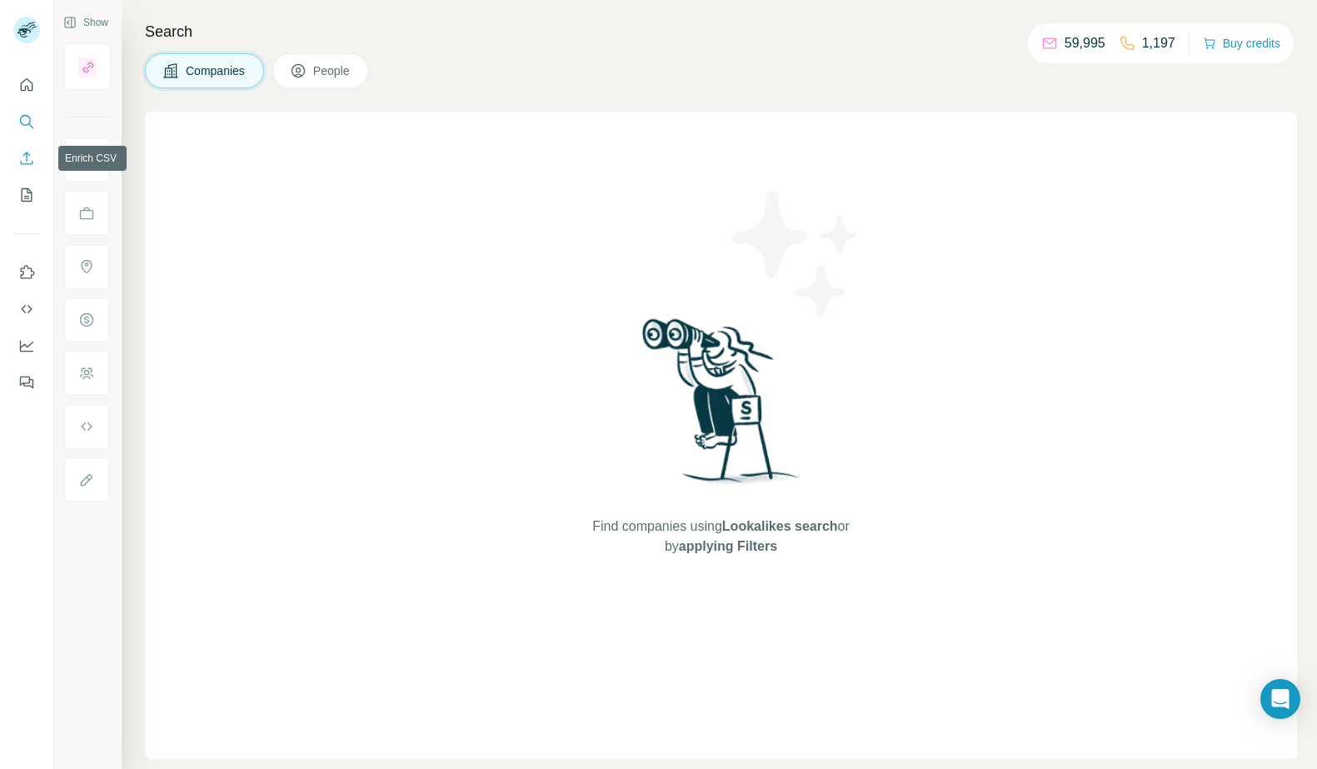
click at [25, 163] on icon "Enrich CSV" at bounding box center [26, 158] width 17 height 17
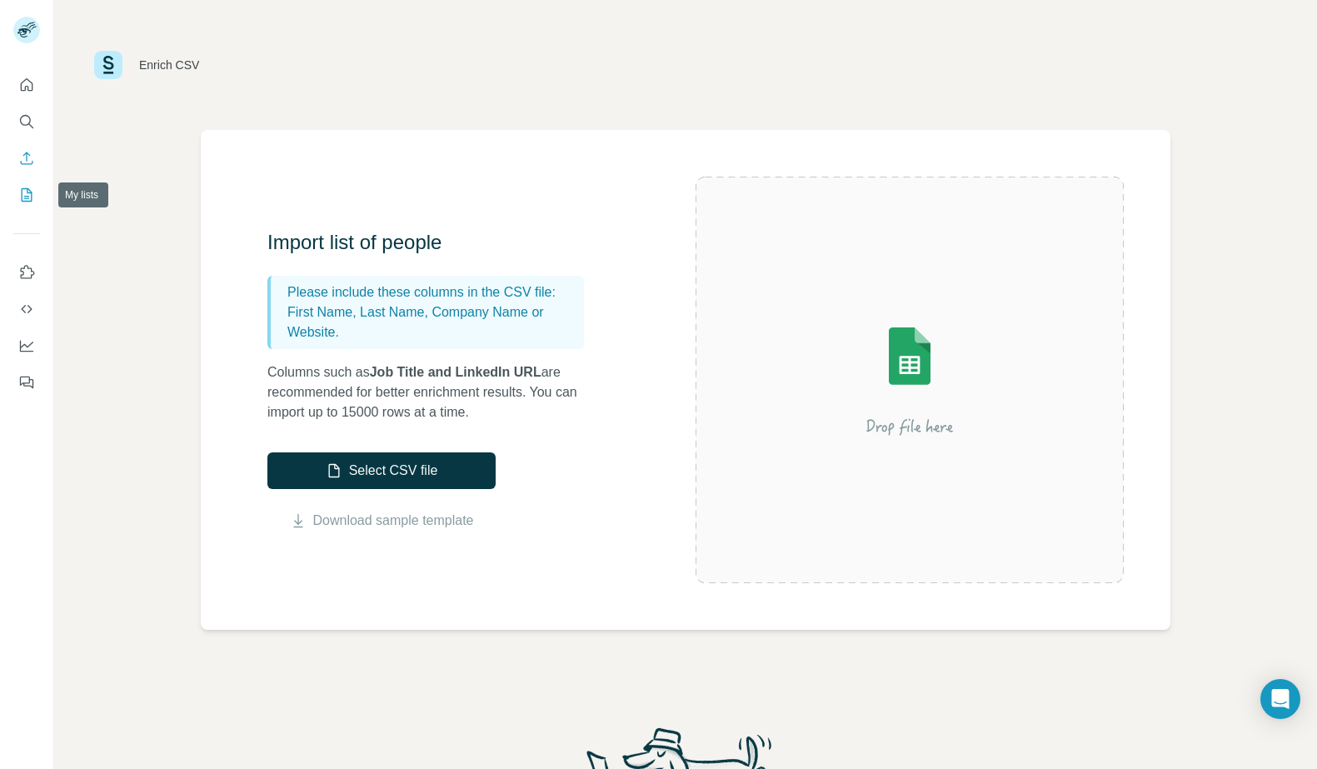
click at [26, 199] on icon "My lists" at bounding box center [26, 195] width 17 height 17
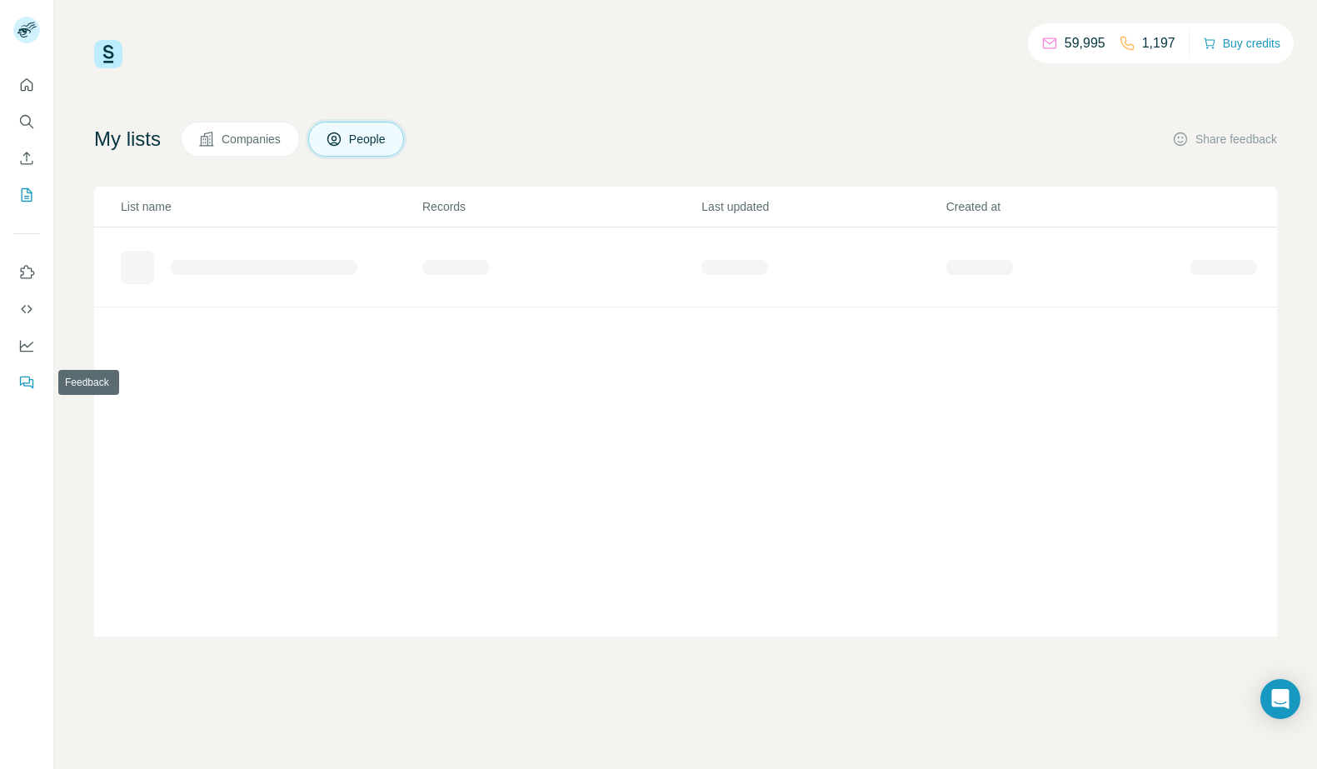
click at [29, 379] on icon "Feedback" at bounding box center [25, 381] width 10 height 9
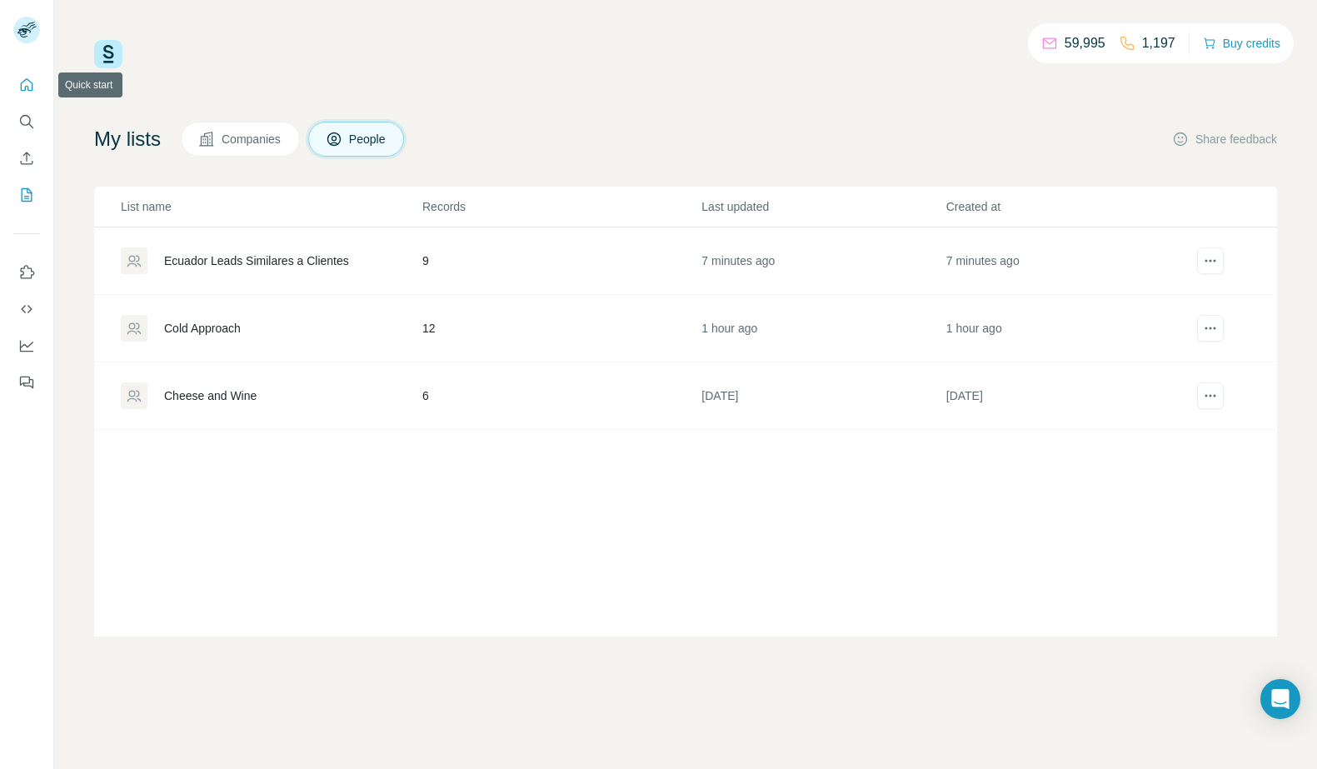
click at [28, 87] on icon "Quick start" at bounding box center [27, 84] width 12 height 12
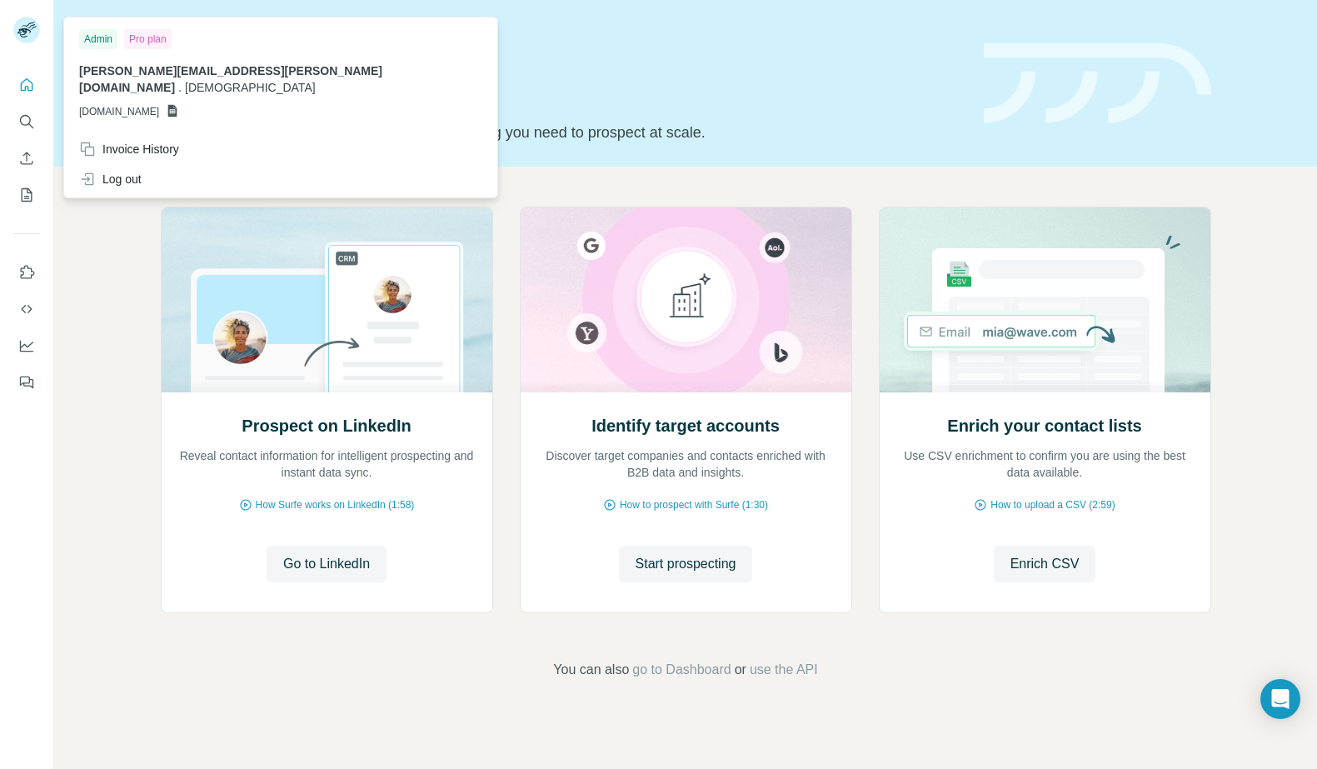
click at [25, 22] on rect at bounding box center [26, 30] width 27 height 27
click at [29, 305] on icon "Use Surfe API" at bounding box center [26, 309] width 17 height 17
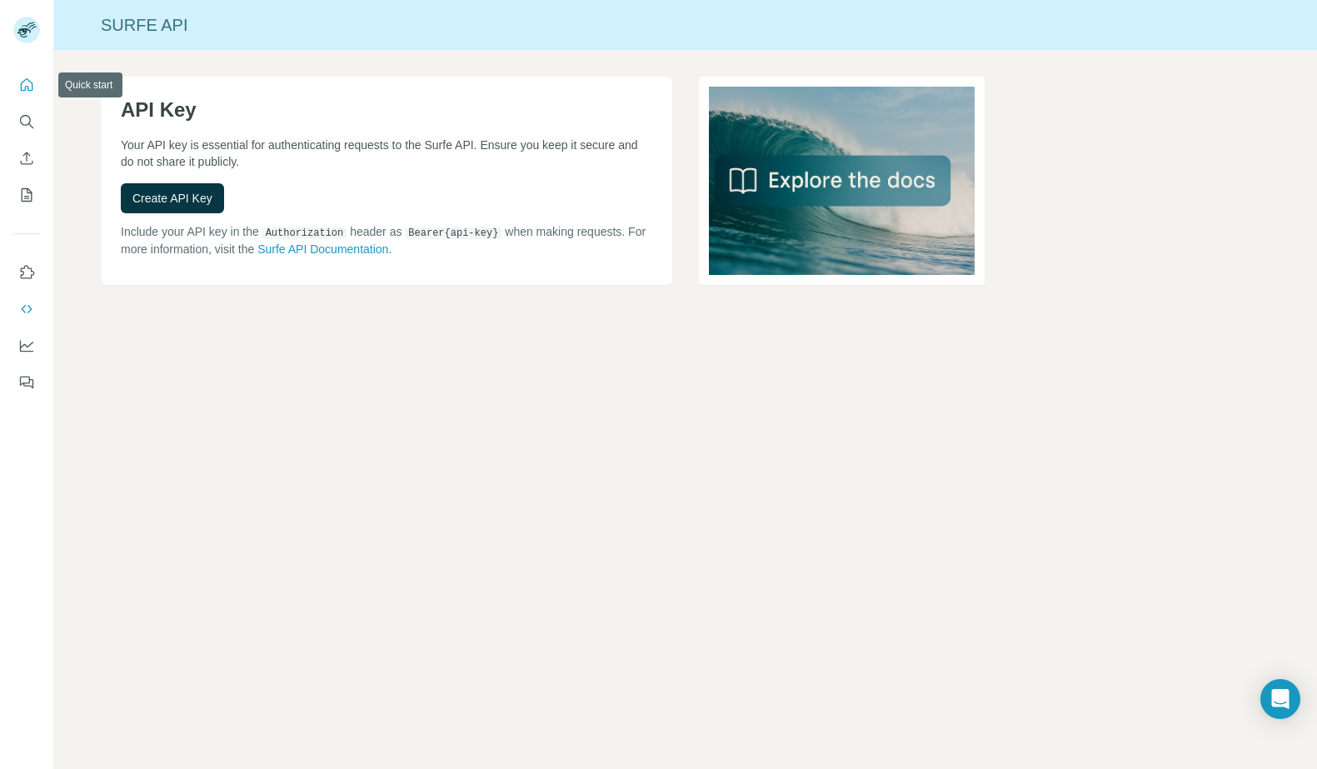
click at [22, 95] on button "Quick start" at bounding box center [26, 85] width 27 height 30
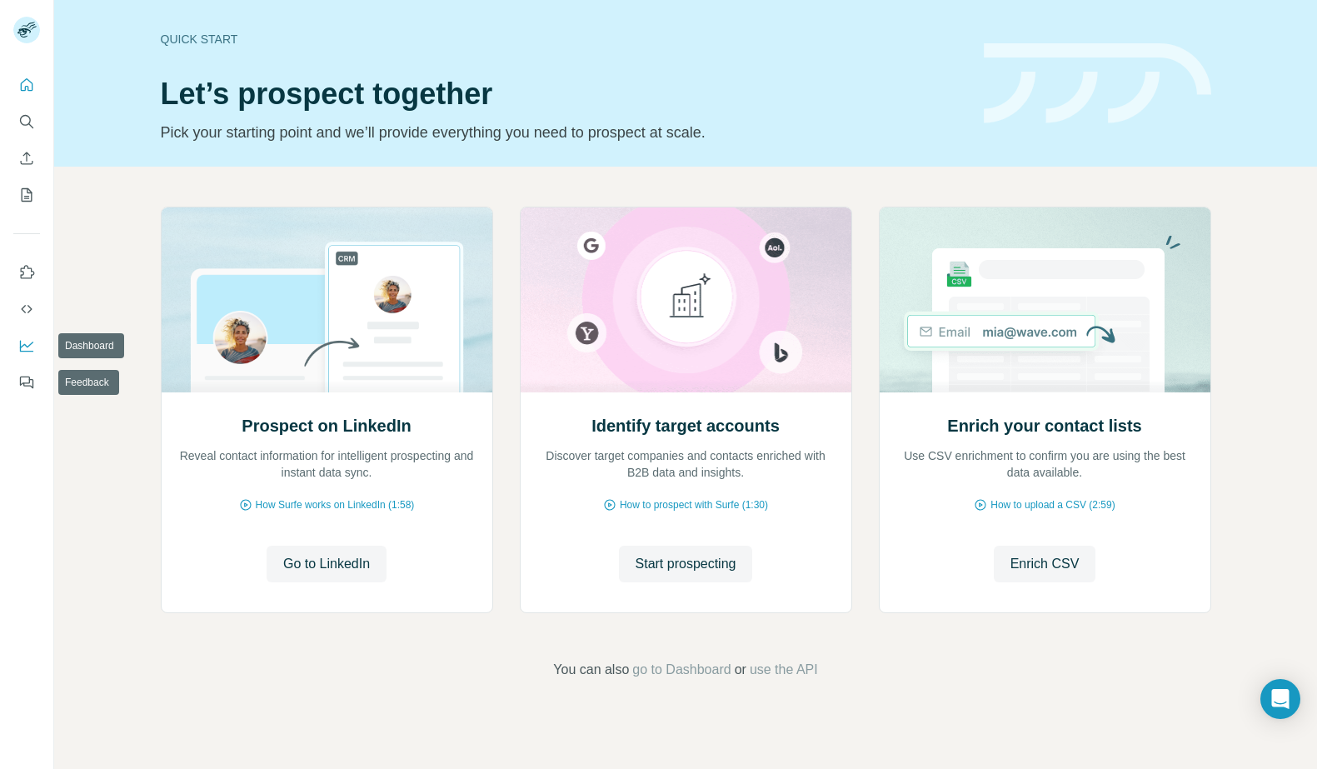
click at [29, 335] on button "Dashboard" at bounding box center [26, 346] width 27 height 30
